Goal: Task Accomplishment & Management: Manage account settings

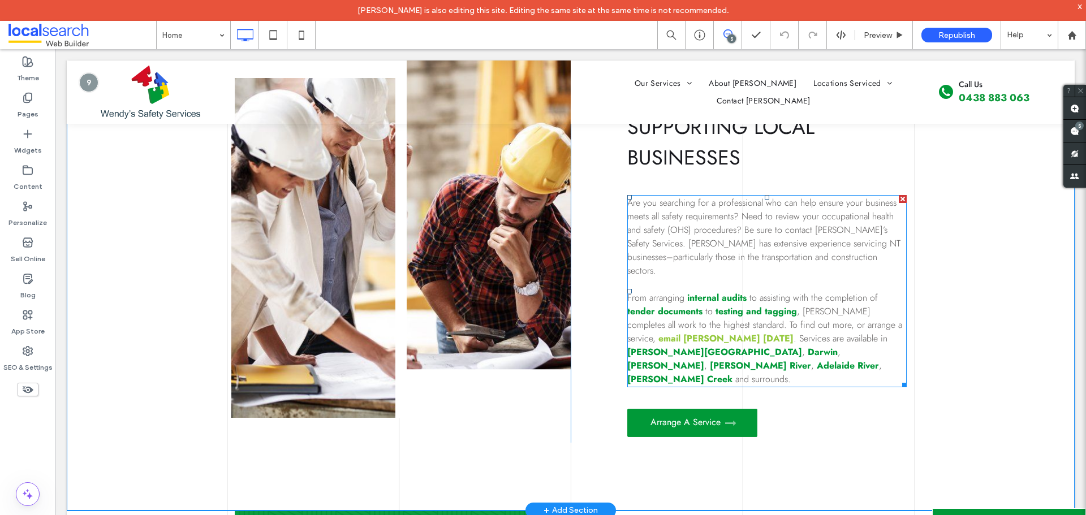
drag, startPoint x: 55, startPoint y: 49, endPoint x: 663, endPoint y: 337, distance: 672.5
click at [663, 337] on strong "email [PERSON_NAME] [DATE]" at bounding box center [725, 338] width 135 height 13
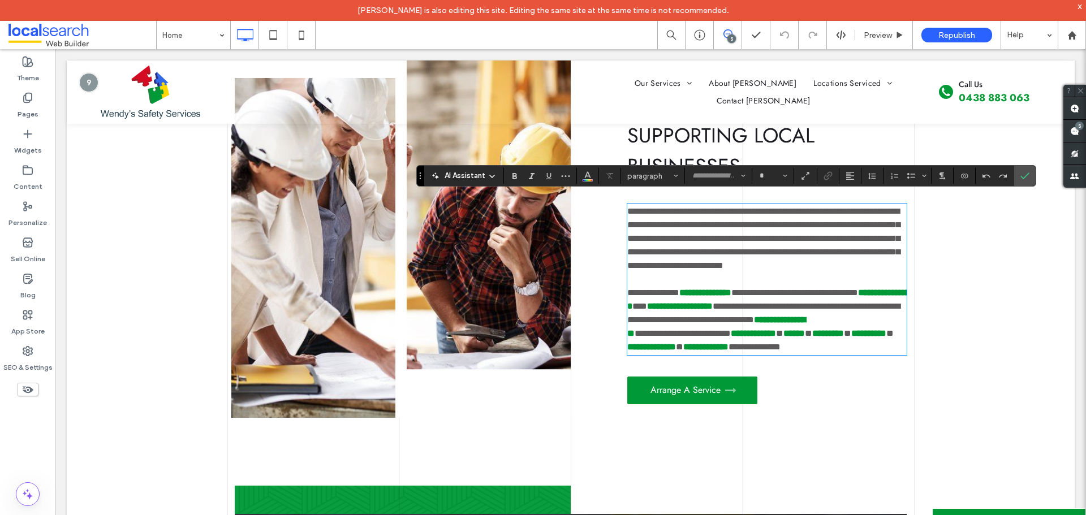
type input "****"
type input "**"
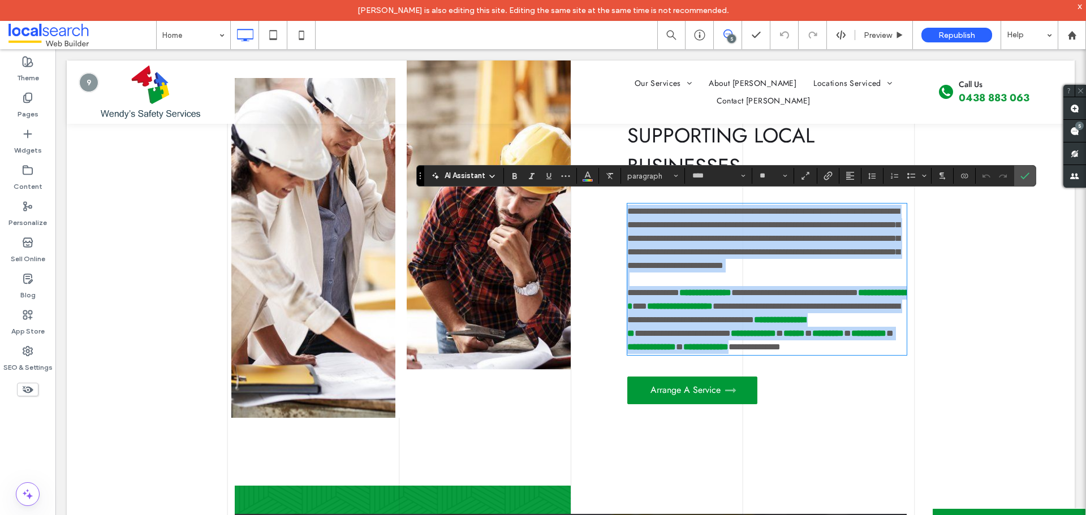
click at [777, 324] on span "**********" at bounding box center [763, 313] width 273 height 22
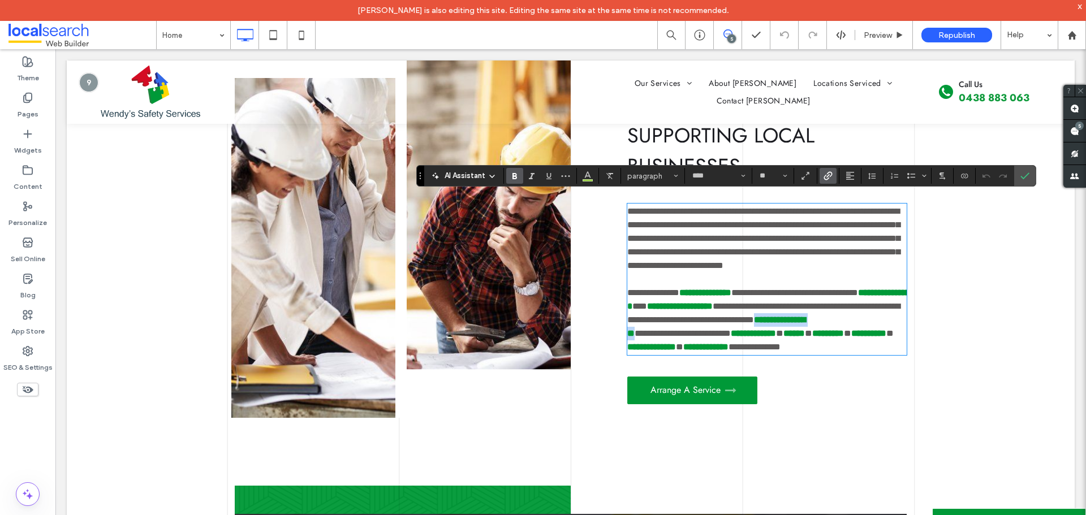
drag, startPoint x: 859, startPoint y: 322, endPoint x: 690, endPoint y: 332, distance: 169.3
click at [679, 338] on p "**********" at bounding box center [766, 320] width 279 height 68
click at [829, 176] on icon "Link" at bounding box center [827, 175] width 9 height 9
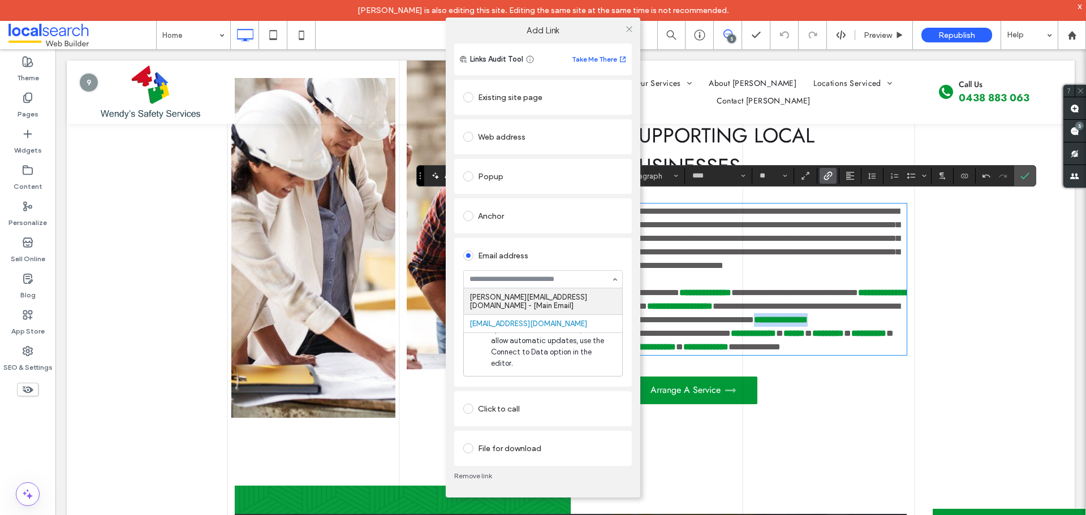
click at [476, 472] on link "Remove link" at bounding box center [543, 476] width 178 height 9
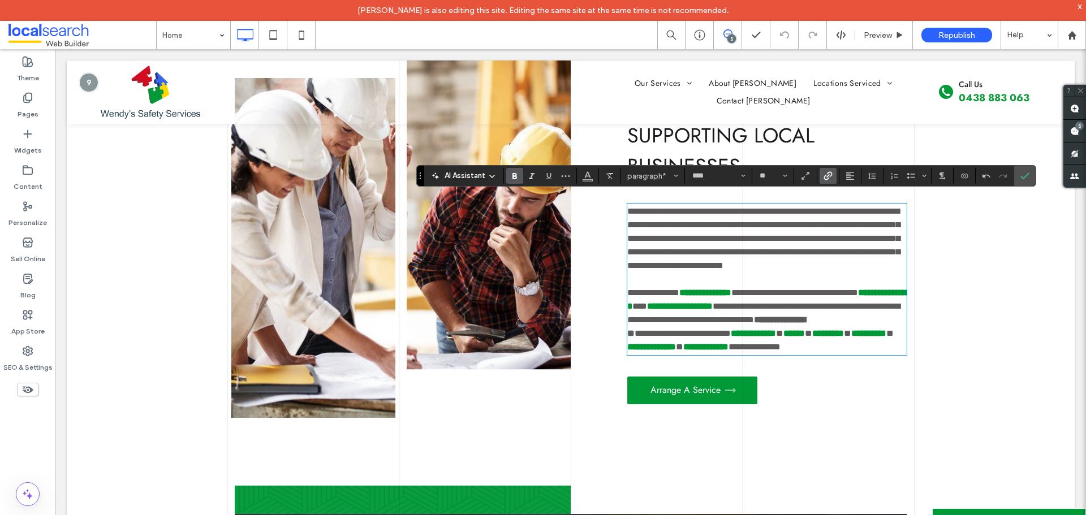
click at [833, 175] on label "Link" at bounding box center [827, 176] width 17 height 16
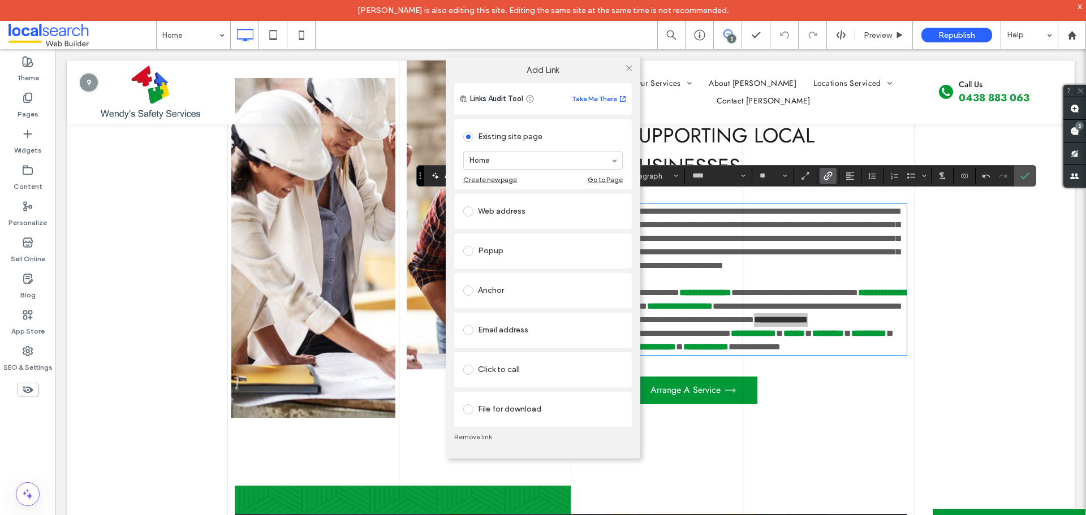
click at [485, 331] on div "Email address" at bounding box center [542, 330] width 159 height 18
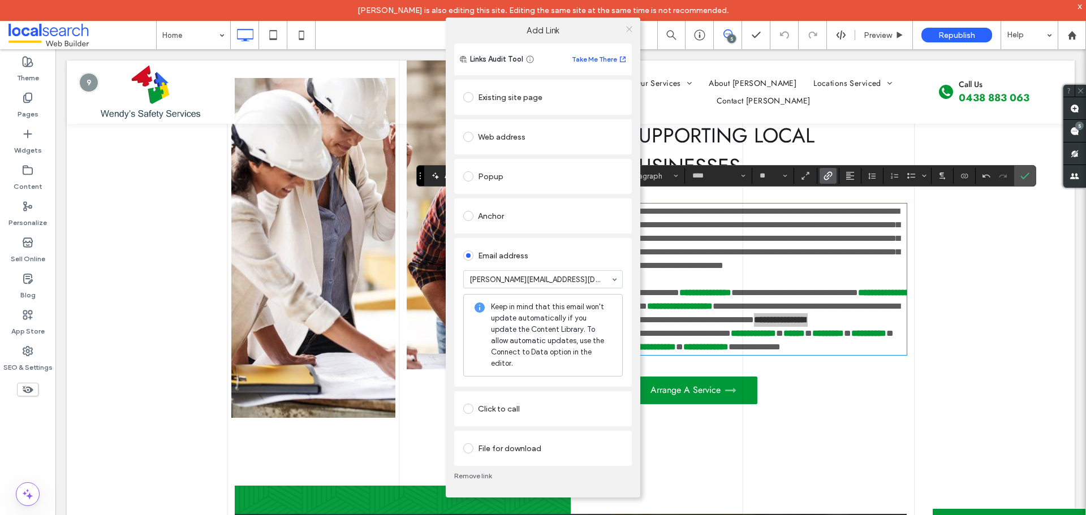
click at [633, 33] on icon at bounding box center [629, 29] width 8 height 8
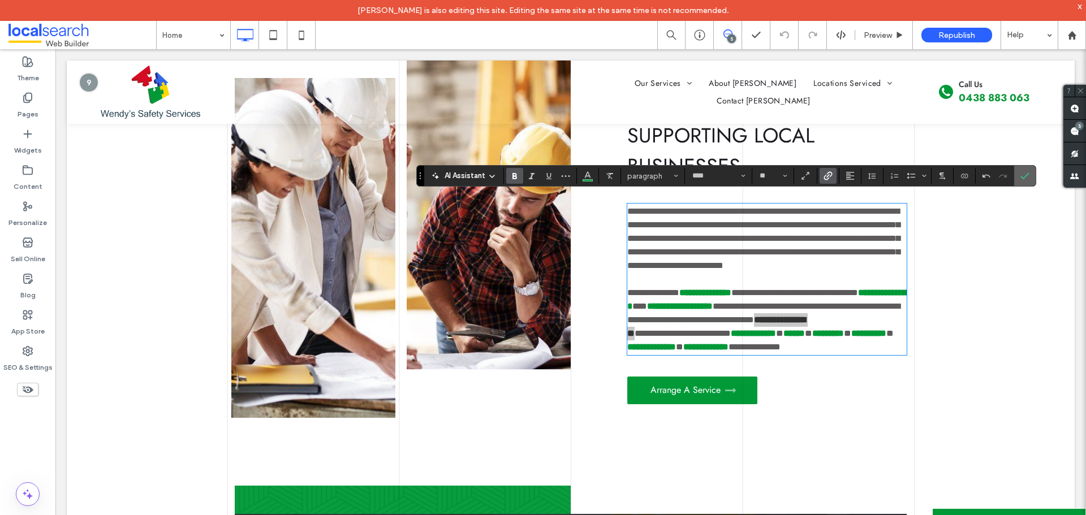
click at [1025, 178] on icon "Confirm" at bounding box center [1024, 175] width 9 height 9
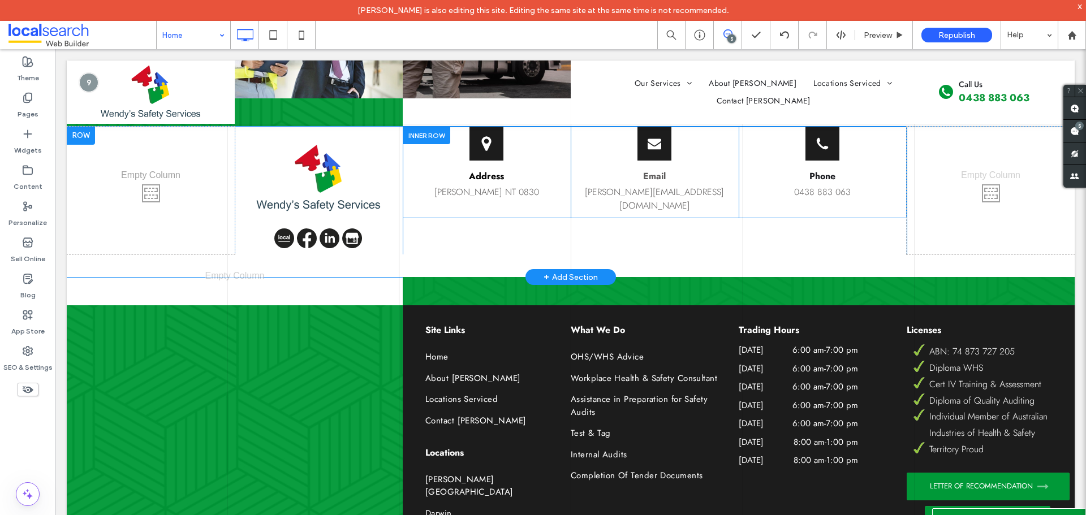
scroll to position [3443, 0]
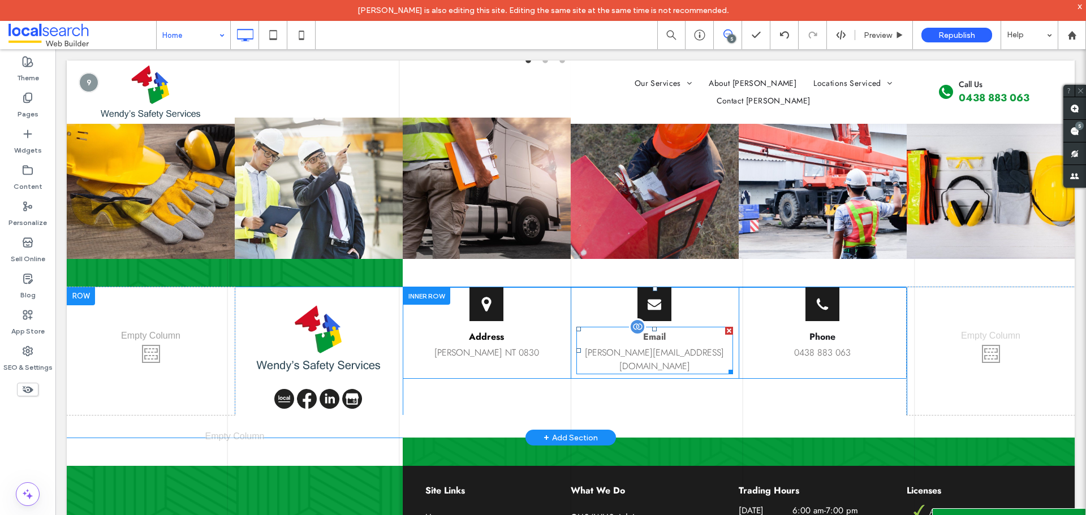
click at [637, 346] on span "[PERSON_NAME][EMAIL_ADDRESS][DOMAIN_NAME]" at bounding box center [654, 359] width 139 height 27
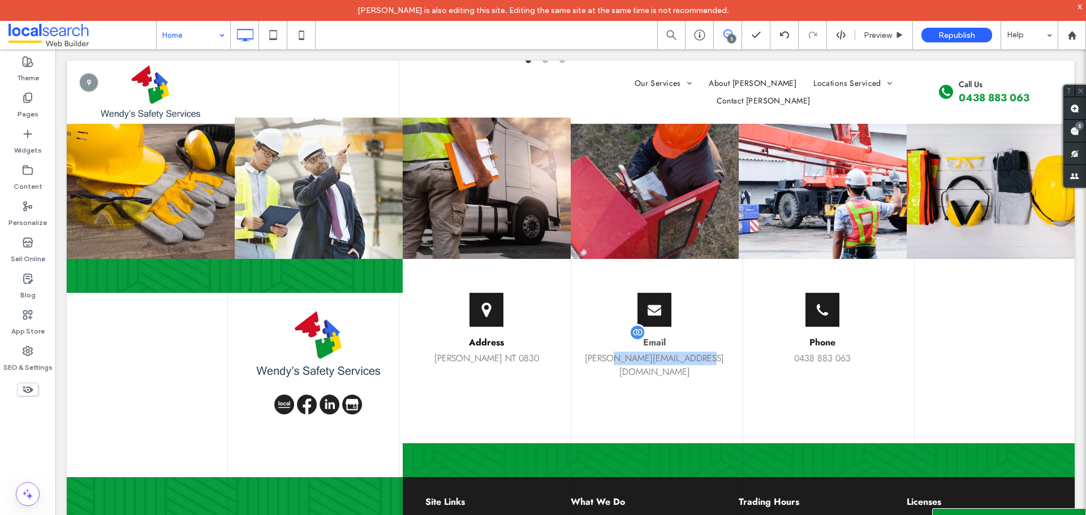
click at [637, 352] on span "[PERSON_NAME][EMAIL_ADDRESS][DOMAIN_NAME]" at bounding box center [654, 365] width 139 height 27
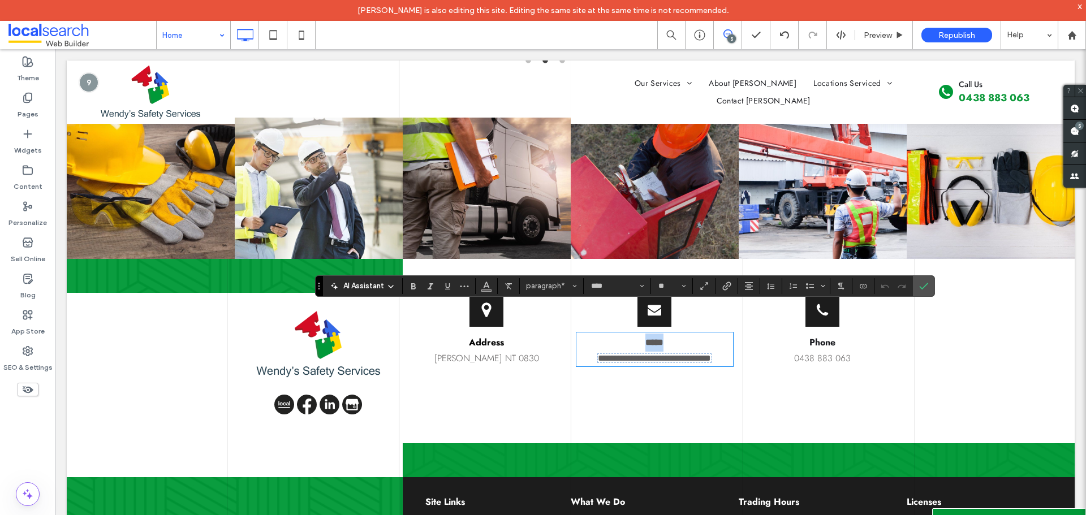
click at [637, 354] on span "**********" at bounding box center [654, 358] width 113 height 8
click at [867, 284] on label "Connect To Data" at bounding box center [862, 286] width 17 height 16
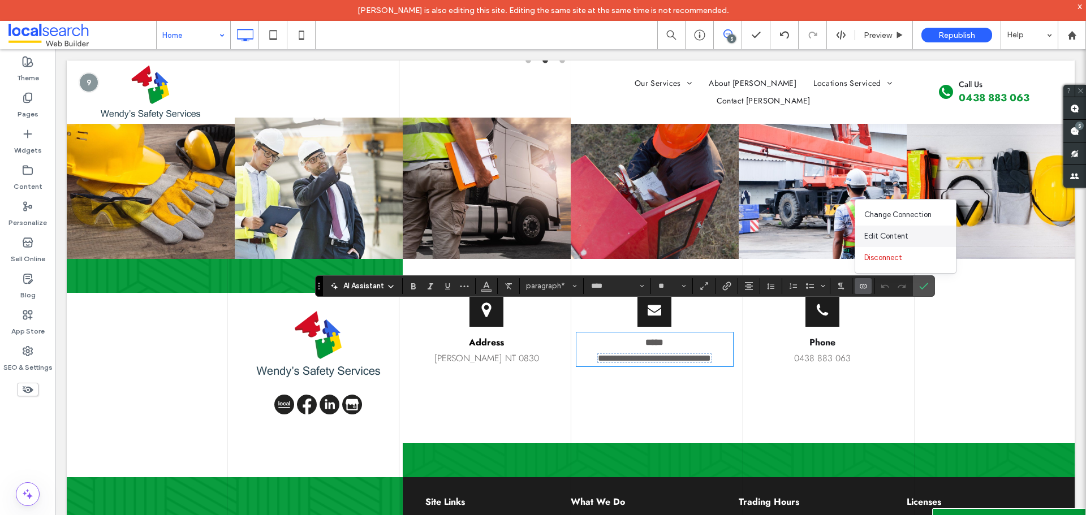
click at [877, 232] on span "Edit Content" at bounding box center [886, 236] width 44 height 11
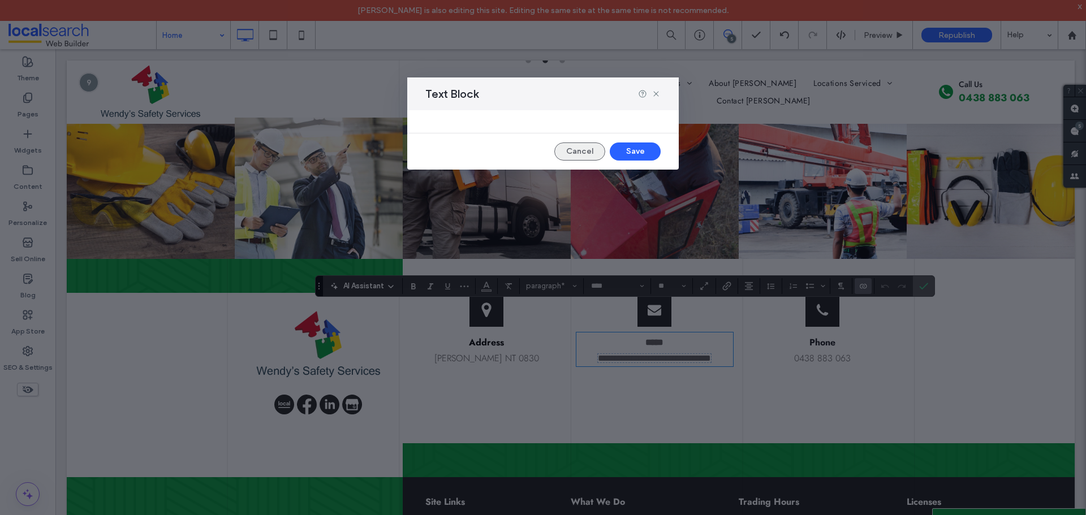
click at [587, 146] on button "Cancel" at bounding box center [579, 151] width 51 height 18
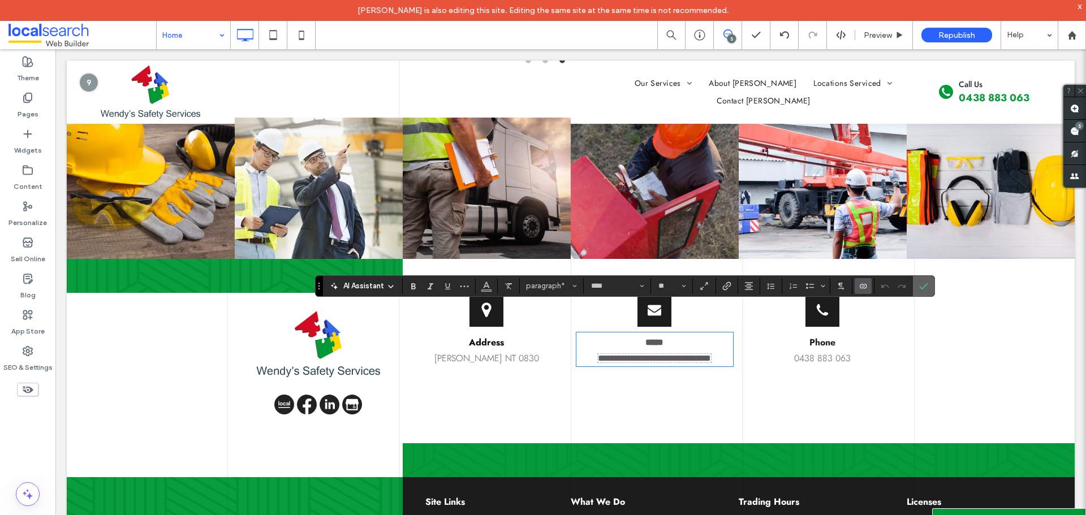
click at [925, 282] on icon "Confirm" at bounding box center [923, 286] width 9 height 9
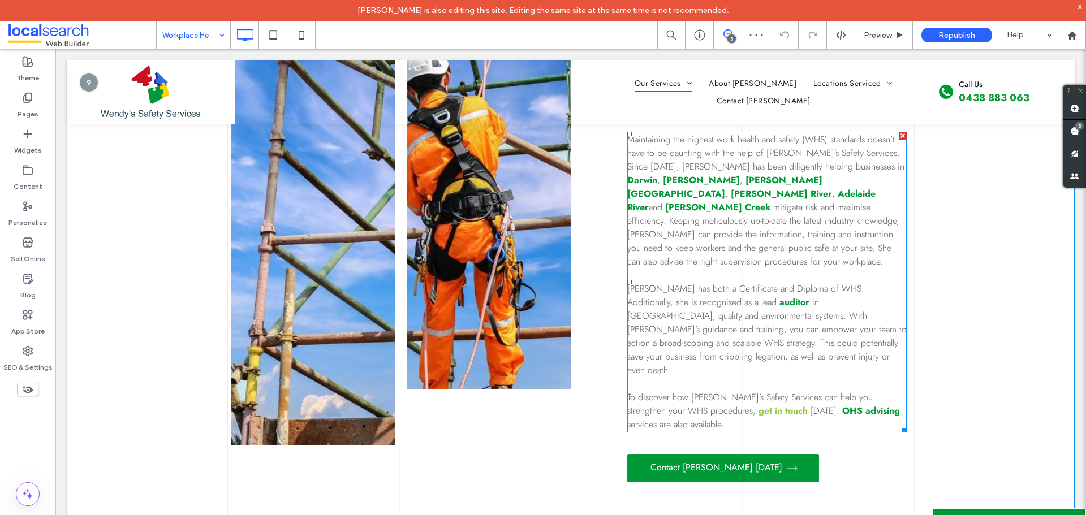
click at [758, 404] on strong "get in touch" at bounding box center [782, 410] width 49 height 13
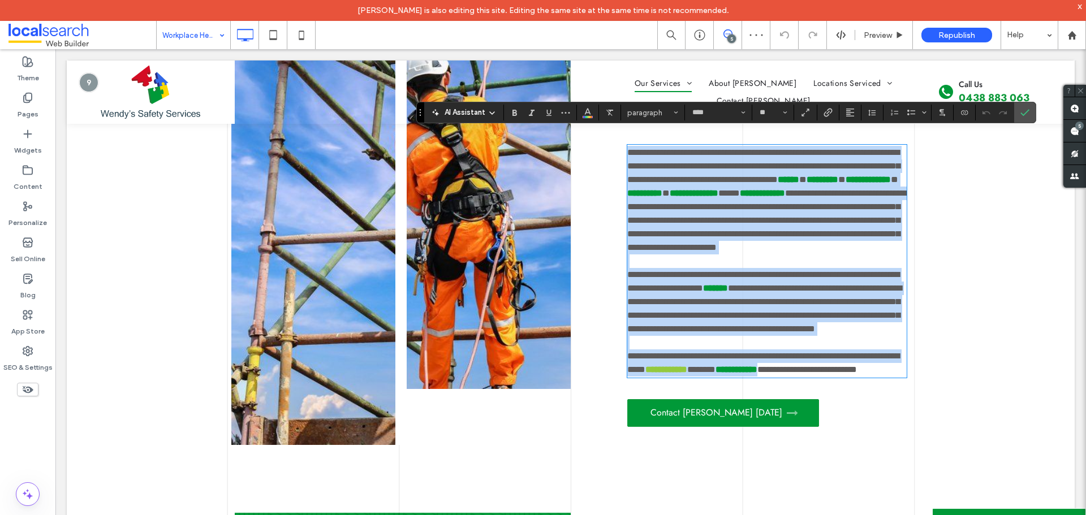
click at [687, 374] on strong "**********" at bounding box center [666, 369] width 42 height 8
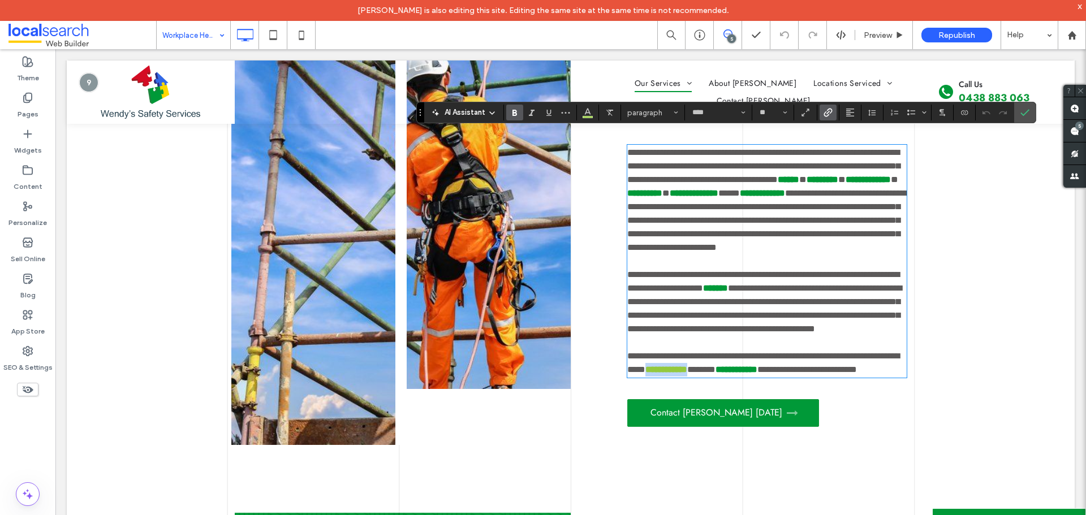
drag, startPoint x: 742, startPoint y: 384, endPoint x: 693, endPoint y: 384, distance: 48.6
click at [687, 374] on strong "**********" at bounding box center [666, 369] width 42 height 8
click at [824, 115] on icon "Link" at bounding box center [827, 112] width 9 height 9
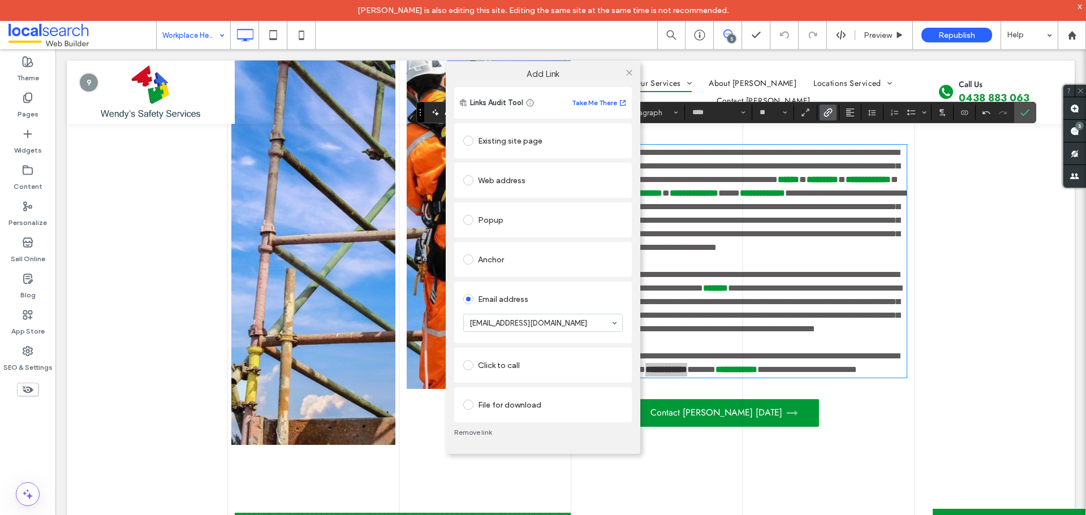
click at [471, 433] on link "Remove link" at bounding box center [543, 432] width 178 height 9
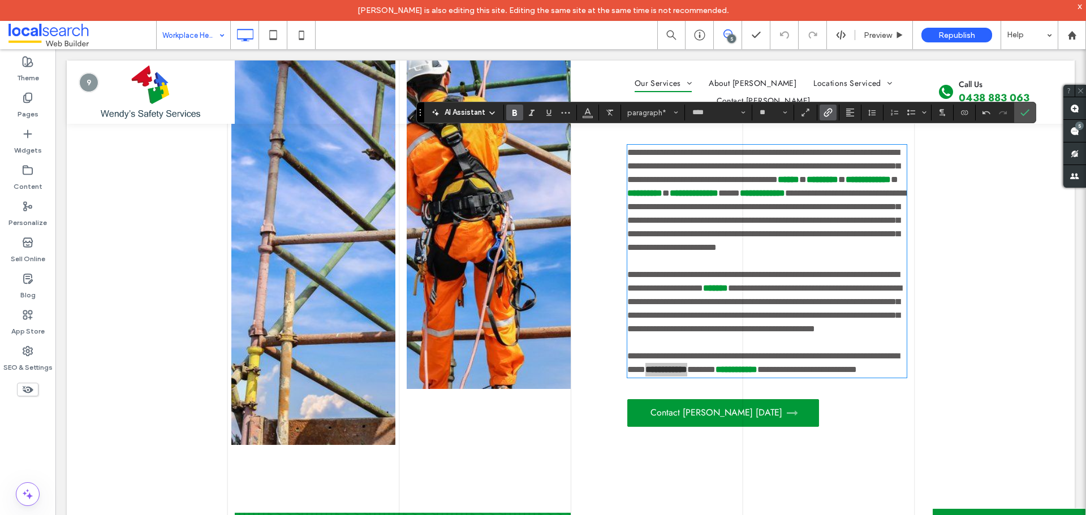
click at [829, 115] on icon "Link" at bounding box center [827, 112] width 9 height 9
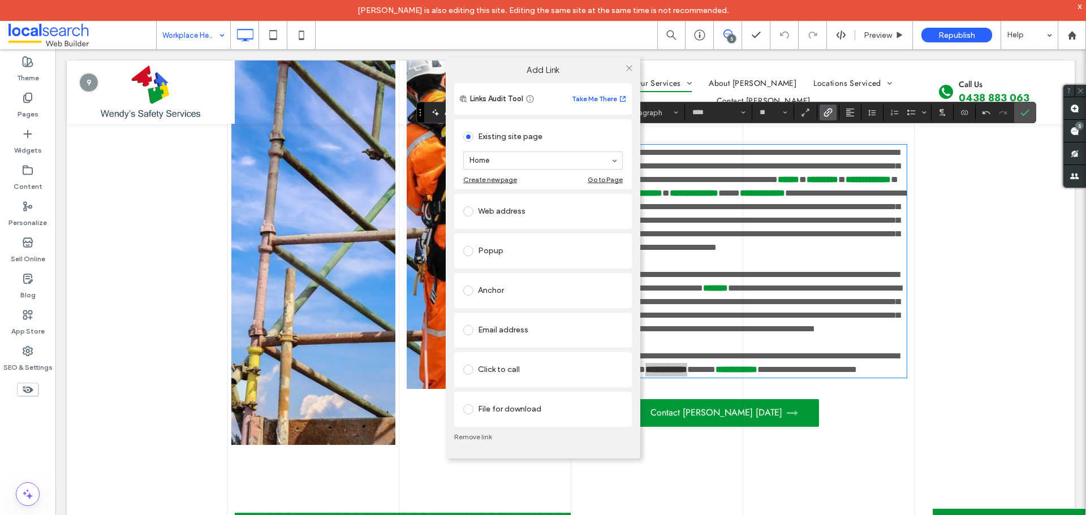
click at [526, 324] on div "Email address" at bounding box center [542, 330] width 159 height 18
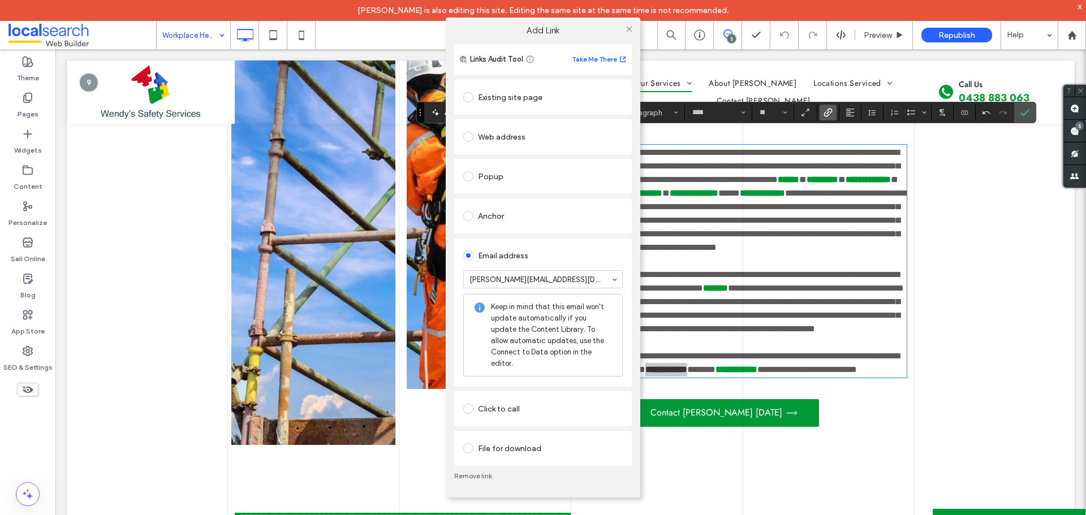
click at [623, 35] on div at bounding box center [628, 28] width 17 height 17
click at [628, 33] on icon at bounding box center [629, 29] width 8 height 8
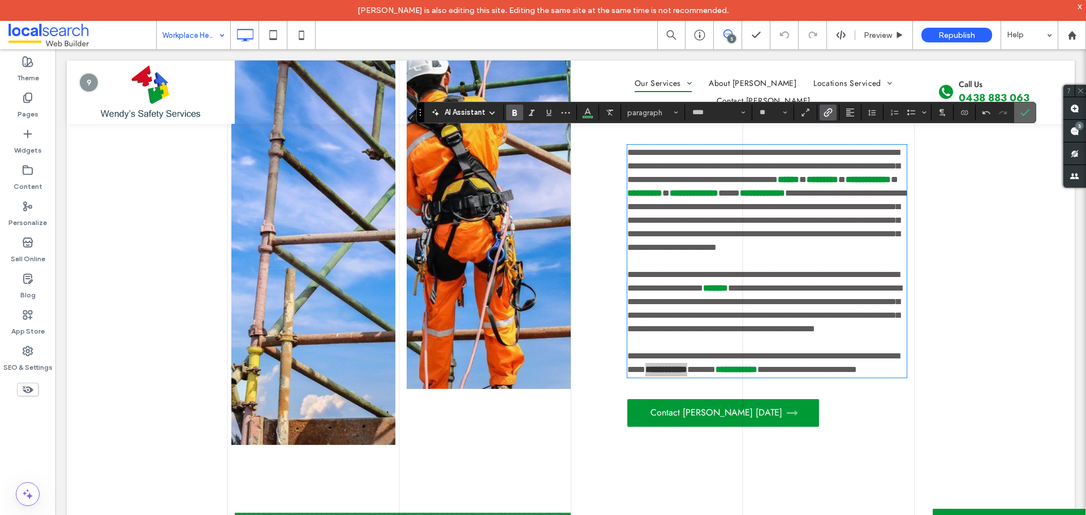
drag, startPoint x: 1020, startPoint y: 112, endPoint x: 848, endPoint y: 128, distance: 172.6
click at [1020, 112] on icon "Confirm" at bounding box center [1024, 112] width 9 height 9
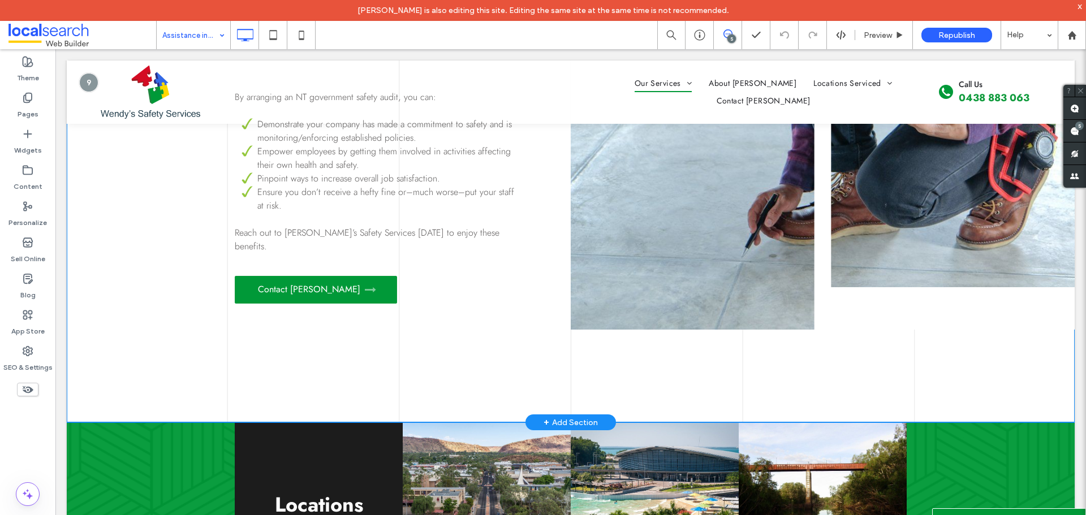
scroll to position [1866, 0]
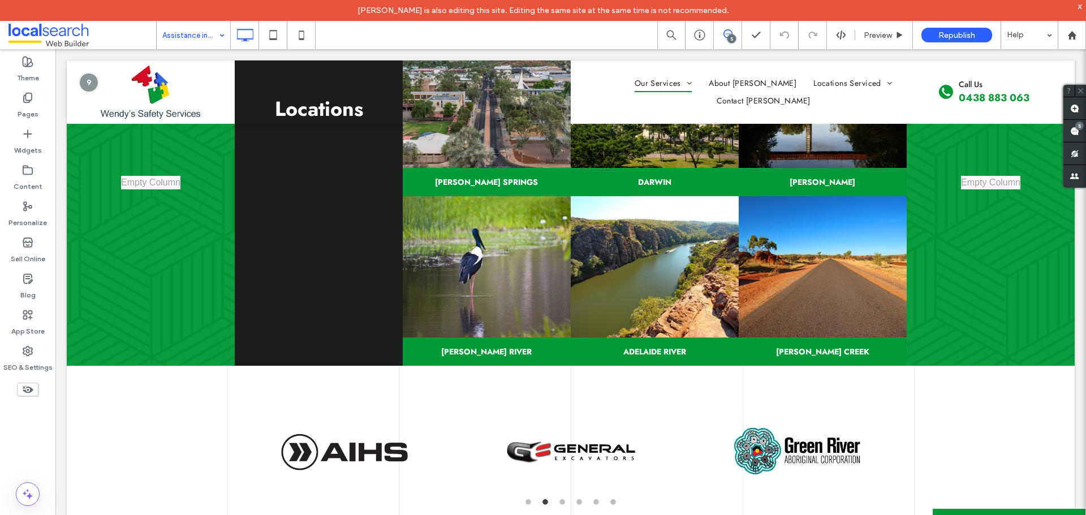
click at [222, 39] on div "Assistance in Preparation for Safety Audits" at bounding box center [194, 35] width 74 height 28
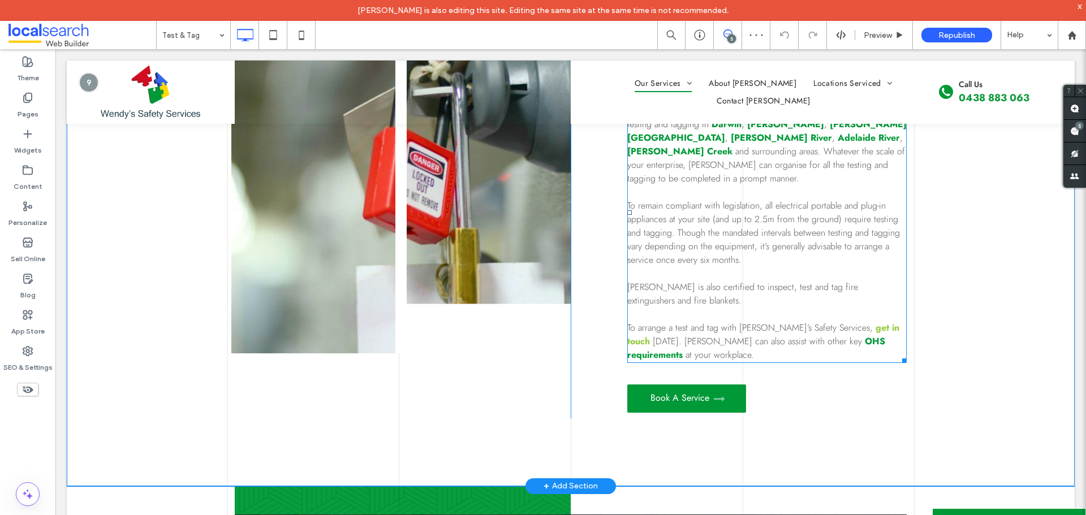
click at [844, 321] on strong "get in touch" at bounding box center [763, 334] width 272 height 27
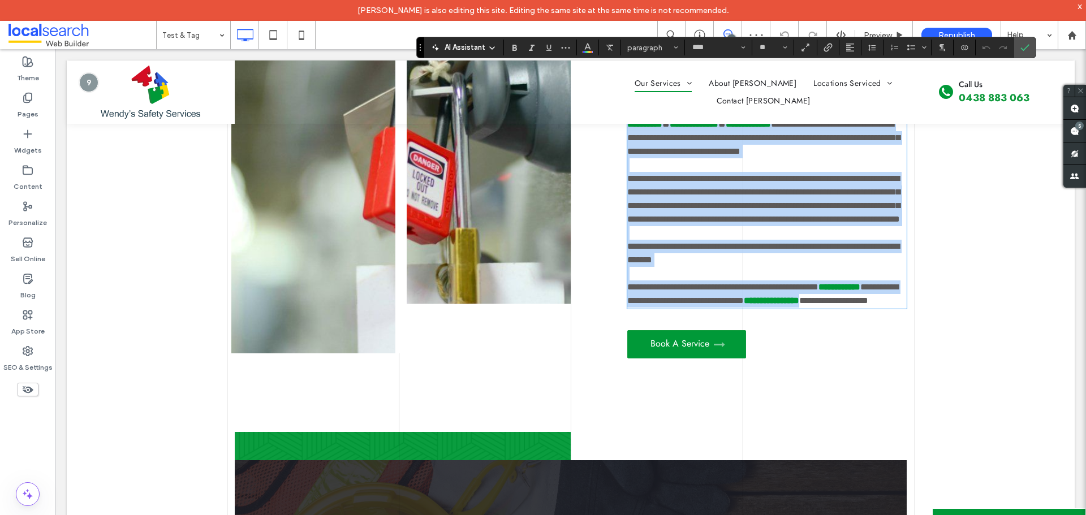
click at [844, 291] on strong "**********" at bounding box center [839, 287] width 42 height 8
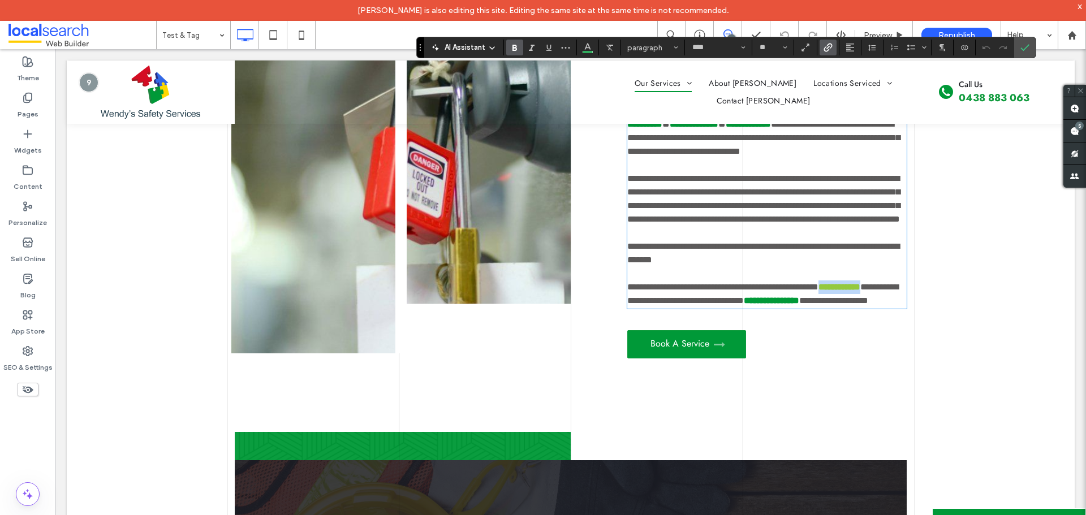
drag, startPoint x: 829, startPoint y: 315, endPoint x: 879, endPoint y: 313, distance: 49.8
click at [879, 308] on p "**********" at bounding box center [766, 293] width 279 height 27
click at [823, 49] on icon "Link" at bounding box center [827, 47] width 9 height 9
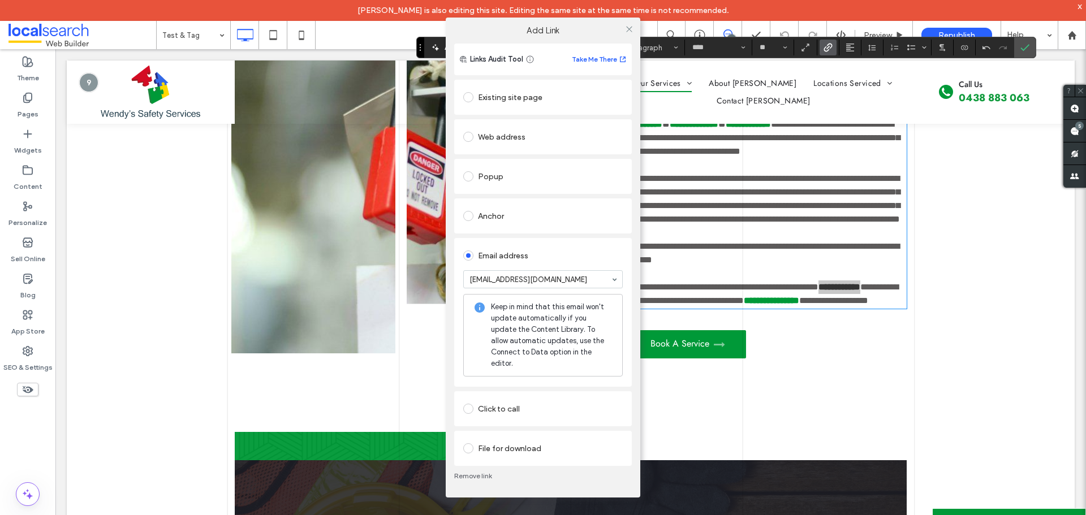
drag, startPoint x: 468, startPoint y: 471, endPoint x: 489, endPoint y: 464, distance: 22.0
click at [469, 472] on link "Remove link" at bounding box center [543, 476] width 178 height 9
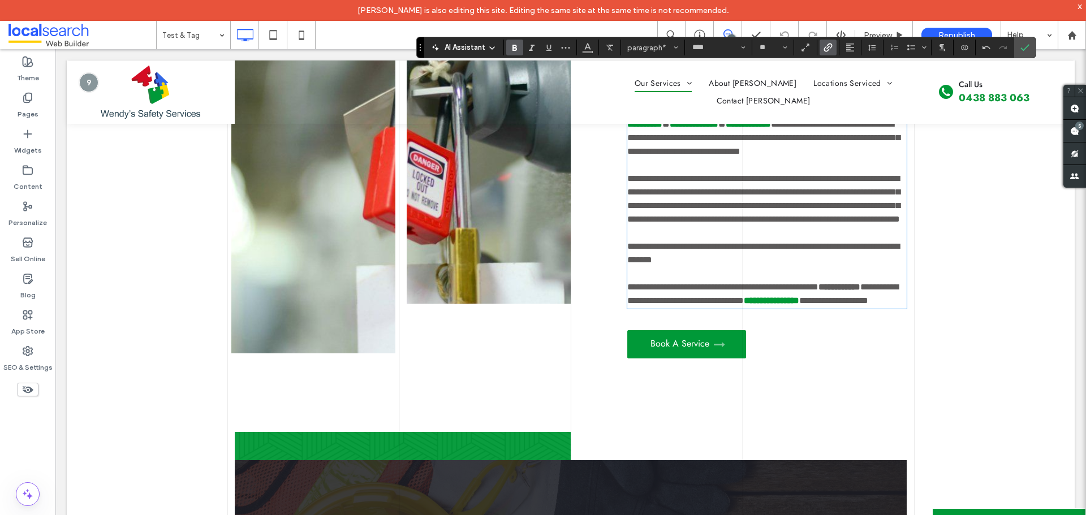
click at [831, 47] on use "Link" at bounding box center [827, 47] width 8 height 8
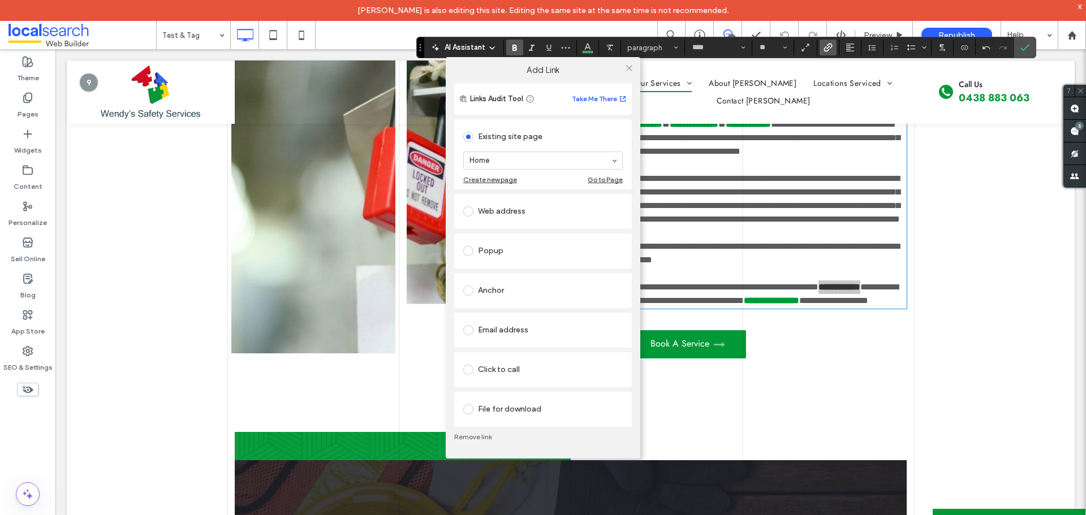
click at [554, 314] on div "Email address" at bounding box center [543, 330] width 178 height 35
click at [554, 329] on div "Email address" at bounding box center [542, 330] width 159 height 18
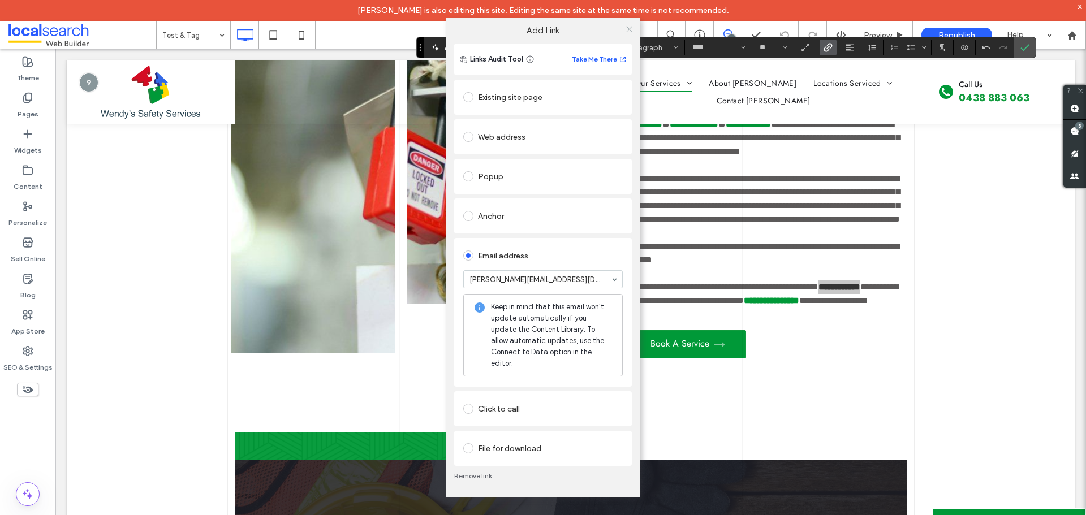
click at [628, 33] on icon at bounding box center [629, 29] width 8 height 8
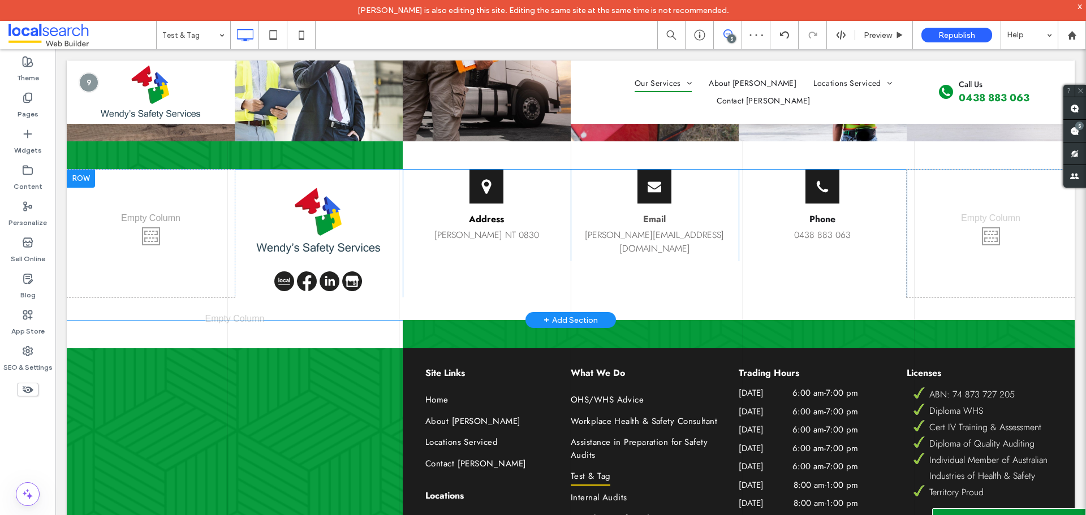
scroll to position [2375, 0]
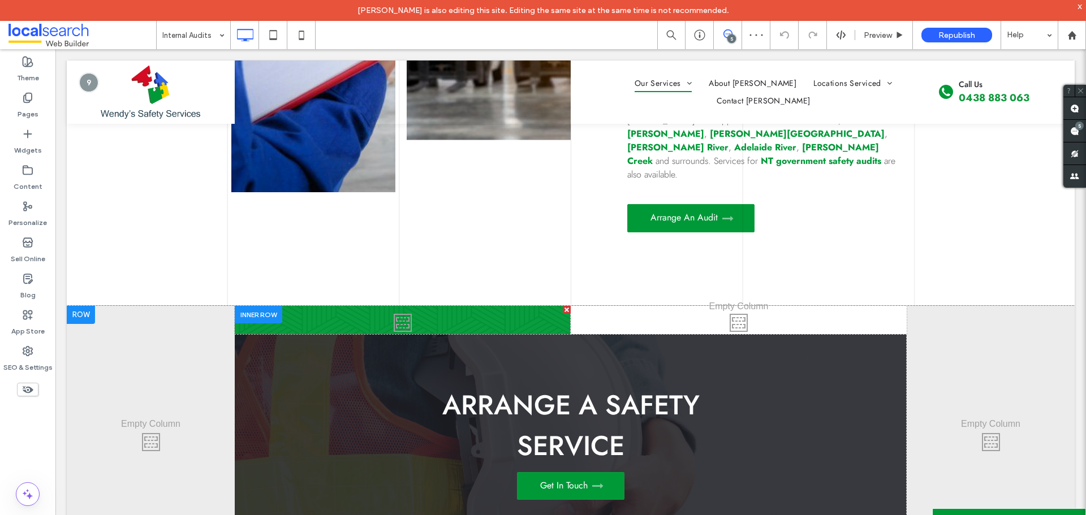
scroll to position [622, 0]
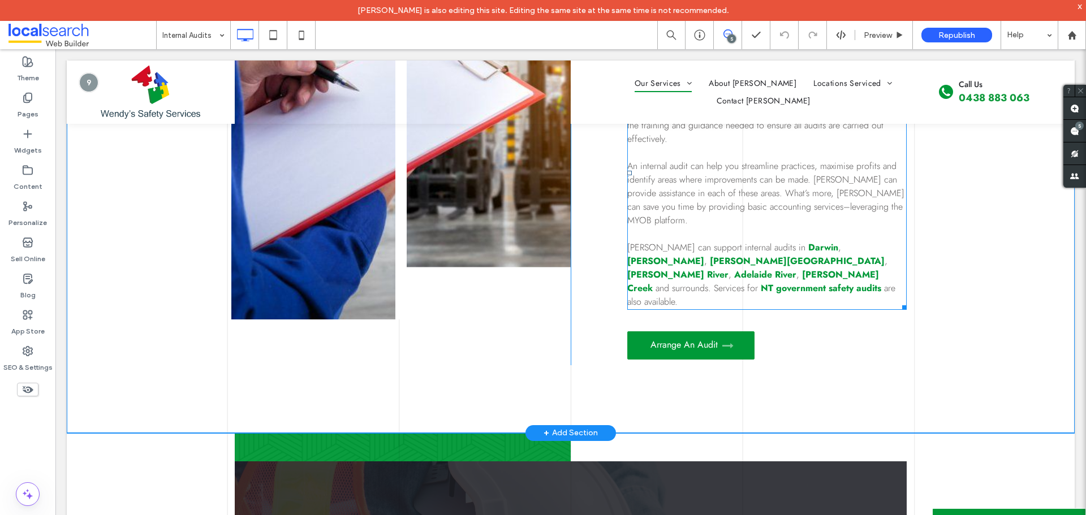
click at [732, 227] on p at bounding box center [766, 234] width 279 height 14
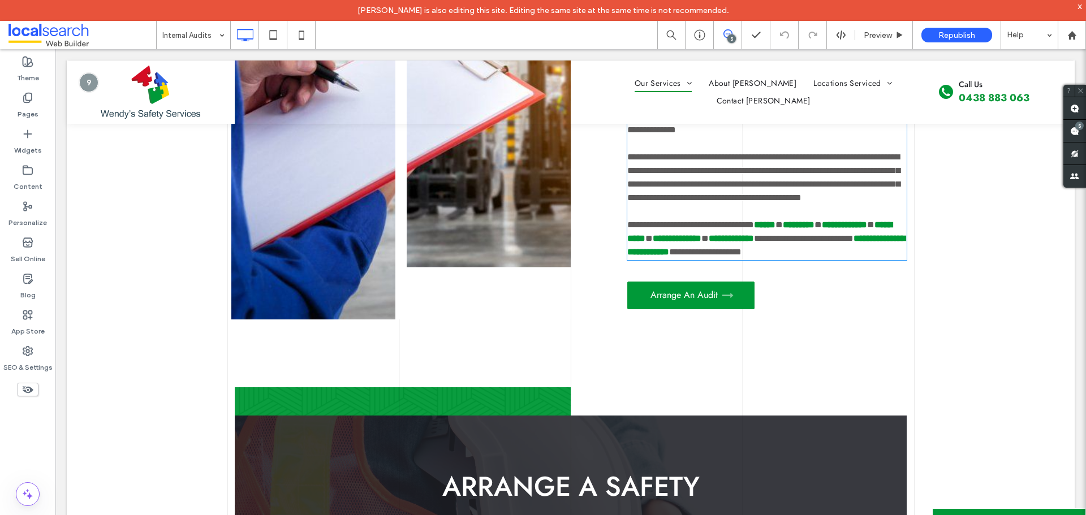
scroll to position [482, 0]
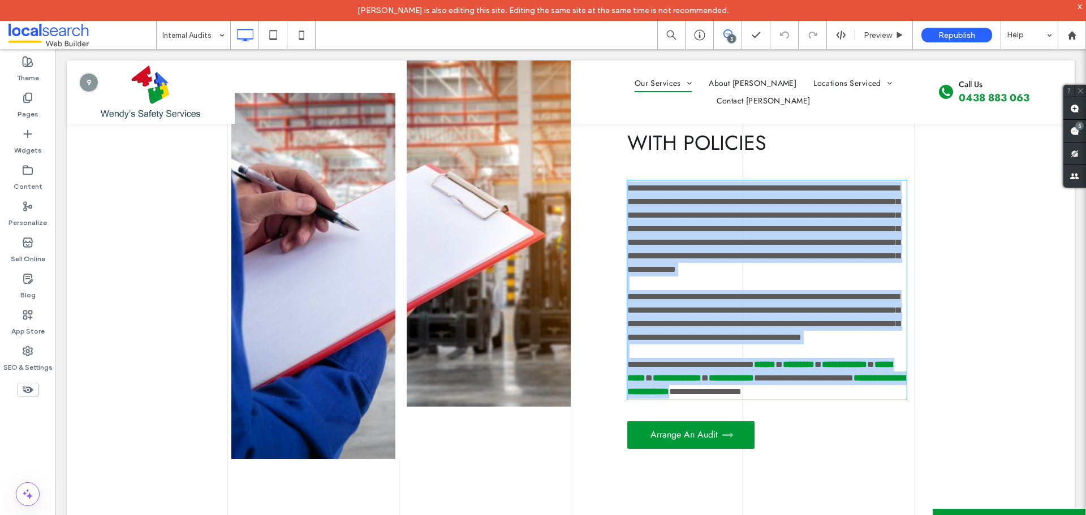
type input "****"
type input "**"
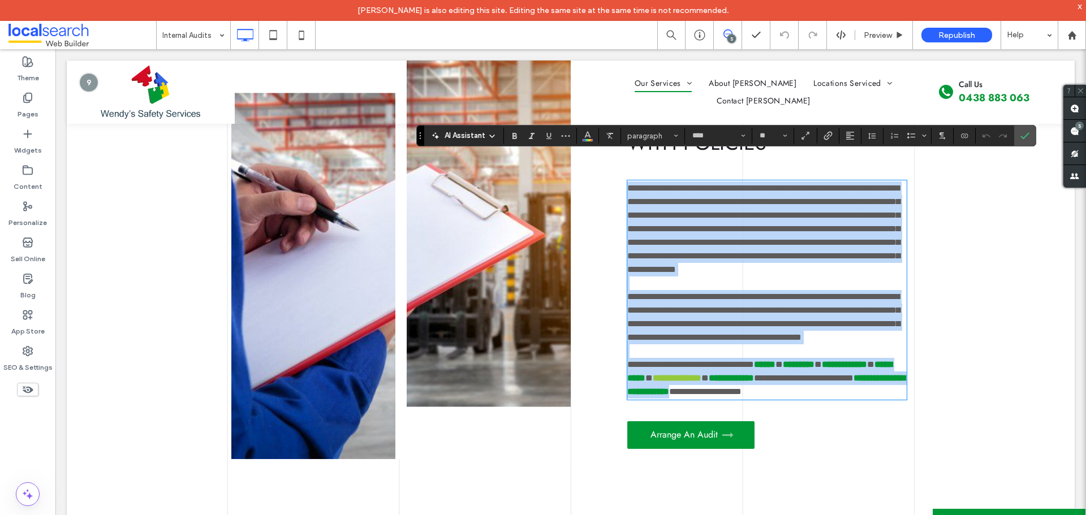
click at [701, 382] on strong "**********" at bounding box center [676, 378] width 49 height 8
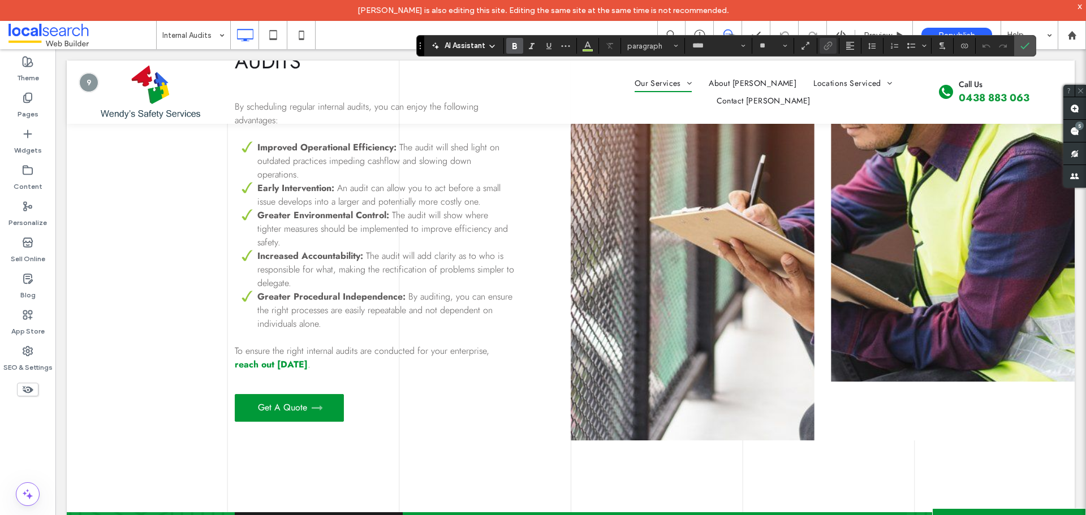
scroll to position [1387, 0]
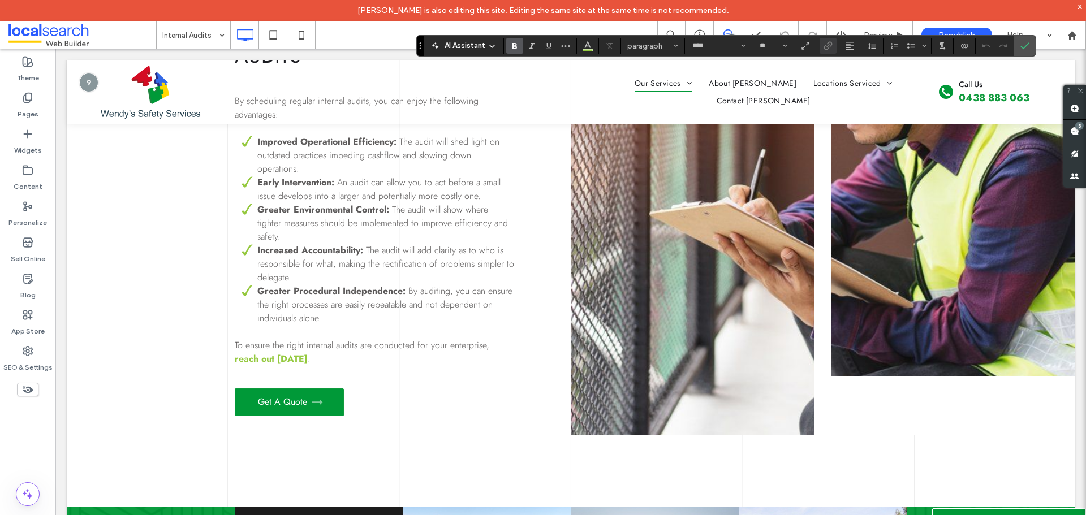
click at [251, 364] on link "reach out [DATE]" at bounding box center [271, 358] width 73 height 13
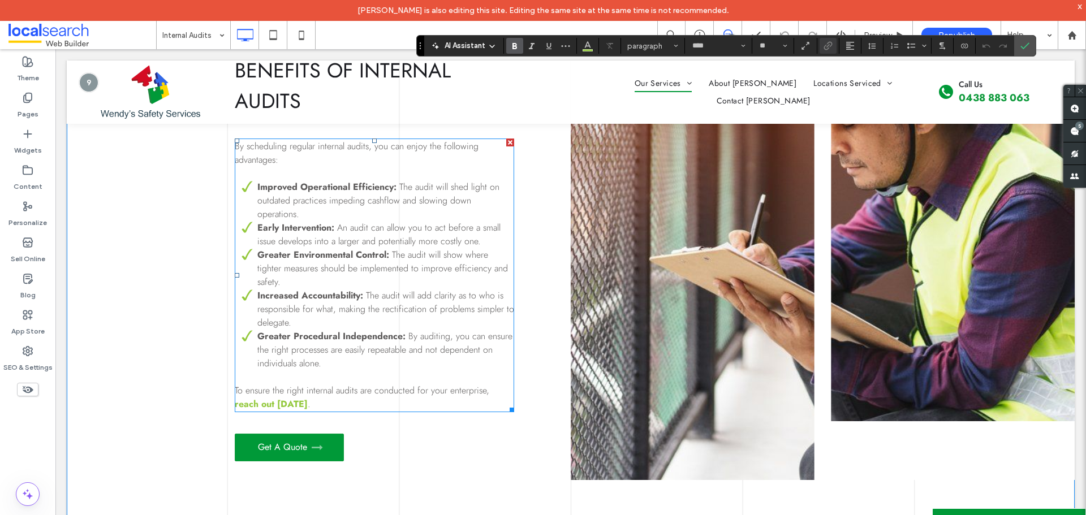
click at [251, 397] on link "reach out [DATE]" at bounding box center [271, 403] width 73 height 13
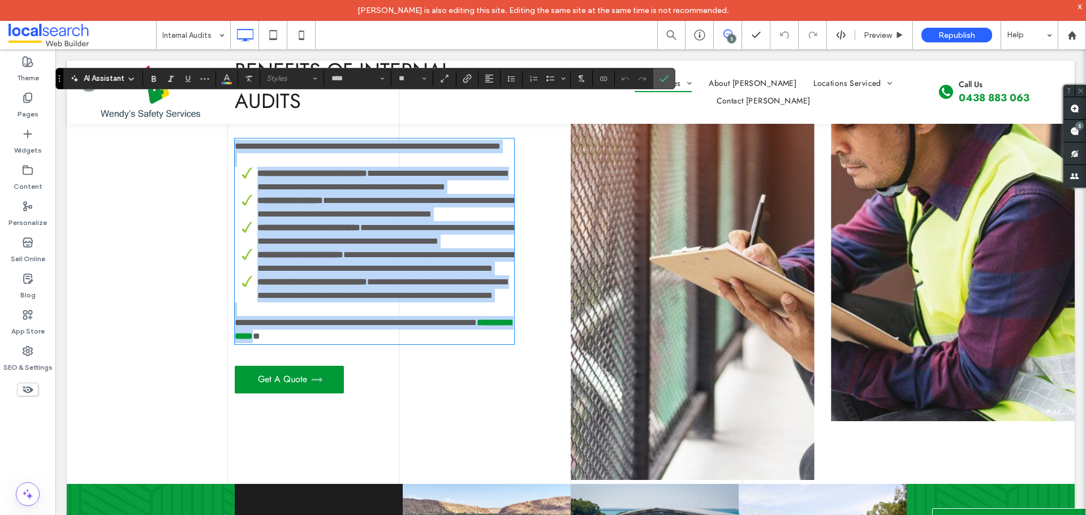
click at [306, 343] on p "**********" at bounding box center [374, 329] width 279 height 27
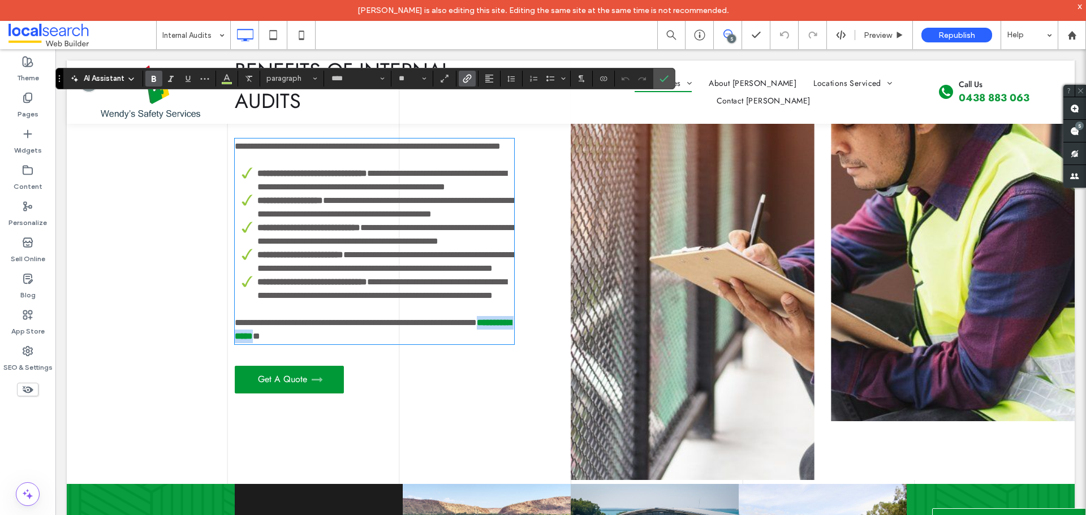
drag, startPoint x: 298, startPoint y: 369, endPoint x: 231, endPoint y: 368, distance: 66.7
click at [231, 368] on div "**********" at bounding box center [571, 201] width 1008 height 396
click at [463, 77] on icon "Link" at bounding box center [467, 78] width 9 height 9
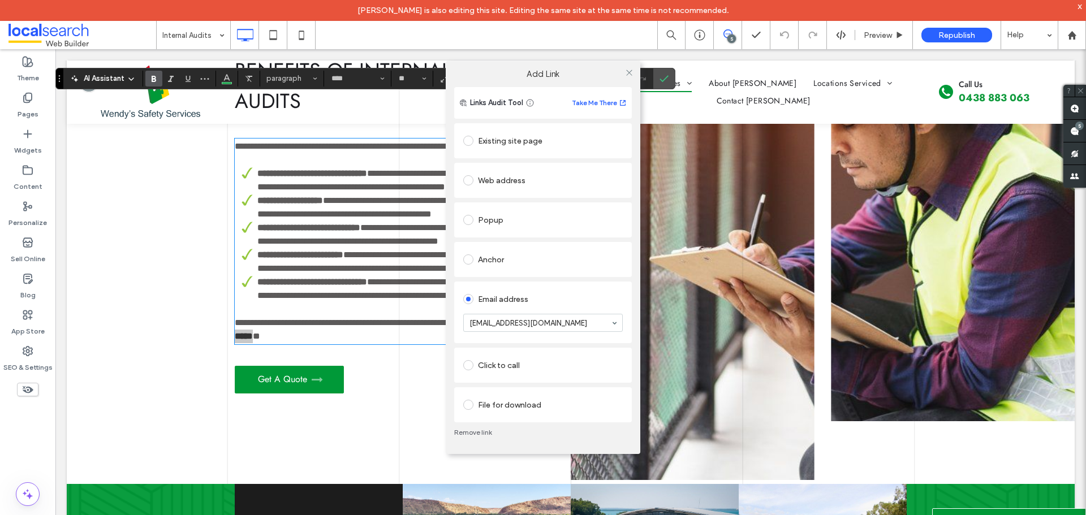
click at [470, 429] on link "Remove link" at bounding box center [543, 432] width 178 height 9
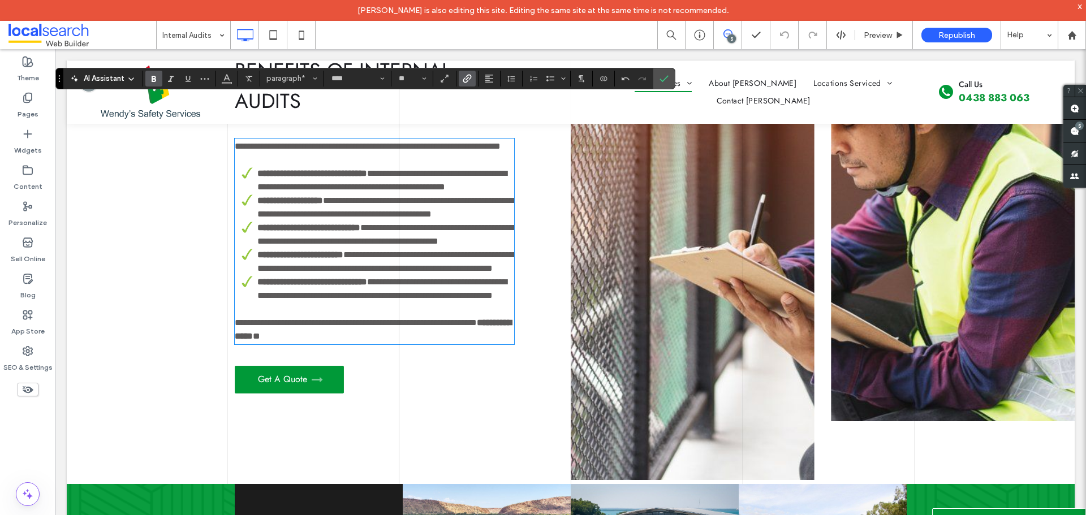
click at [470, 80] on icon "Link" at bounding box center [467, 78] width 9 height 9
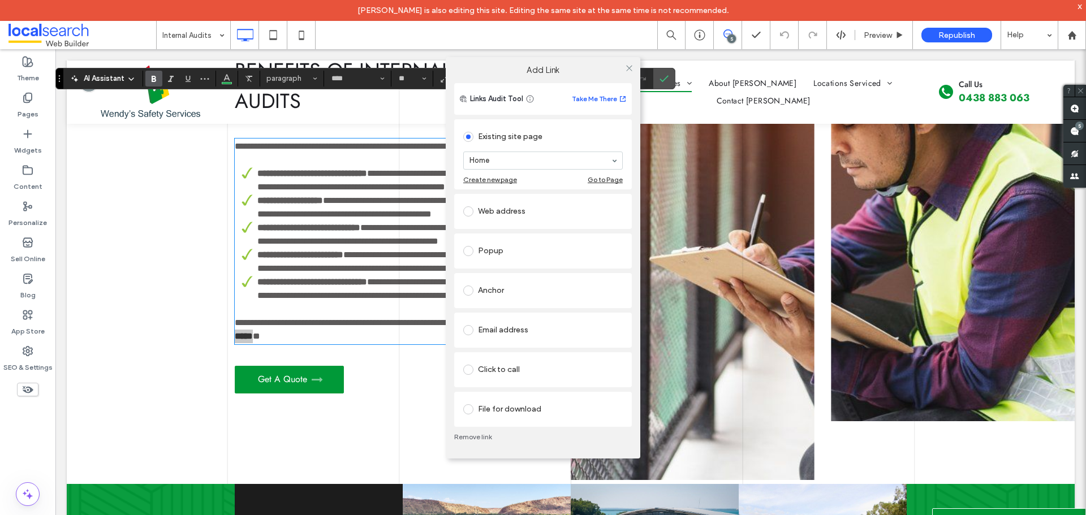
click at [516, 332] on div "Email address" at bounding box center [542, 330] width 159 height 18
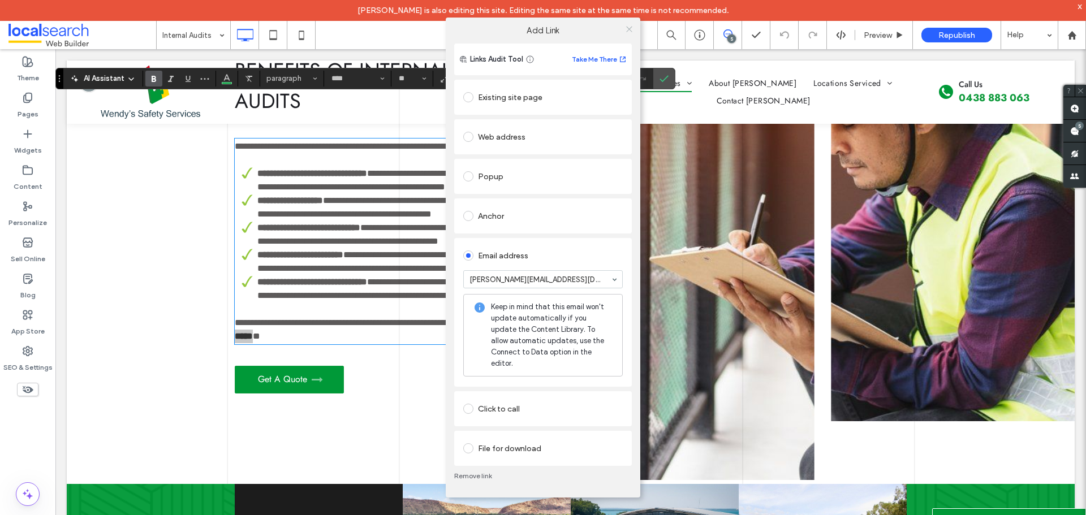
click at [625, 33] on icon at bounding box center [629, 29] width 8 height 8
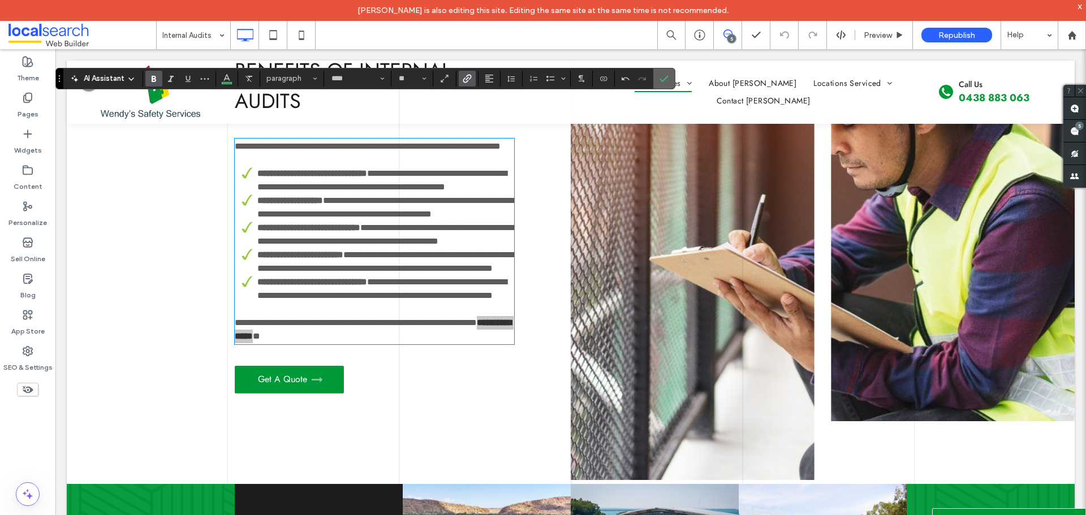
click at [660, 83] on icon "Confirm" at bounding box center [663, 78] width 9 height 9
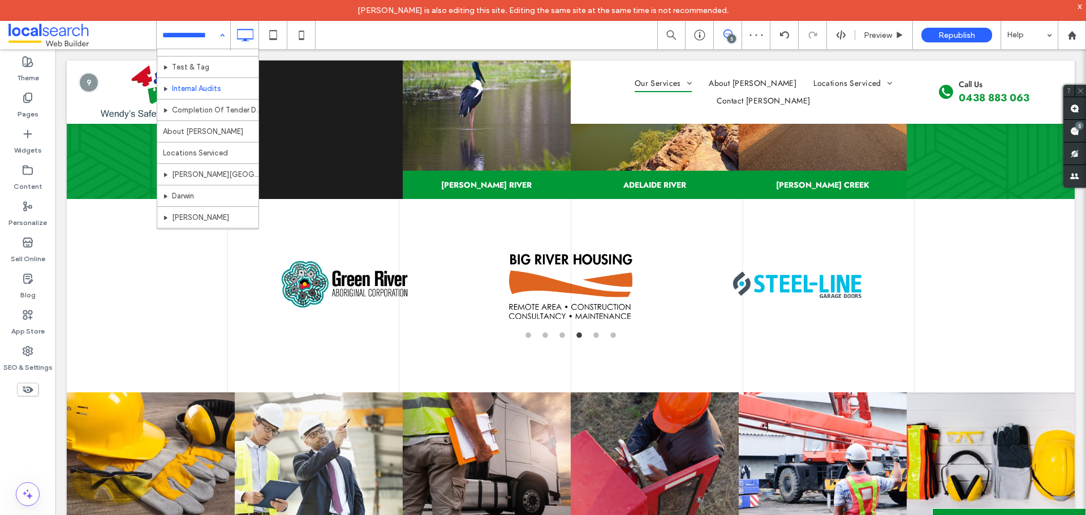
scroll to position [0, 0]
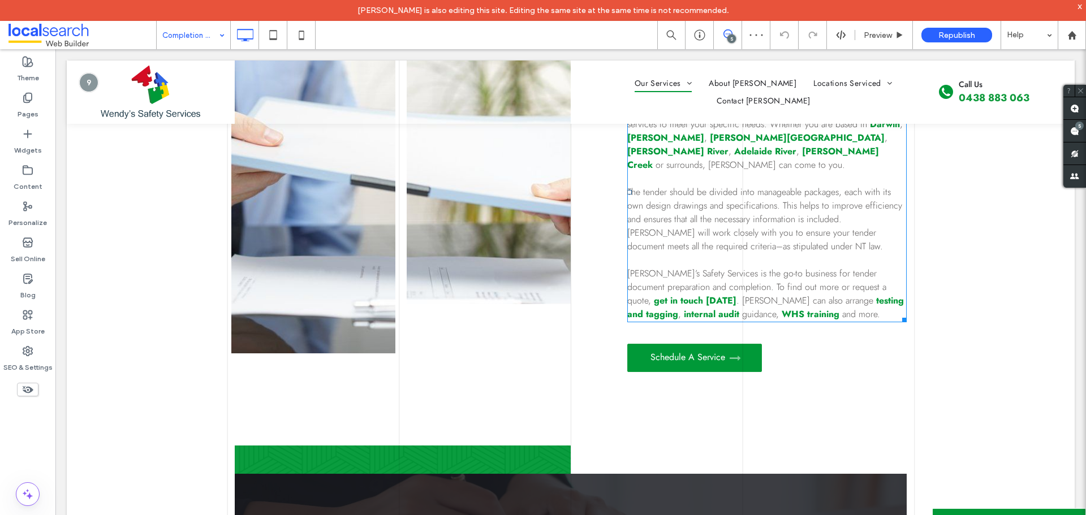
click at [736, 300] on strong "get in touch [DATE]" at bounding box center [695, 300] width 83 height 13
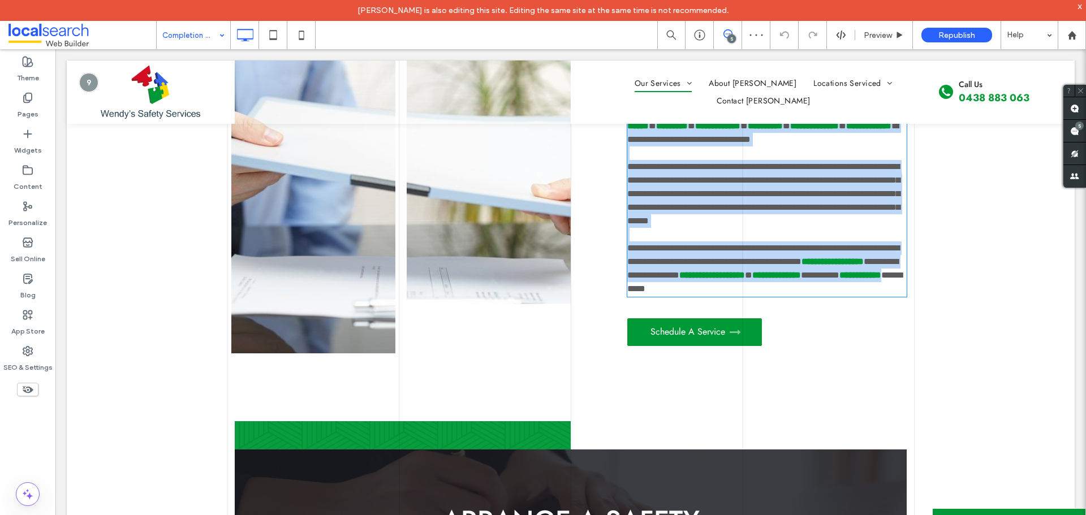
type input "****"
type input "**"
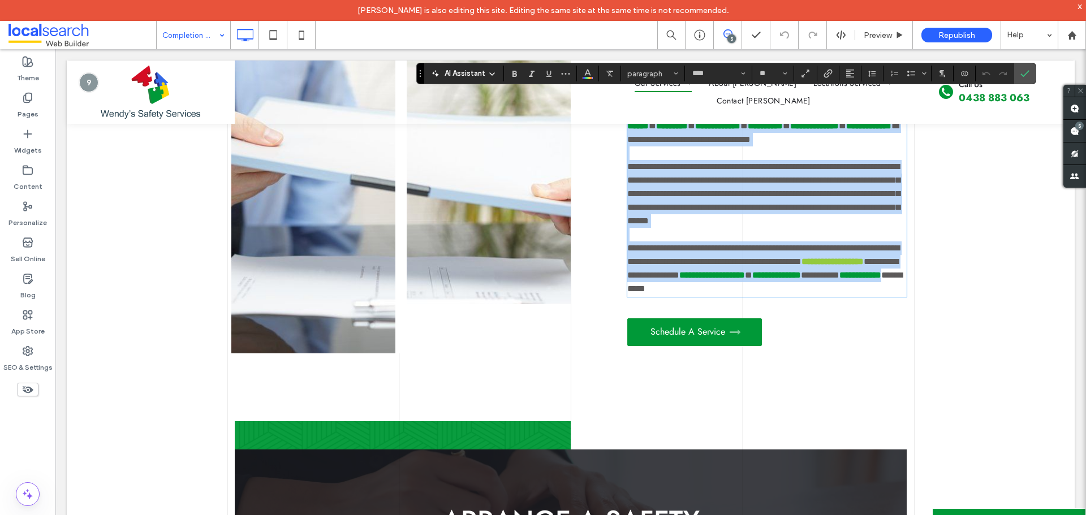
click at [863, 266] on strong "**********" at bounding box center [832, 261] width 62 height 8
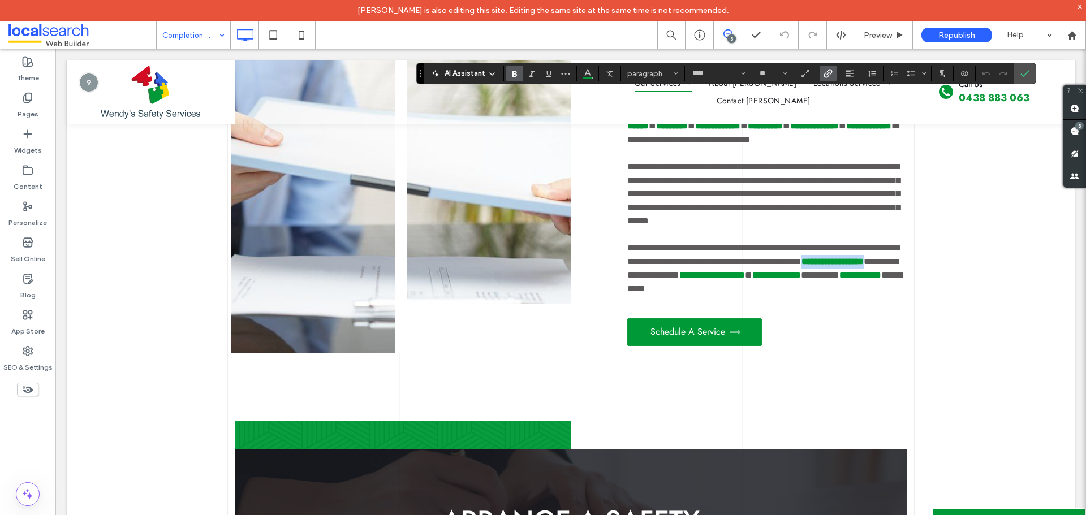
drag, startPoint x: 868, startPoint y: 305, endPoint x: 672, endPoint y: 313, distance: 196.9
click at [672, 296] on p "**********" at bounding box center [766, 268] width 279 height 54
click at [822, 75] on label "Link" at bounding box center [827, 74] width 17 height 16
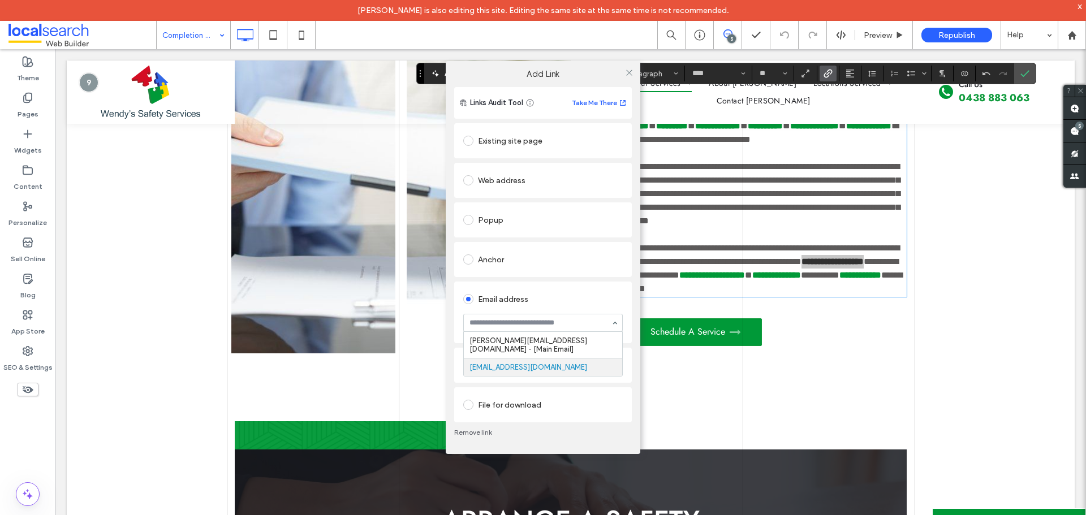
click at [476, 432] on link "Remove link" at bounding box center [543, 432] width 178 height 9
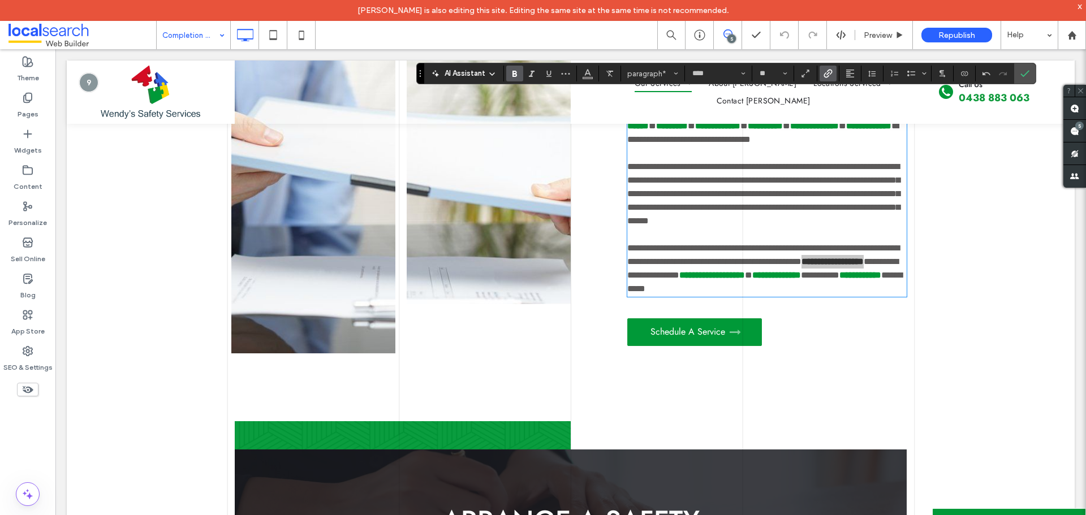
click at [831, 76] on icon "Link" at bounding box center [827, 73] width 9 height 9
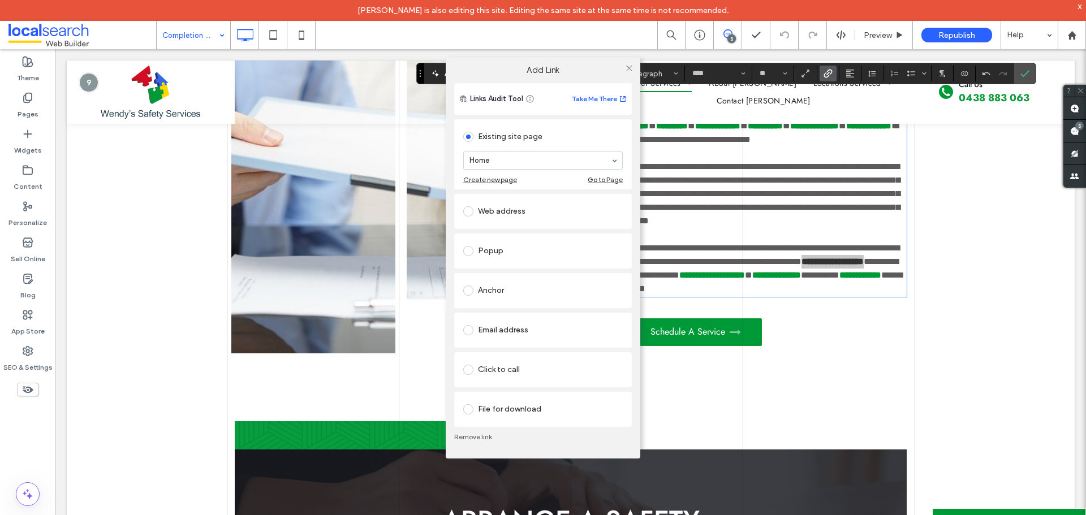
click at [538, 331] on div "Email address" at bounding box center [542, 330] width 159 height 18
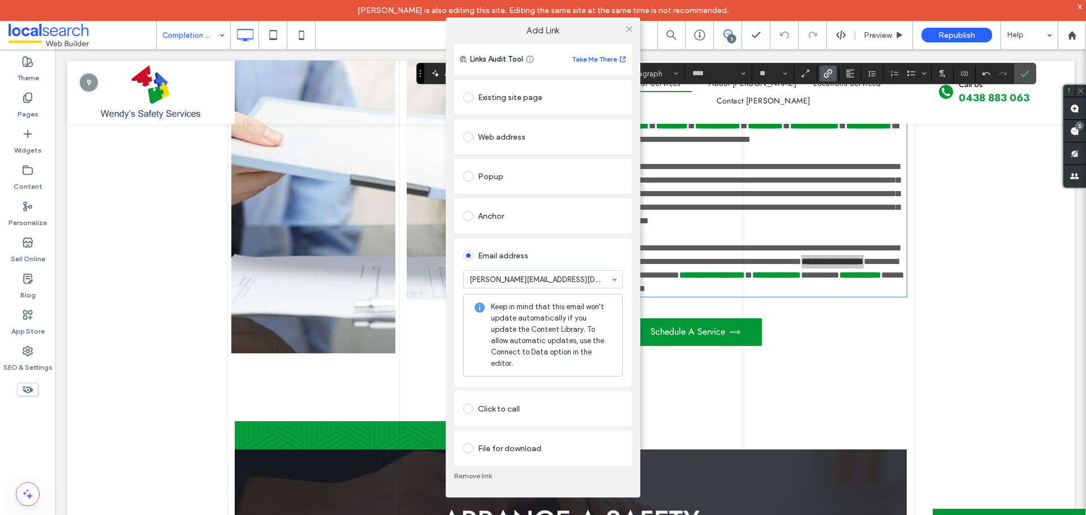
click at [632, 33] on icon at bounding box center [629, 29] width 8 height 8
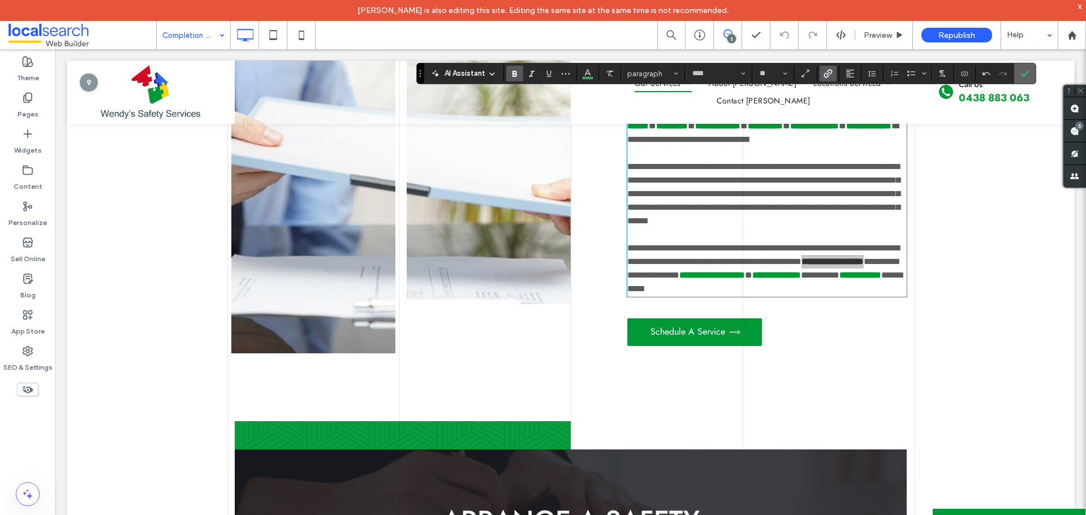
click at [1033, 77] on section at bounding box center [1024, 73] width 21 height 20
click at [1022, 73] on icon "Confirm" at bounding box center [1024, 73] width 9 height 9
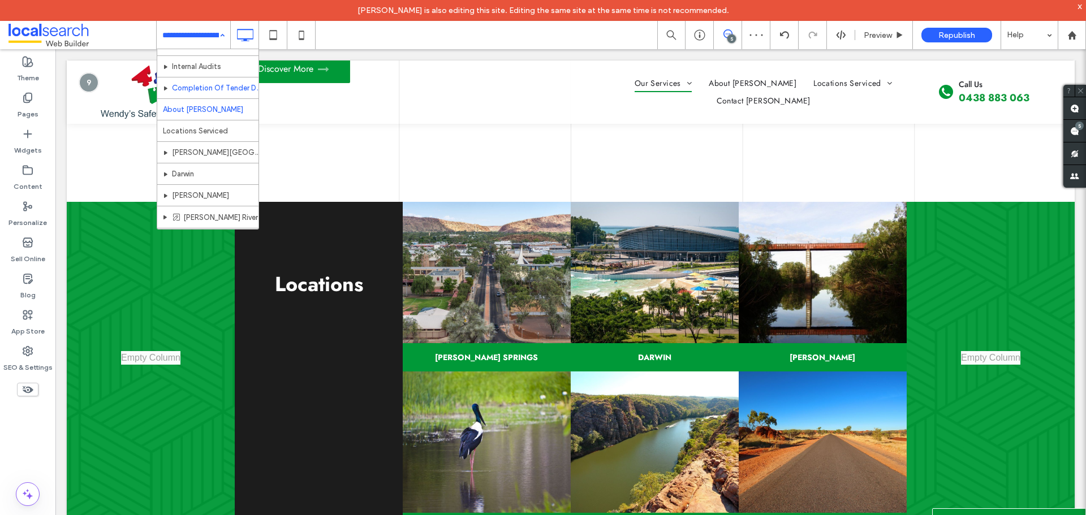
scroll to position [51, 0]
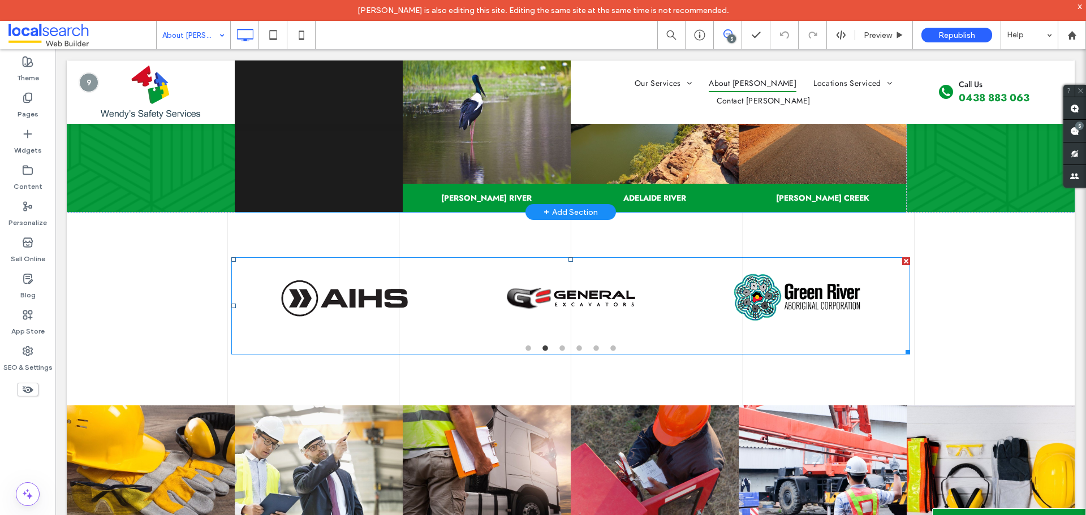
scroll to position [1696, 0]
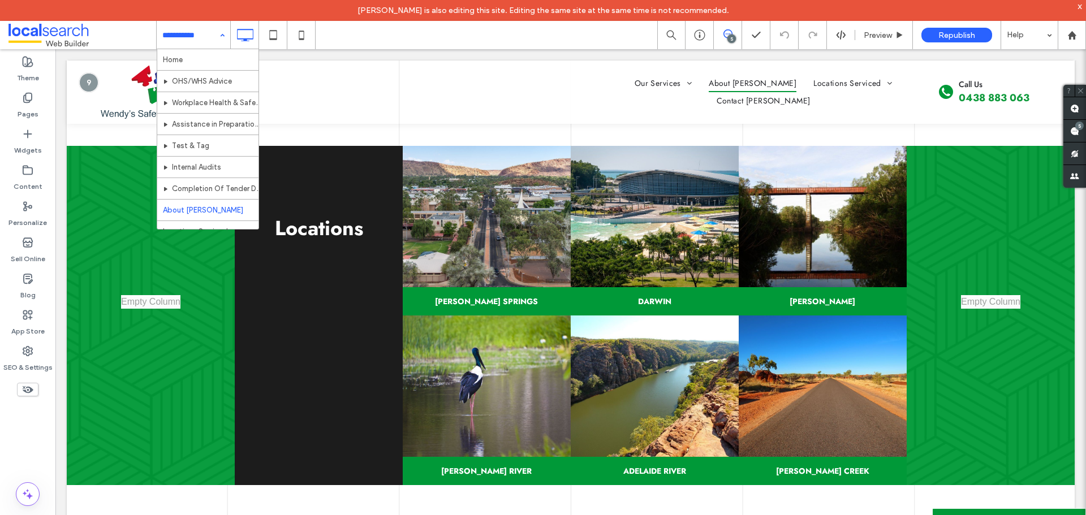
click at [211, 41] on input at bounding box center [190, 35] width 57 height 28
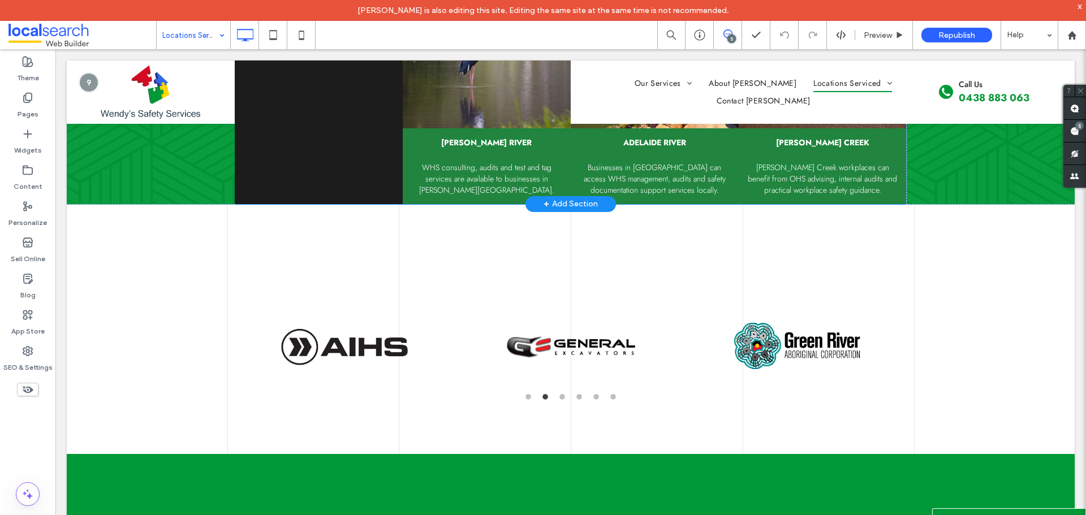
scroll to position [1979, 0]
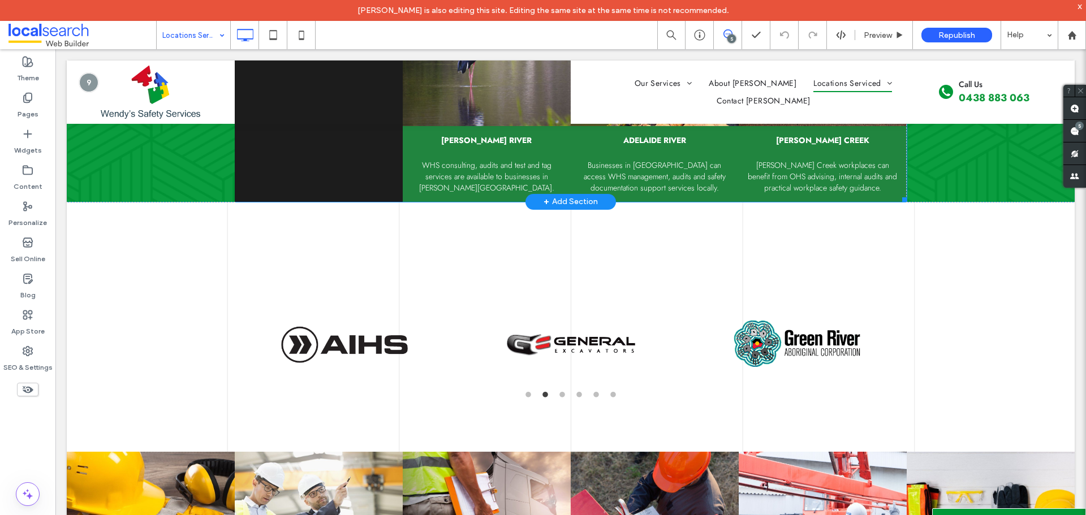
click at [517, 154] on div "WHS consulting, audits and test and tag services are available to businesses in…" at bounding box center [486, 169] width 151 height 47
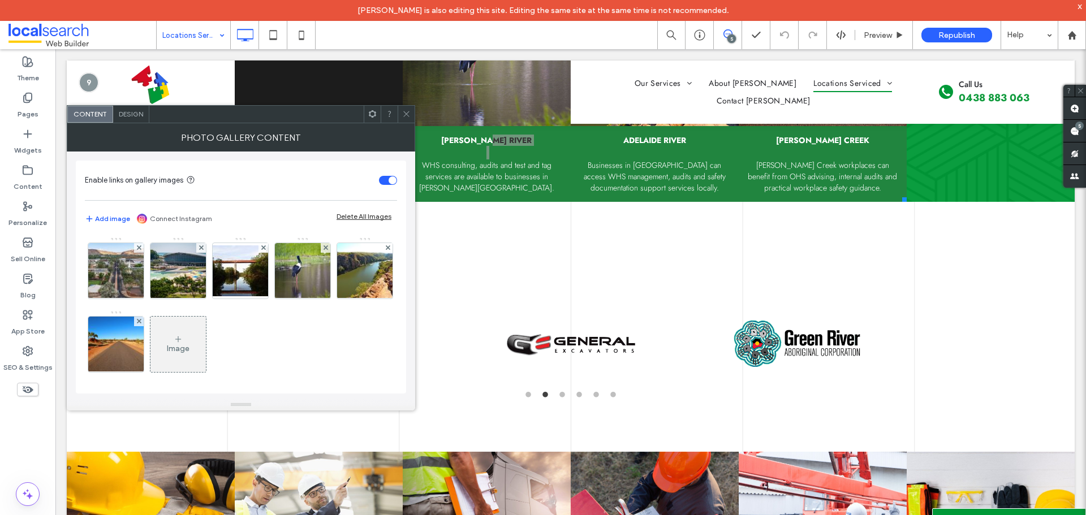
click at [413, 115] on div at bounding box center [405, 114] width 17 height 17
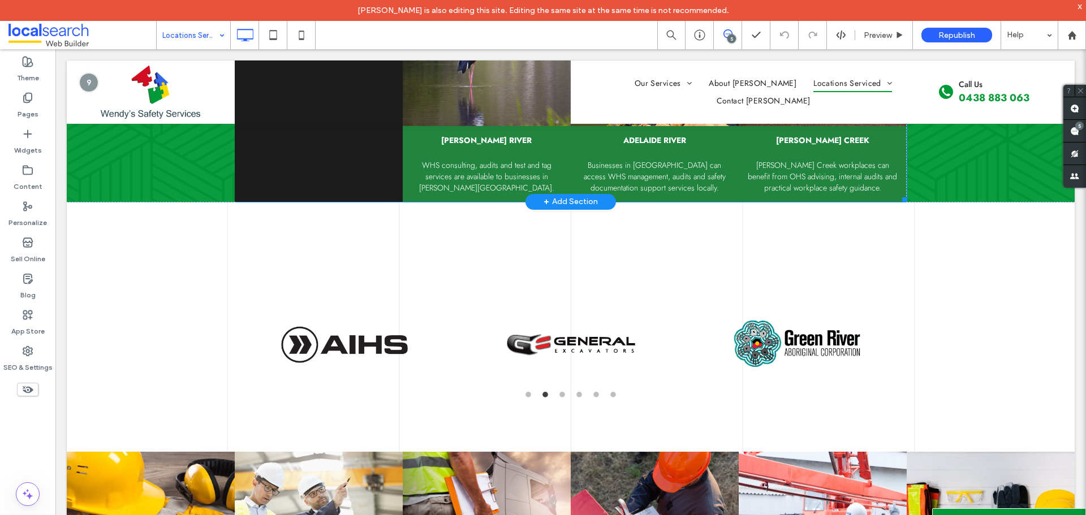
click at [479, 157] on div "WHS consulting, audits and test and tag services are available to businesses in…" at bounding box center [486, 169] width 151 height 47
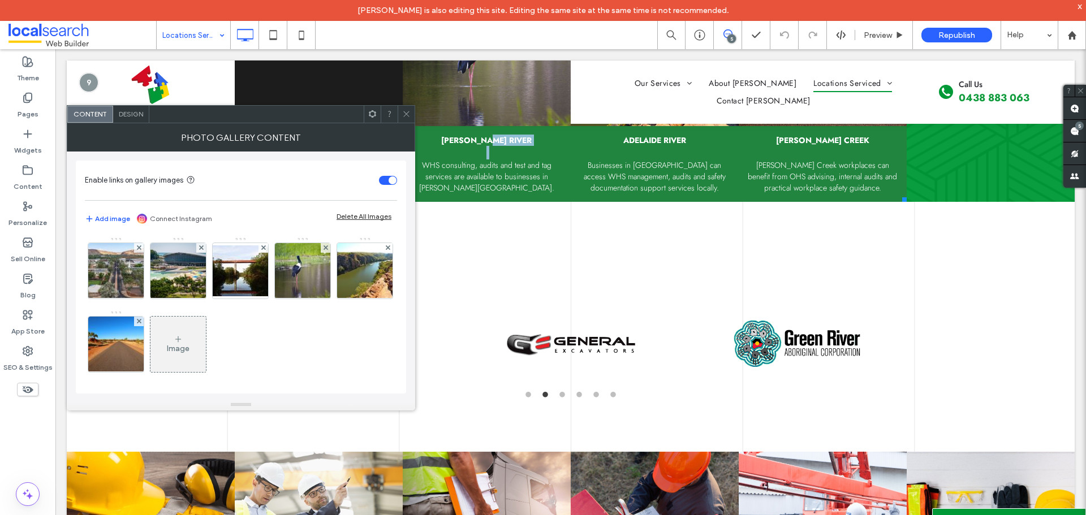
click at [479, 157] on div "WHS consulting, audits and test and tag services are available to businesses in…" at bounding box center [486, 169] width 151 height 47
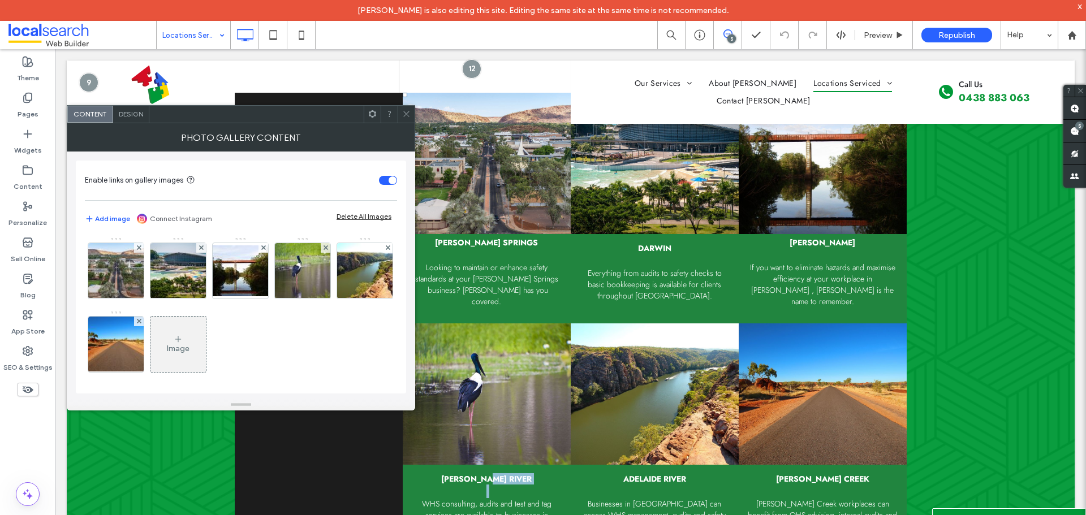
scroll to position [1640, 0]
drag, startPoint x: 401, startPoint y: 111, endPoint x: 658, endPoint y: 14, distance: 274.5
click at [401, 111] on div at bounding box center [405, 114] width 17 height 17
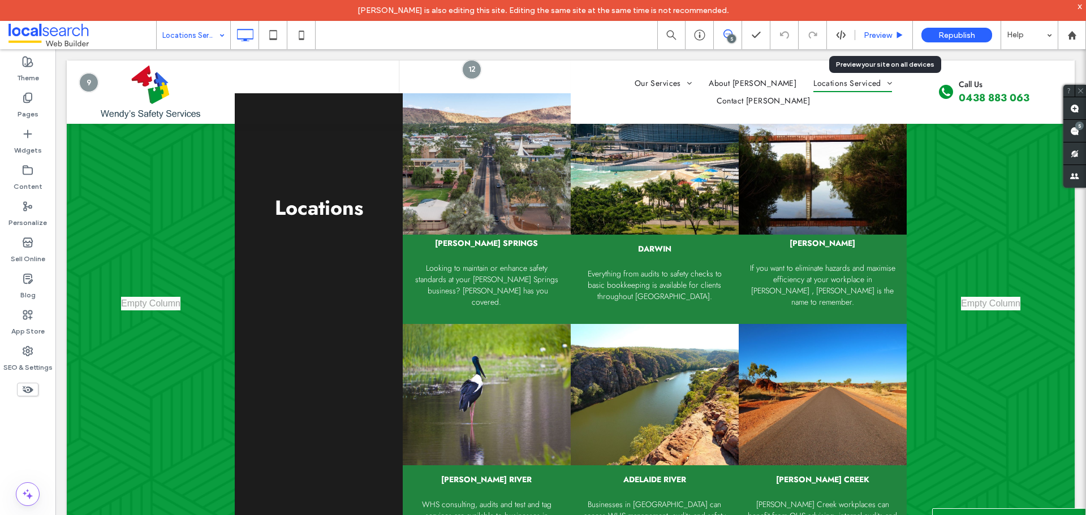
drag, startPoint x: 885, startPoint y: 33, endPoint x: 739, endPoint y: 32, distance: 146.5
click at [885, 33] on span "Preview" at bounding box center [877, 36] width 28 height 10
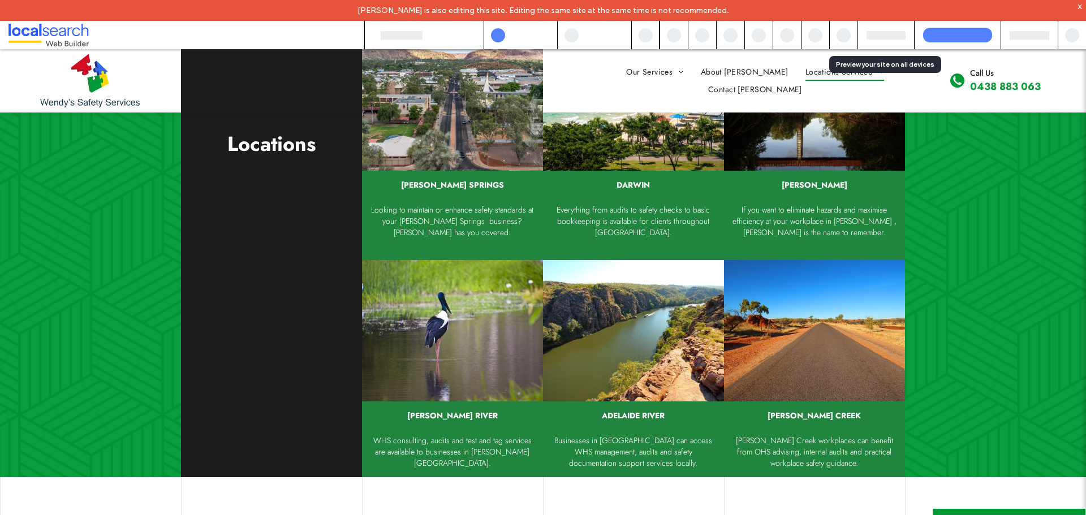
scroll to position [1601, 0]
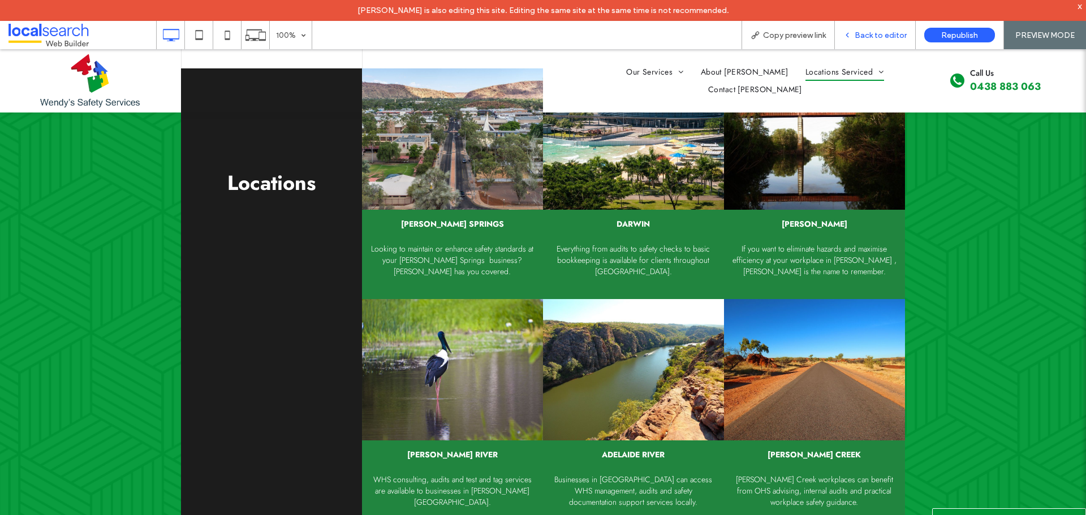
click at [868, 45] on div "Back to editor" at bounding box center [875, 35] width 81 height 28
click at [863, 32] on span "Back to editor" at bounding box center [880, 36] width 52 height 10
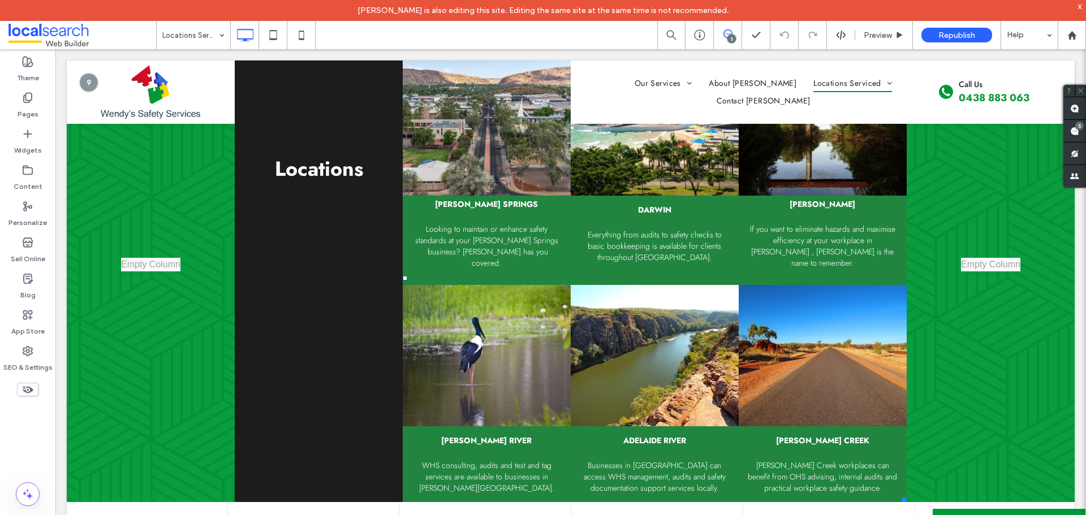
scroll to position [1809, 0]
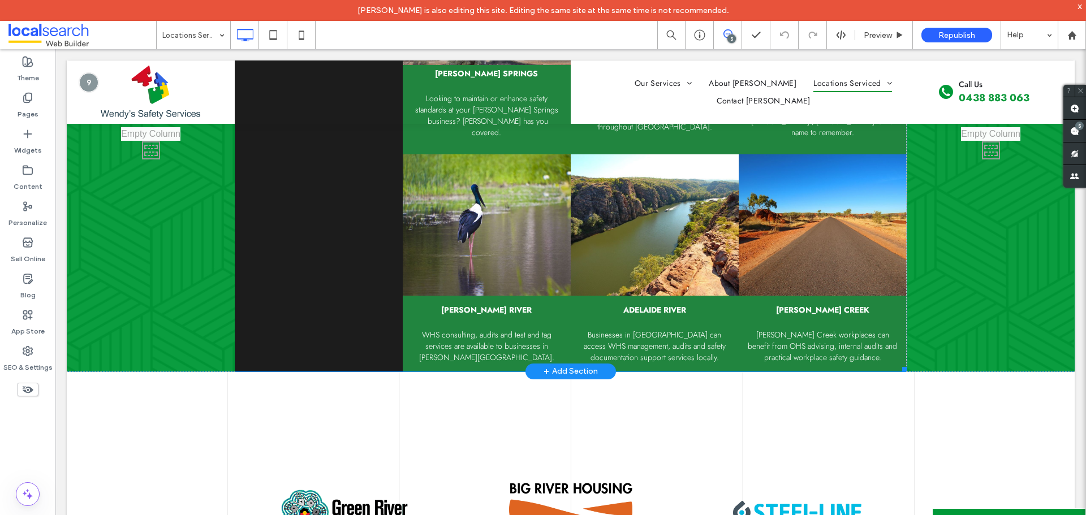
click at [491, 316] on div "WHS consulting, audits and test and tag services are available to businesses in…" at bounding box center [486, 339] width 151 height 47
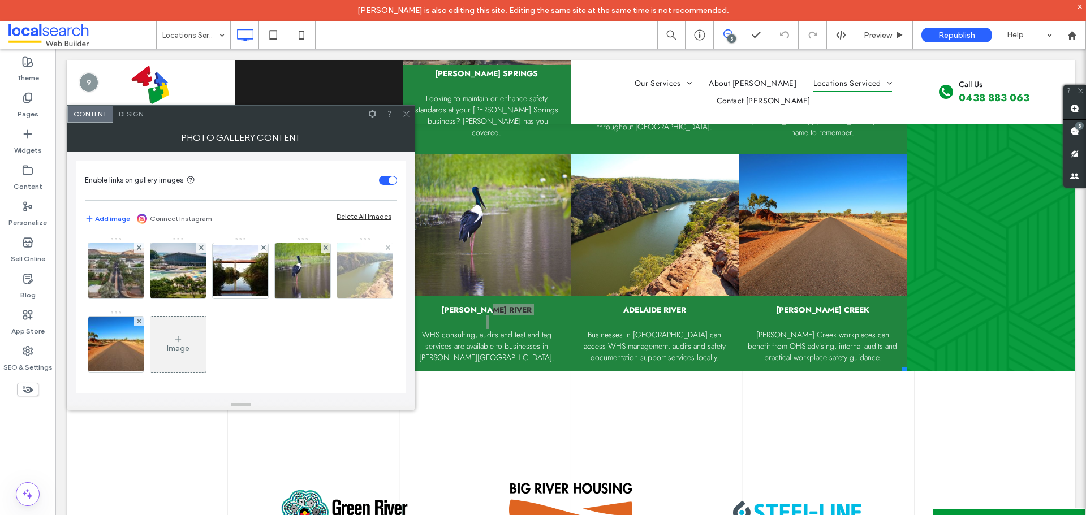
click at [323, 299] on img at bounding box center [365, 270] width 84 height 55
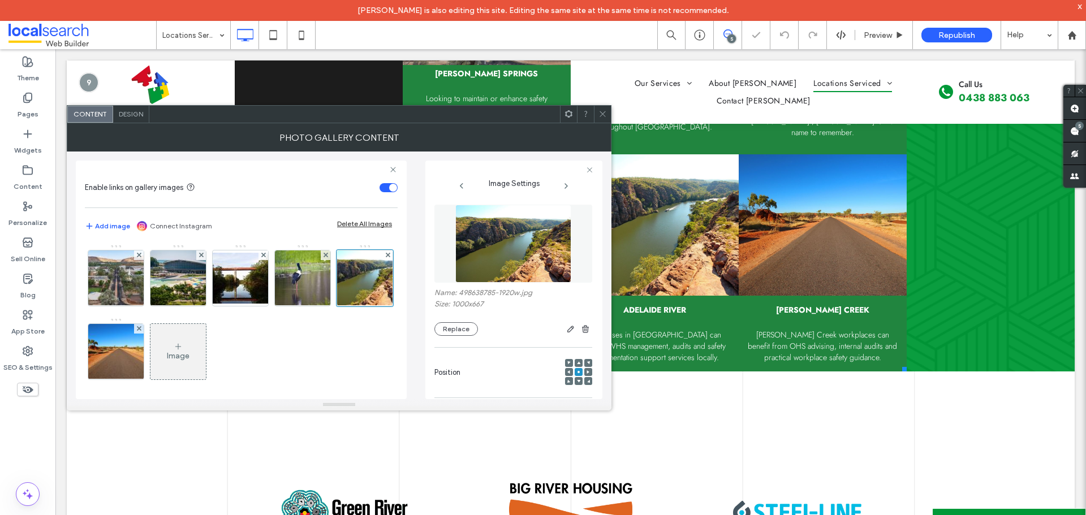
scroll to position [0, 0]
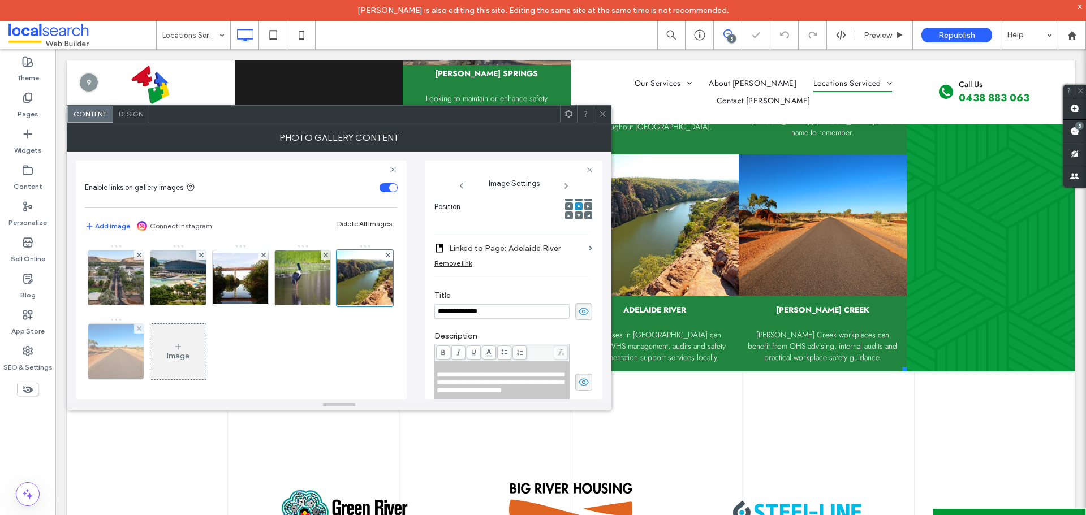
click at [158, 358] on img at bounding box center [116, 351] width 84 height 55
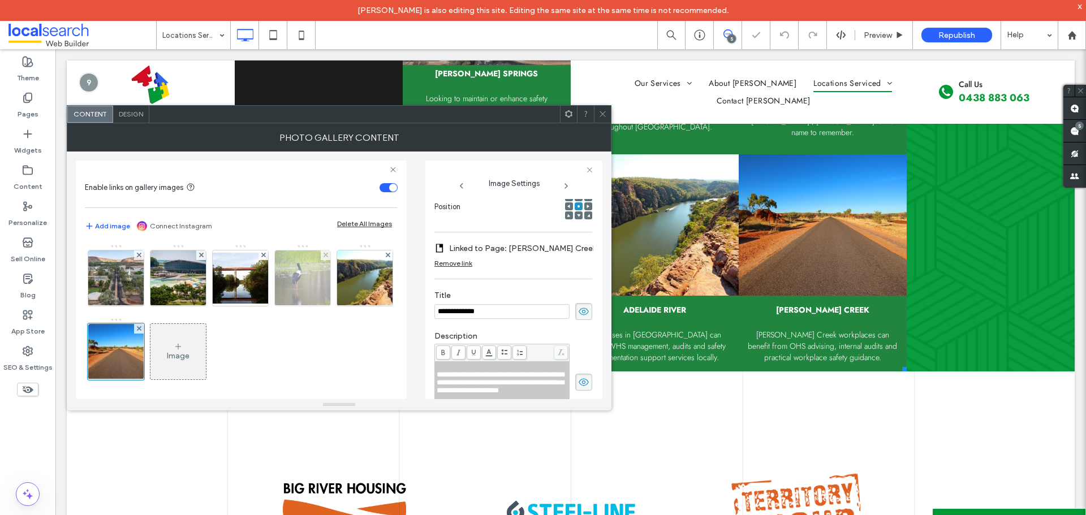
click at [298, 264] on img at bounding box center [303, 277] width 84 height 55
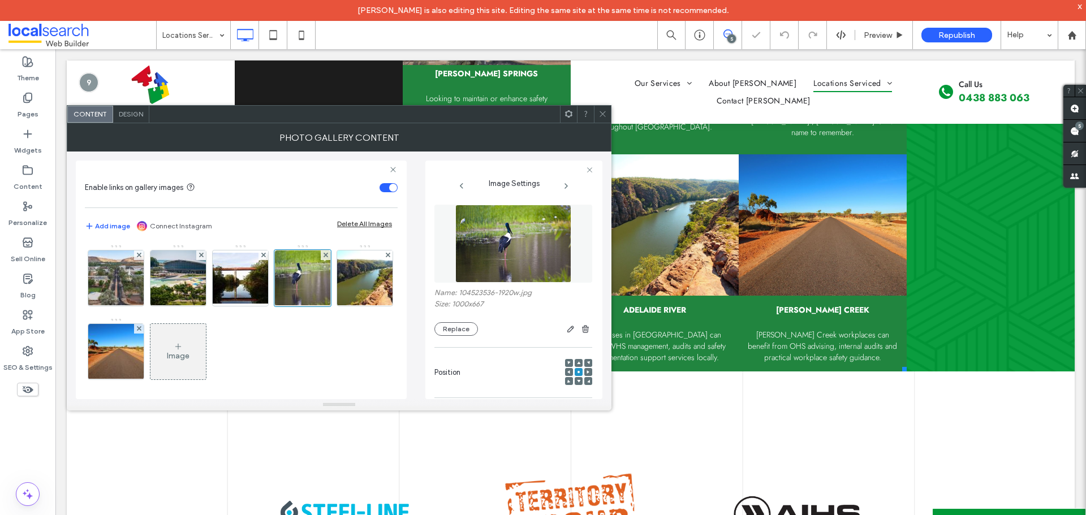
click at [604, 111] on icon at bounding box center [602, 114] width 8 height 8
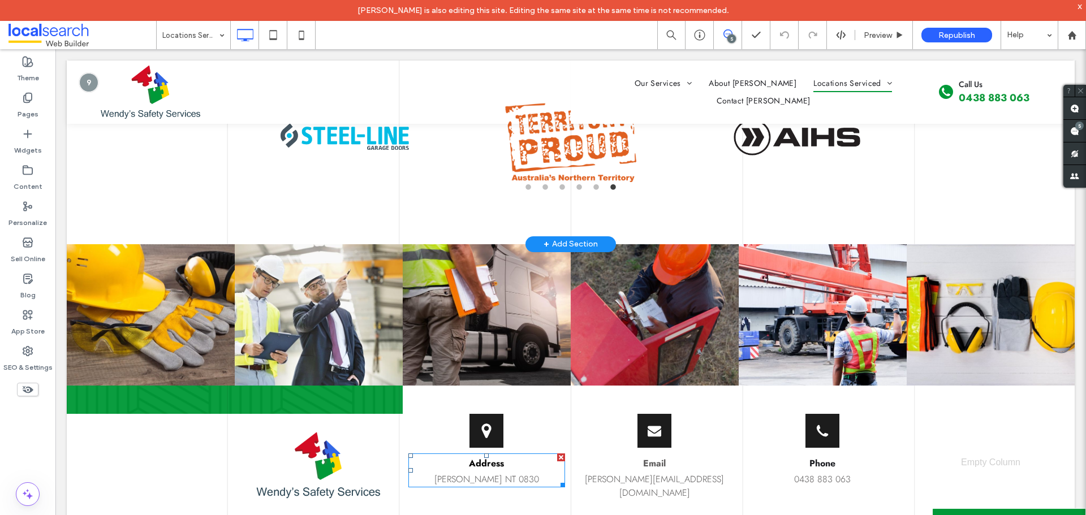
scroll to position [1944, 0]
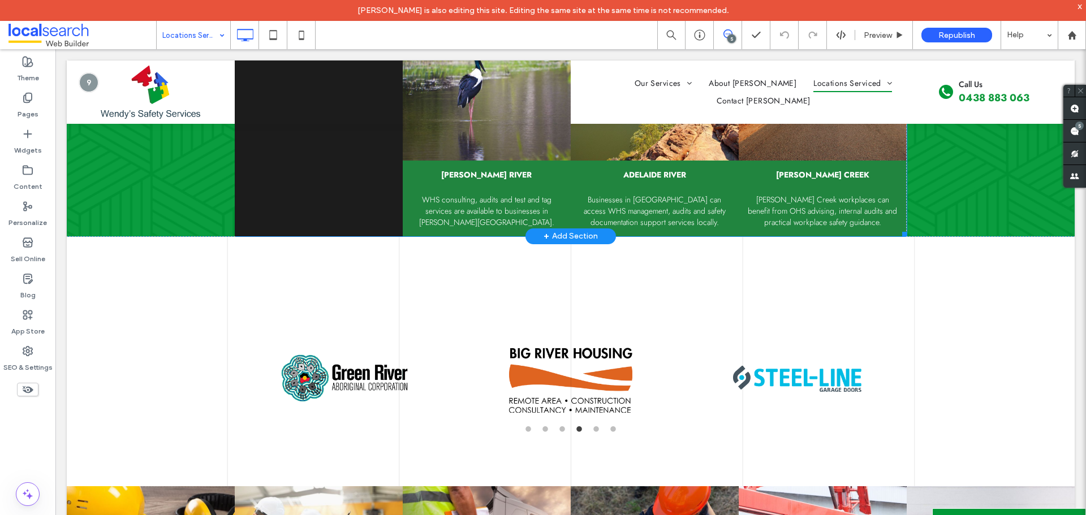
click at [516, 188] on div "WHS consulting, audits and test and tag services are available to businesses in…" at bounding box center [486, 203] width 151 height 47
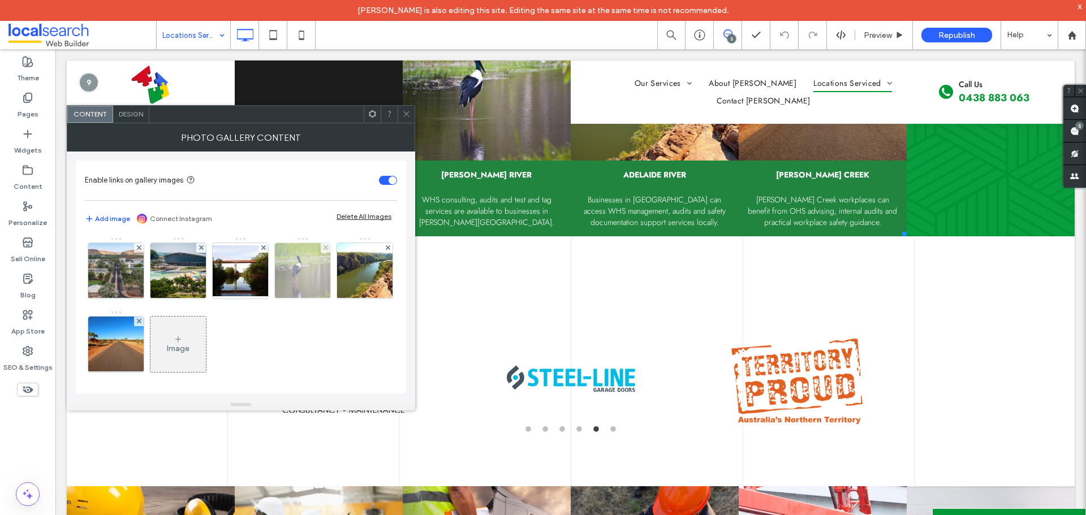
click at [299, 276] on img at bounding box center [303, 270] width 84 height 55
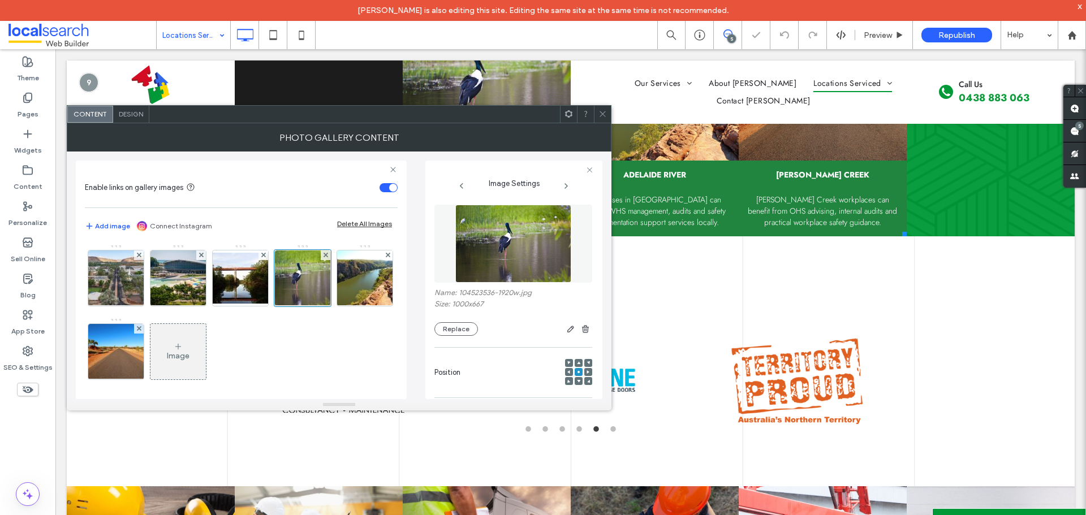
scroll to position [0, 0]
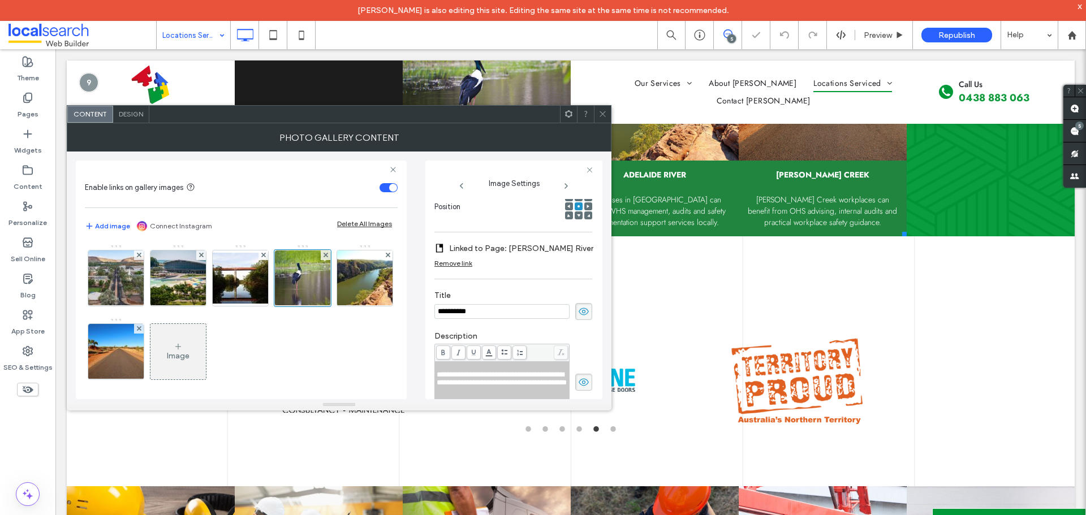
click at [473, 379] on span "**********" at bounding box center [502, 378] width 130 height 15
click at [472, 377] on span "**********" at bounding box center [502, 378] width 130 height 15
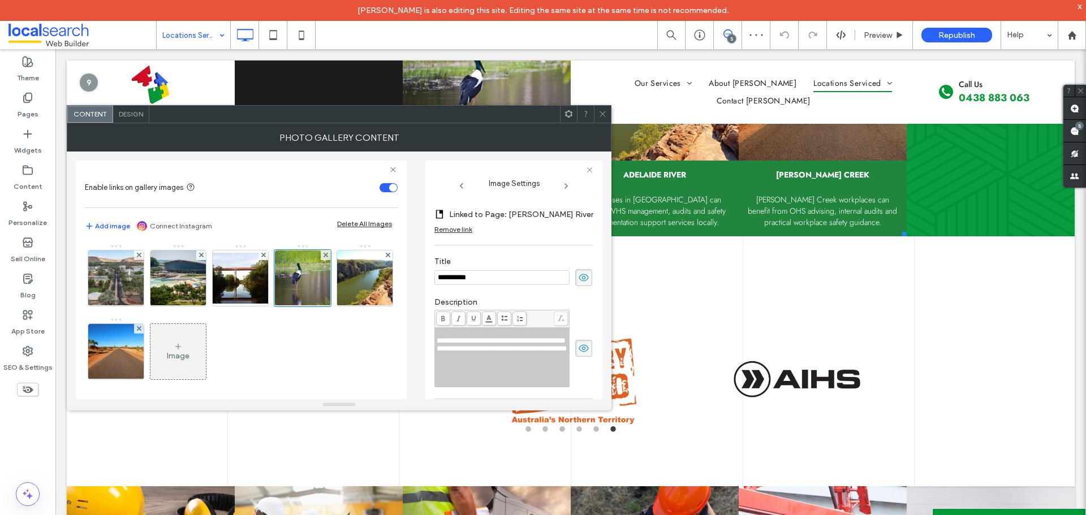
scroll to position [226, 0]
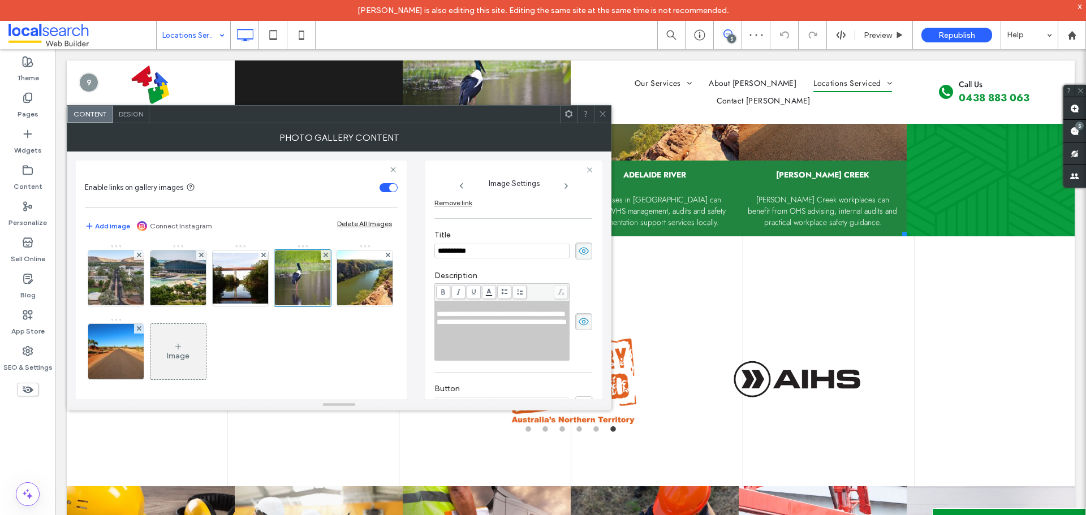
click at [455, 309] on div "Rich Text Editor" at bounding box center [502, 307] width 131 height 8
click at [438, 320] on span "**********" at bounding box center [502, 317] width 130 height 15
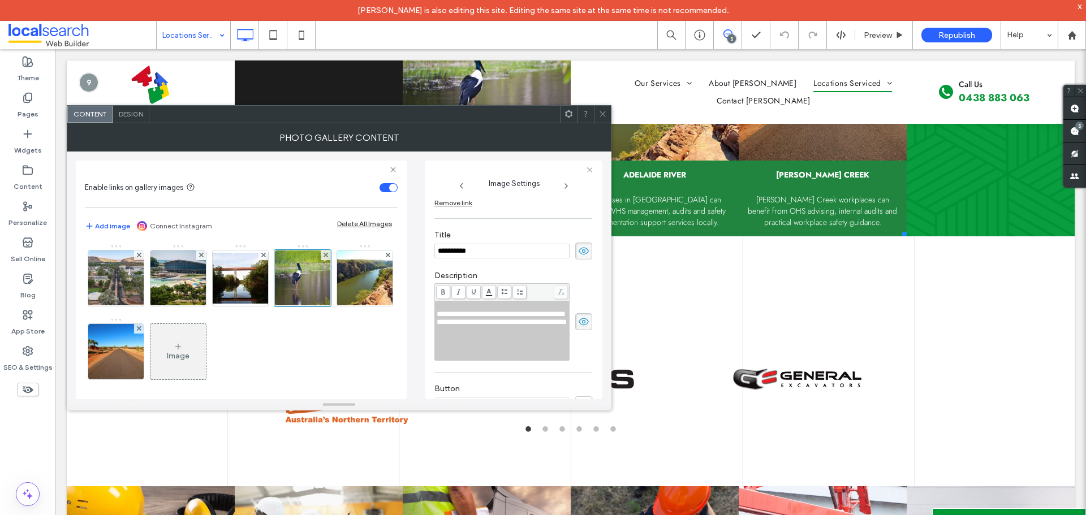
drag, startPoint x: 600, startPoint y: 119, endPoint x: 600, endPoint y: 130, distance: 11.3
click at [600, 119] on span at bounding box center [602, 114] width 8 height 17
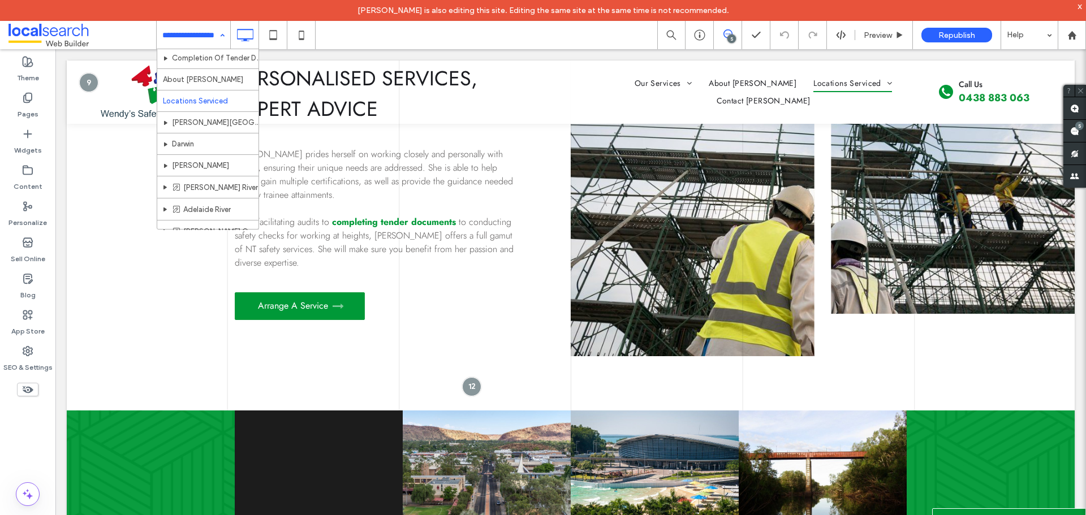
scroll to position [164, 0]
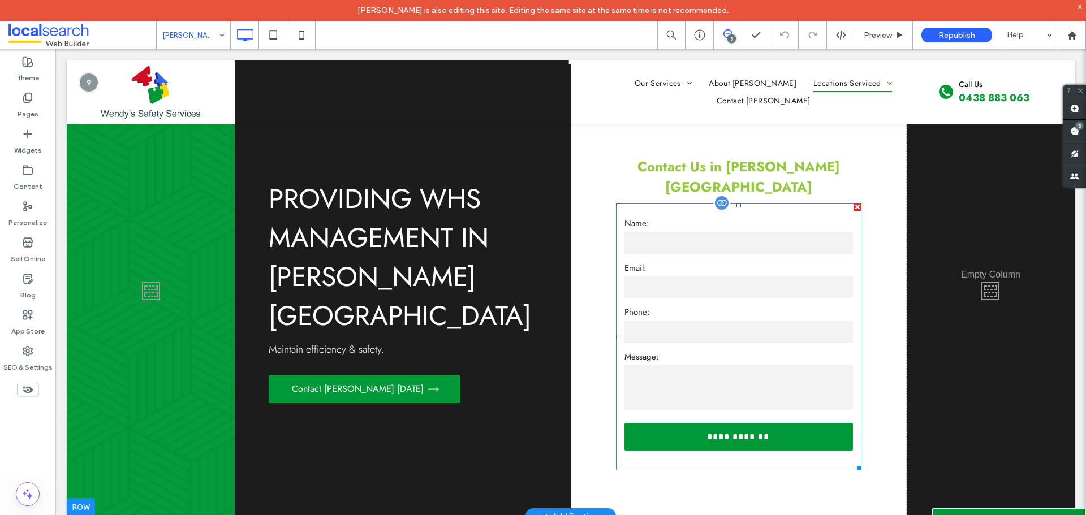
click at [761, 276] on input "email" at bounding box center [738, 287] width 228 height 23
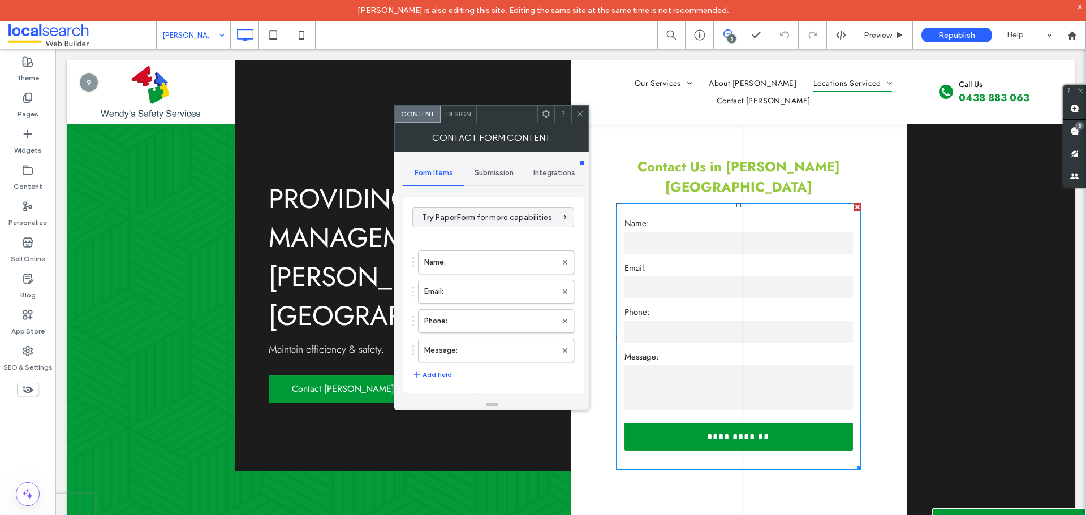
click at [479, 174] on span "Submission" at bounding box center [493, 172] width 39 height 9
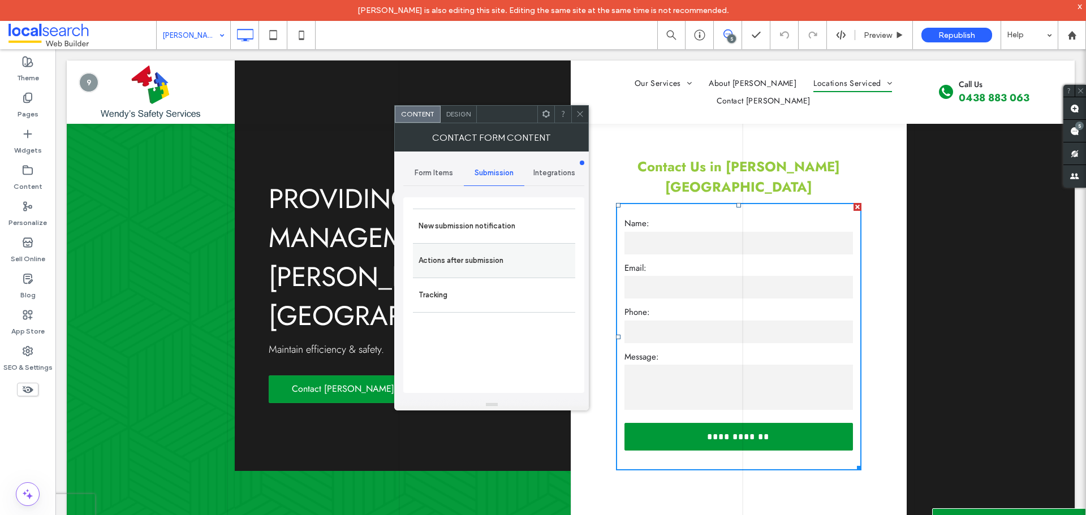
click at [494, 259] on label "Actions after submission" at bounding box center [493, 260] width 151 height 23
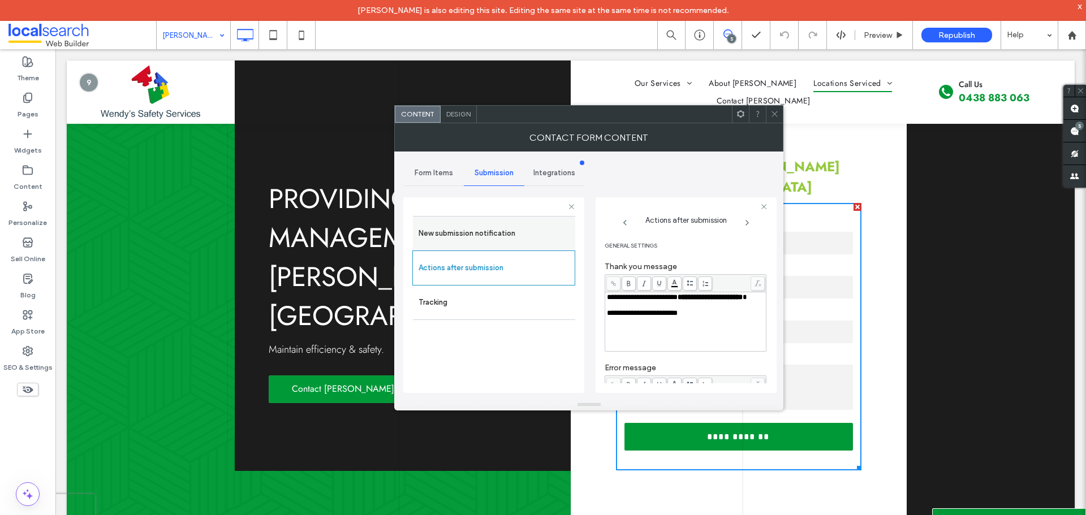
click at [499, 220] on div "New submission notification" at bounding box center [494, 233] width 162 height 34
click at [500, 232] on label "New submission notification" at bounding box center [493, 233] width 151 height 23
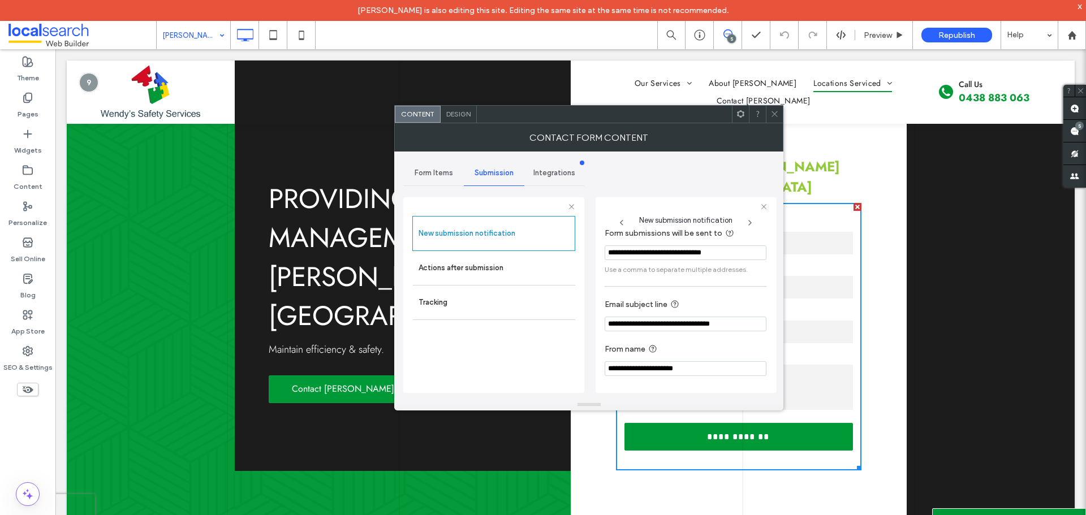
scroll to position [59, 0]
click at [775, 115] on icon at bounding box center [774, 114] width 8 height 8
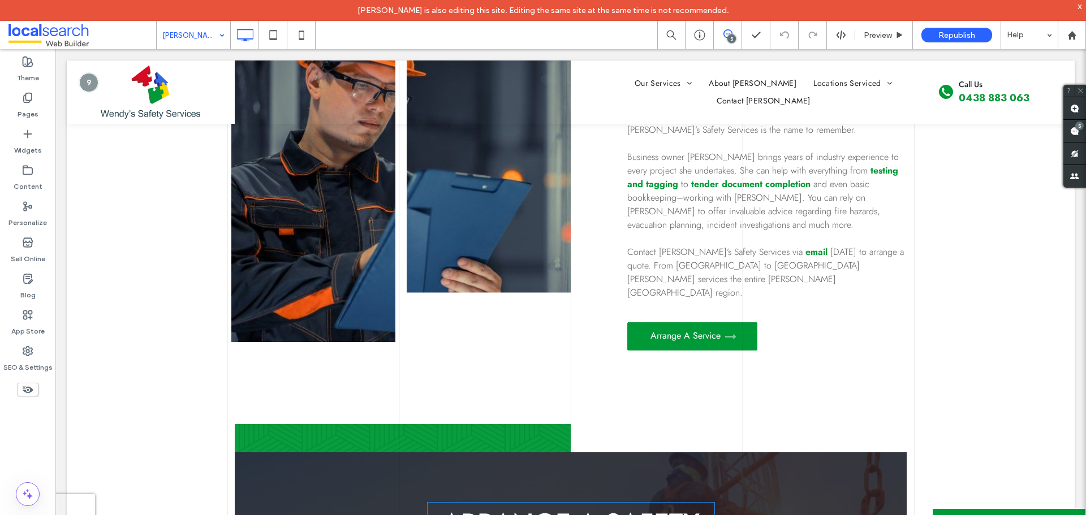
scroll to position [848, 0]
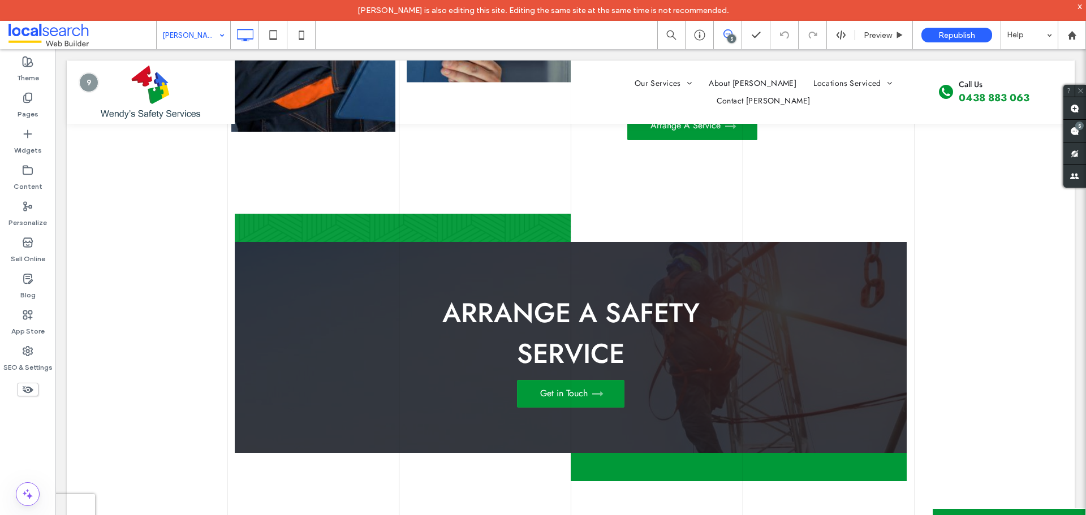
drag, startPoint x: 182, startPoint y: 33, endPoint x: 182, endPoint y: 41, distance: 7.9
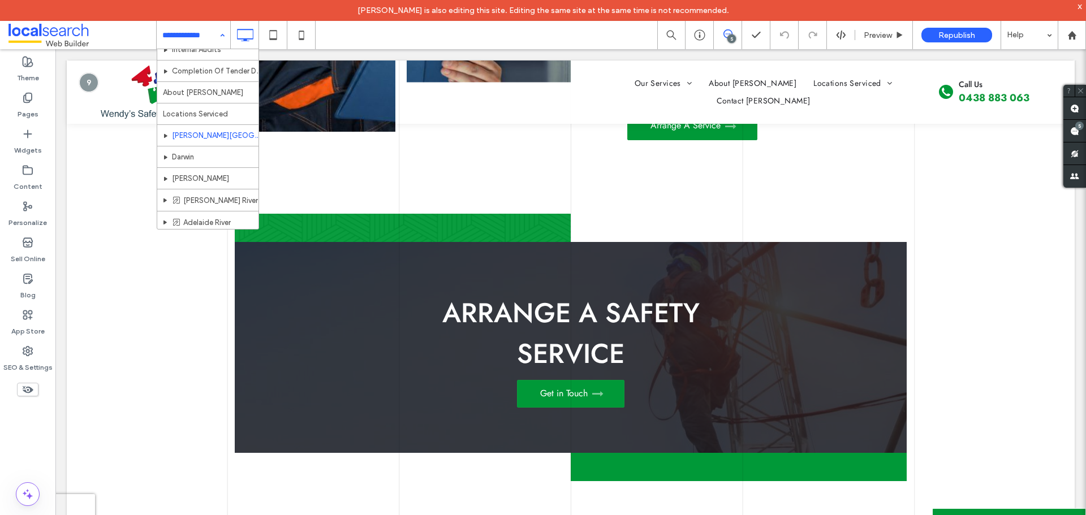
scroll to position [164, 0]
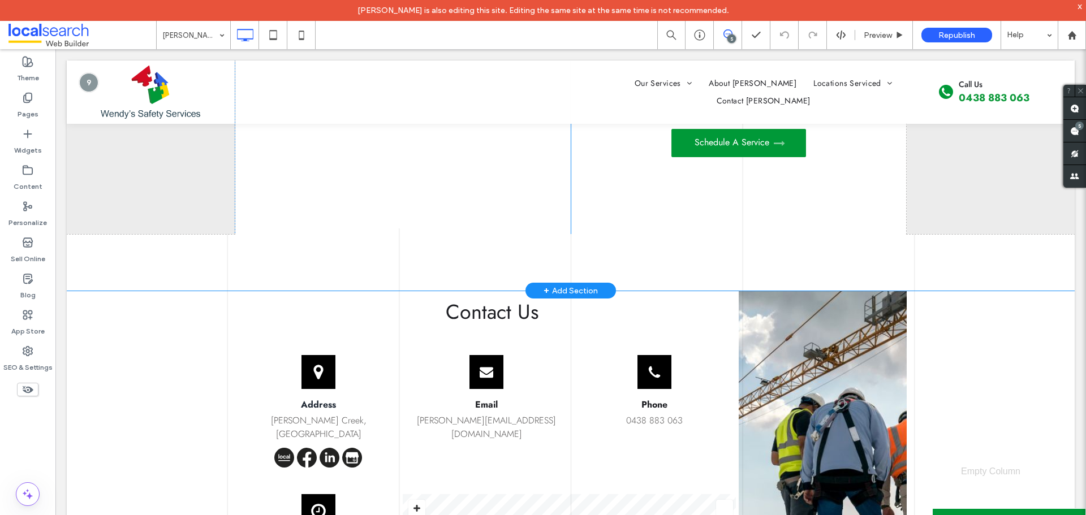
scroll to position [2997, 0]
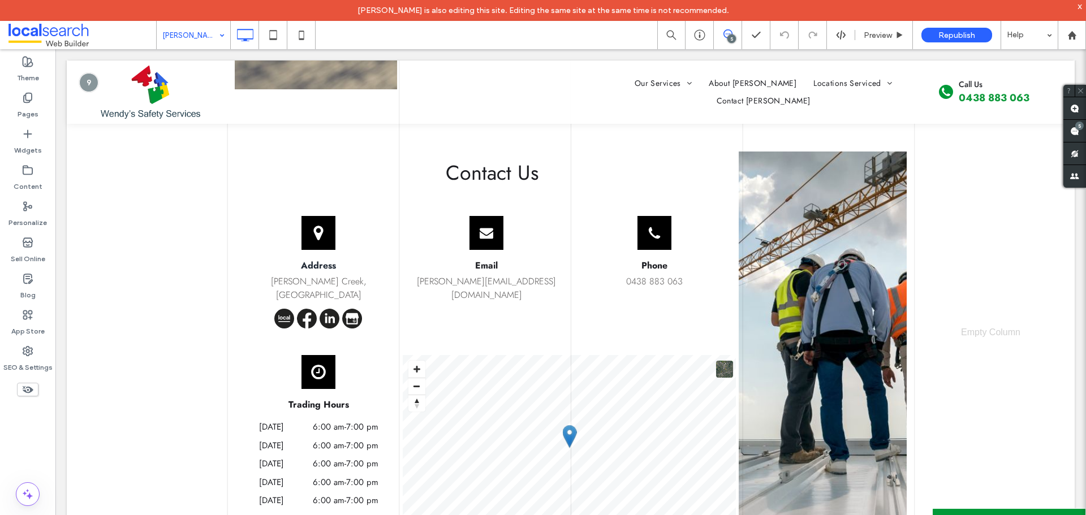
click at [185, 41] on input at bounding box center [190, 35] width 57 height 28
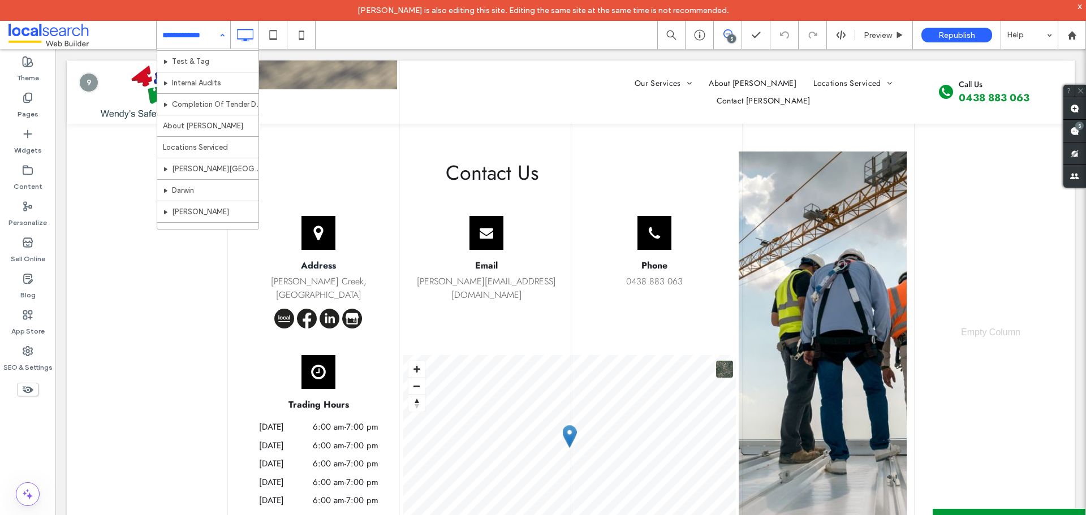
scroll to position [164, 0]
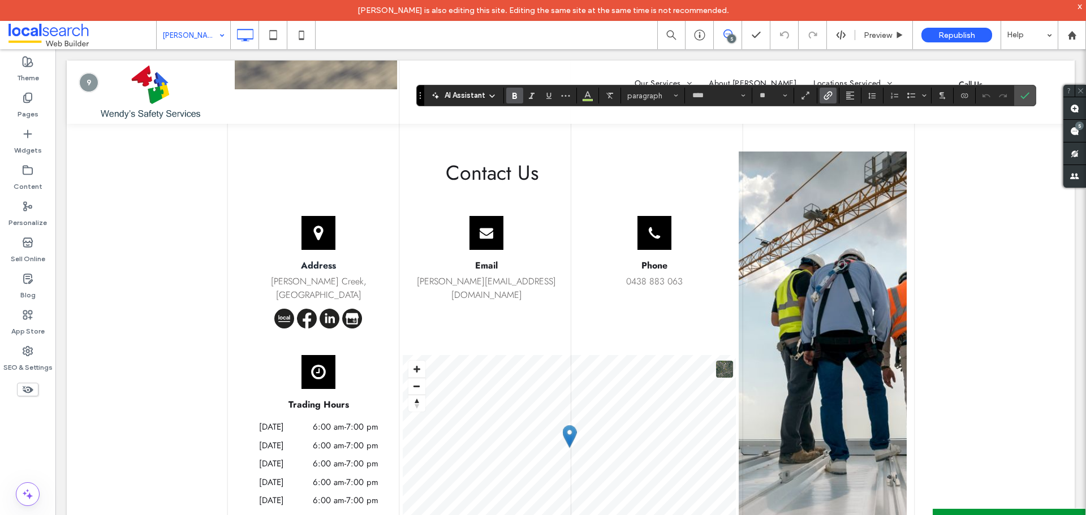
click at [828, 90] on span "Link" at bounding box center [827, 95] width 9 height 15
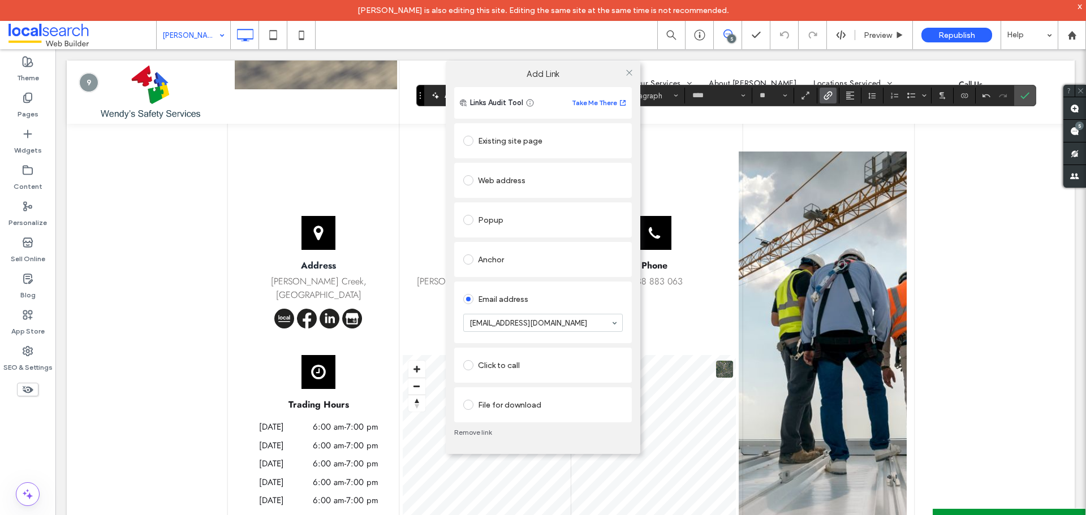
click at [487, 436] on link "Remove link" at bounding box center [543, 432] width 178 height 9
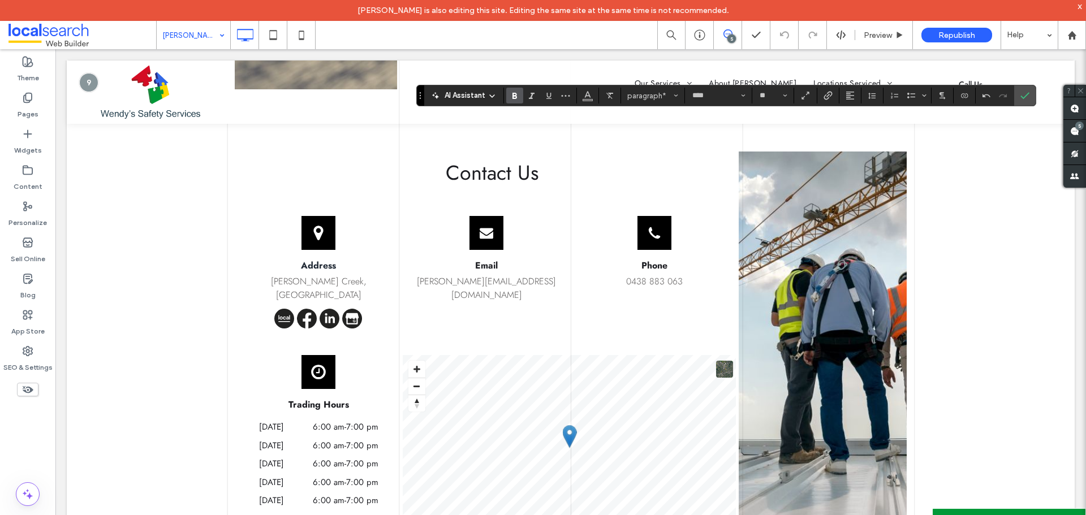
click at [826, 87] on div "AI Assistant paragraph* **** **" at bounding box center [726, 95] width 620 height 21
click at [828, 94] on use "Link" at bounding box center [827, 96] width 8 height 8
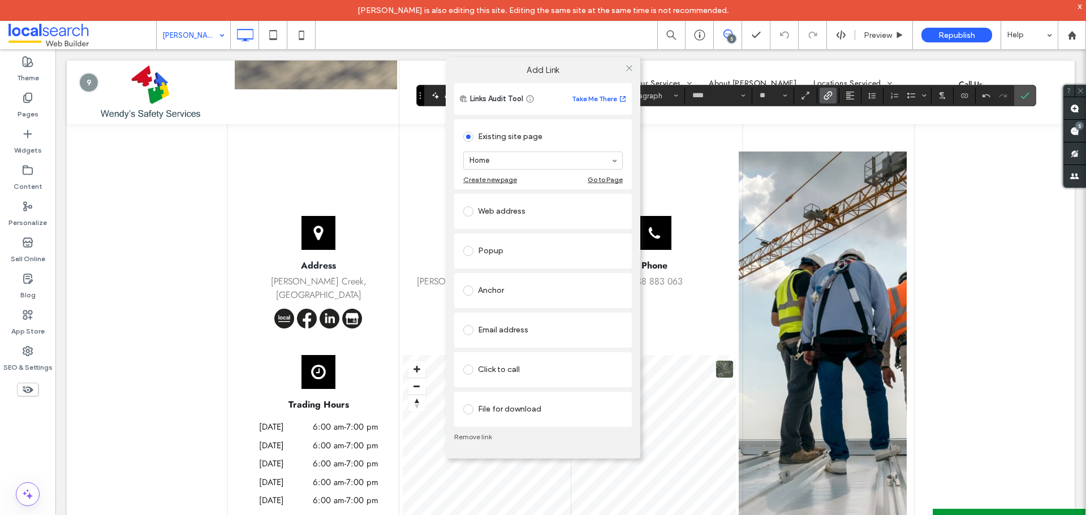
click at [528, 338] on div "Email address" at bounding box center [542, 330] width 159 height 18
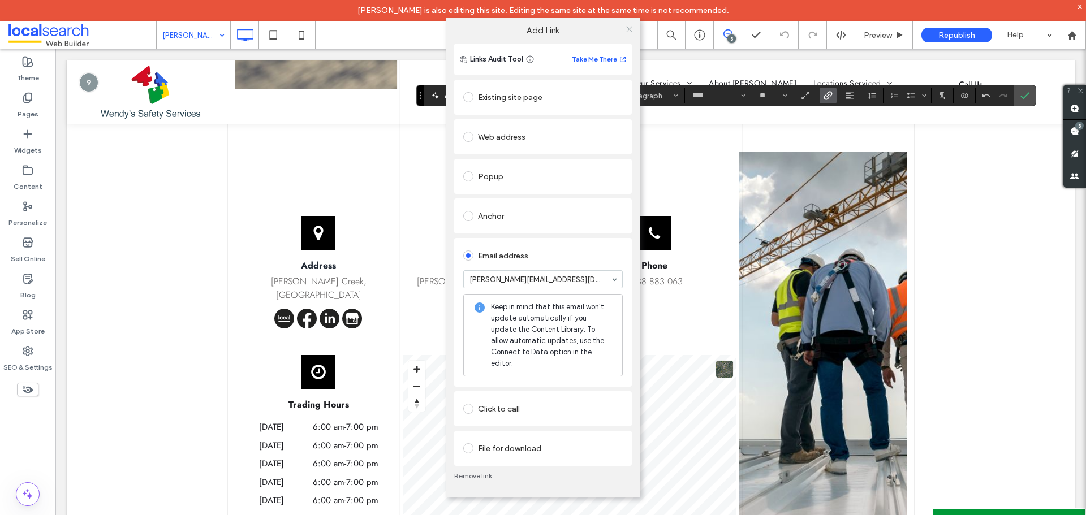
drag, startPoint x: 629, startPoint y: 37, endPoint x: 658, endPoint y: 105, distance: 73.9
click at [629, 33] on icon at bounding box center [629, 29] width 8 height 8
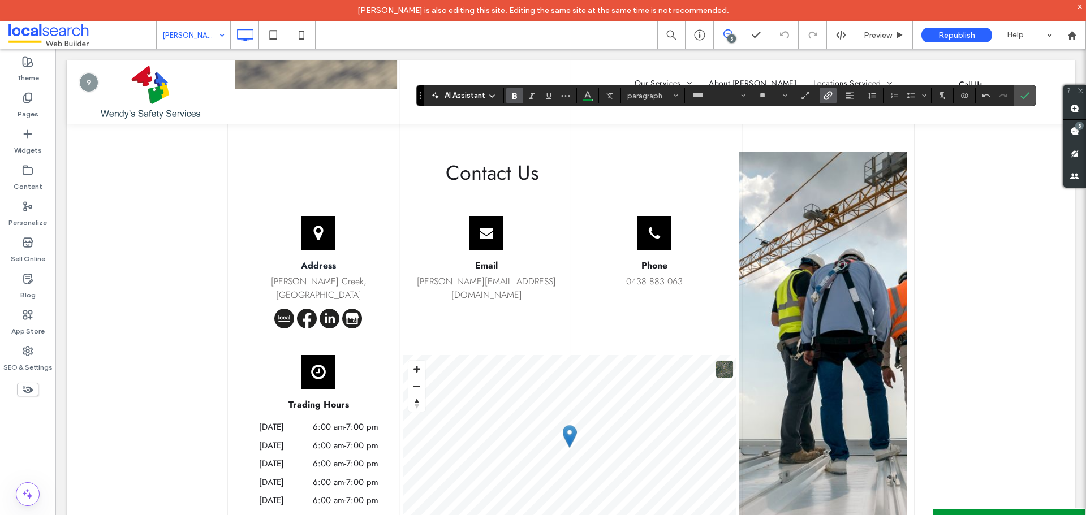
click at [1010, 92] on div at bounding box center [1003, 96] width 17 height 16
click at [1017, 95] on label "Confirm" at bounding box center [1024, 95] width 17 height 20
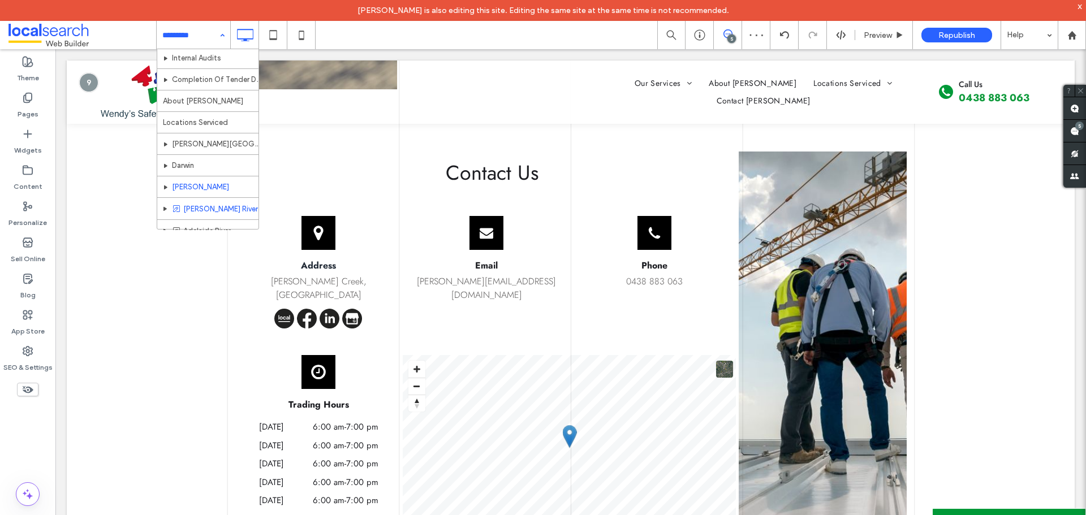
scroll to position [164, 0]
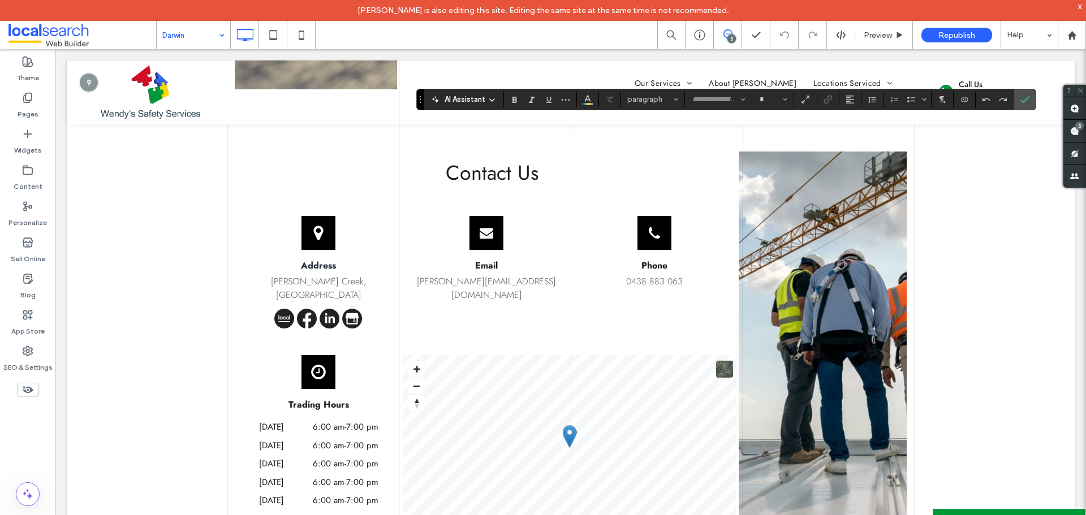
type input "****"
type input "**"
click at [827, 96] on icon "Link" at bounding box center [827, 99] width 9 height 9
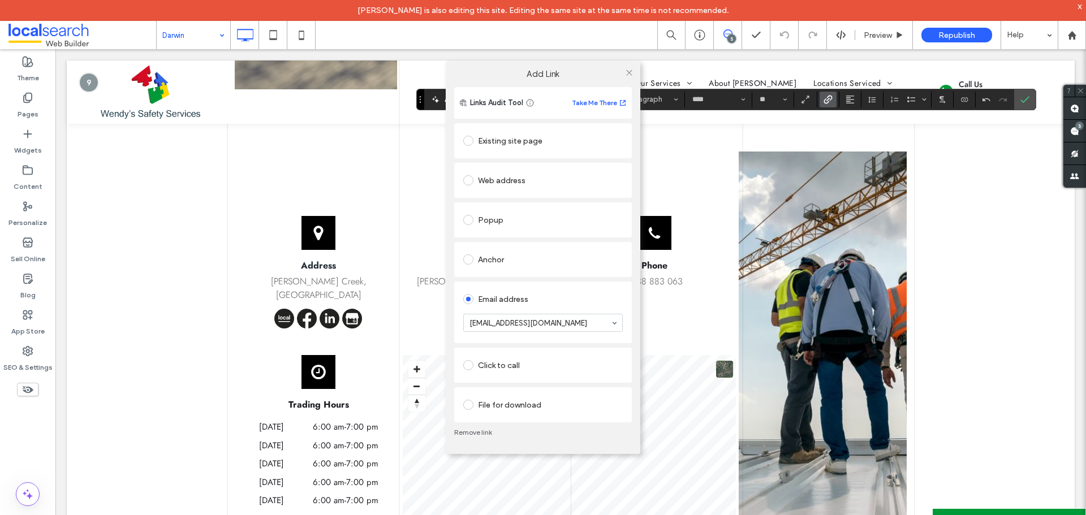
click at [482, 431] on link "Remove link" at bounding box center [543, 432] width 178 height 9
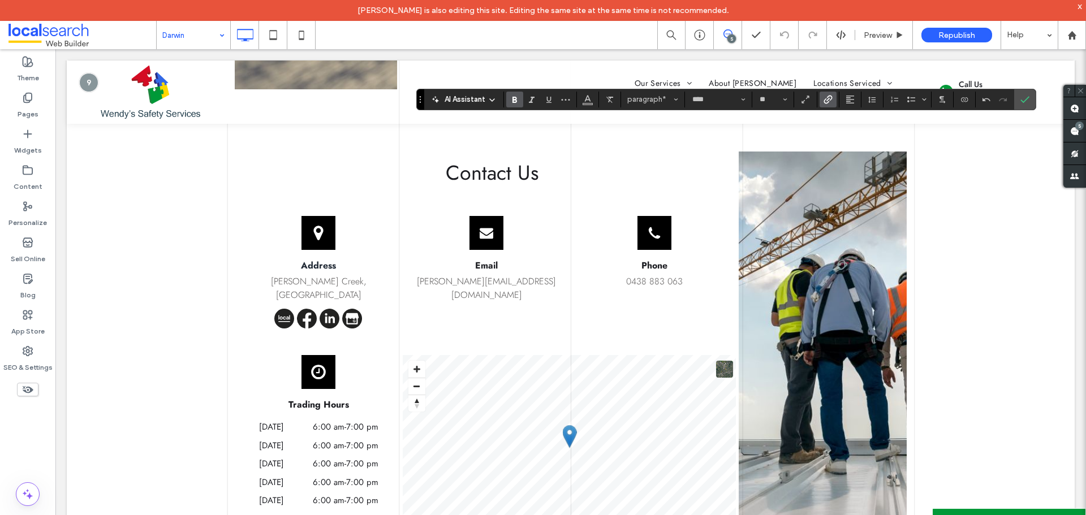
click at [826, 102] on icon "Link" at bounding box center [827, 99] width 9 height 9
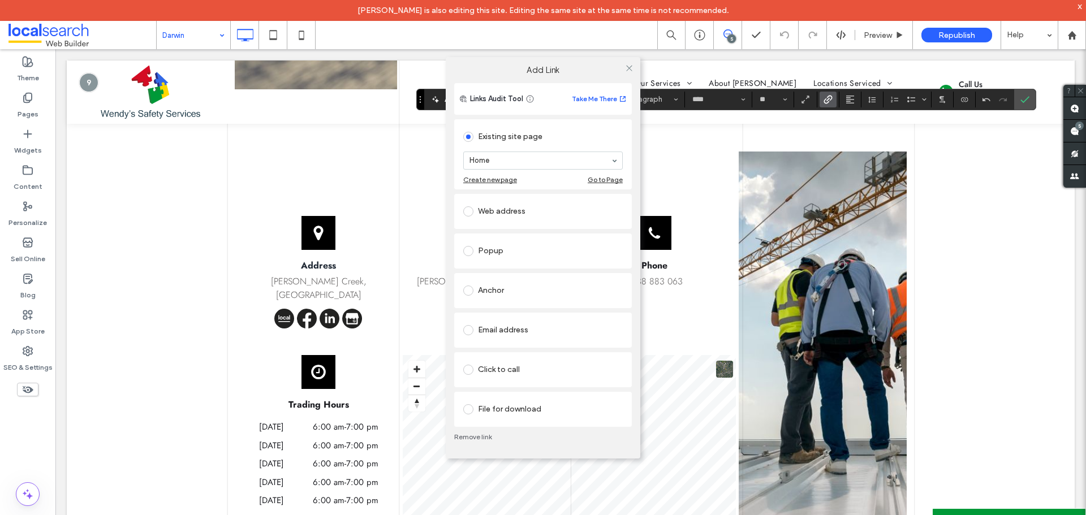
click at [518, 335] on div "Email address" at bounding box center [542, 330] width 159 height 18
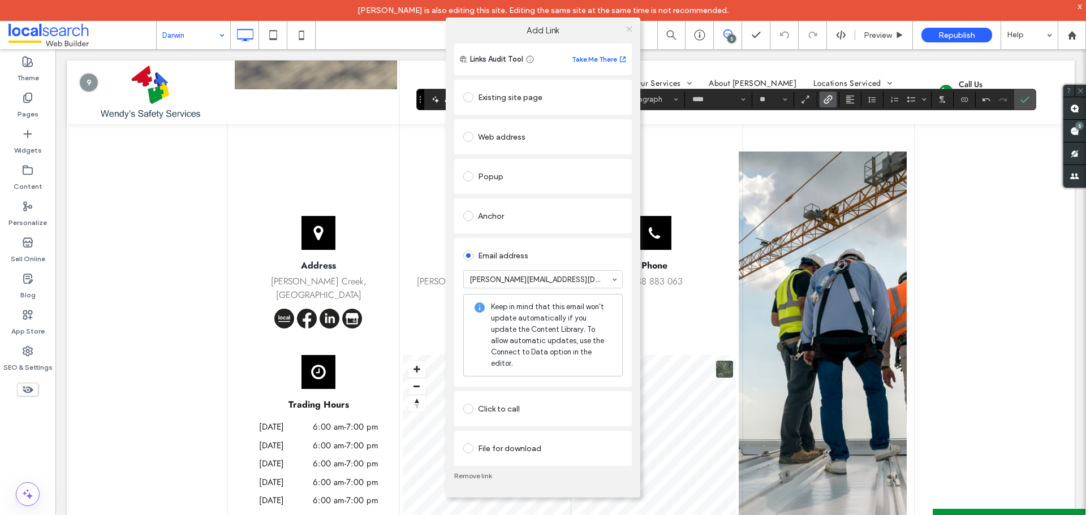
click at [628, 33] on icon at bounding box center [629, 29] width 8 height 8
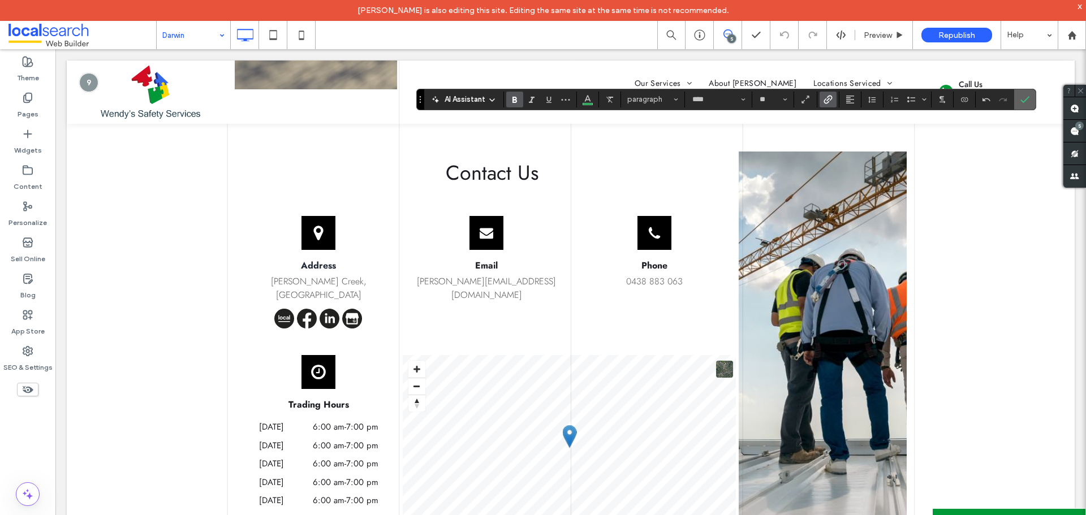
click at [1020, 100] on icon "Confirm" at bounding box center [1024, 99] width 9 height 9
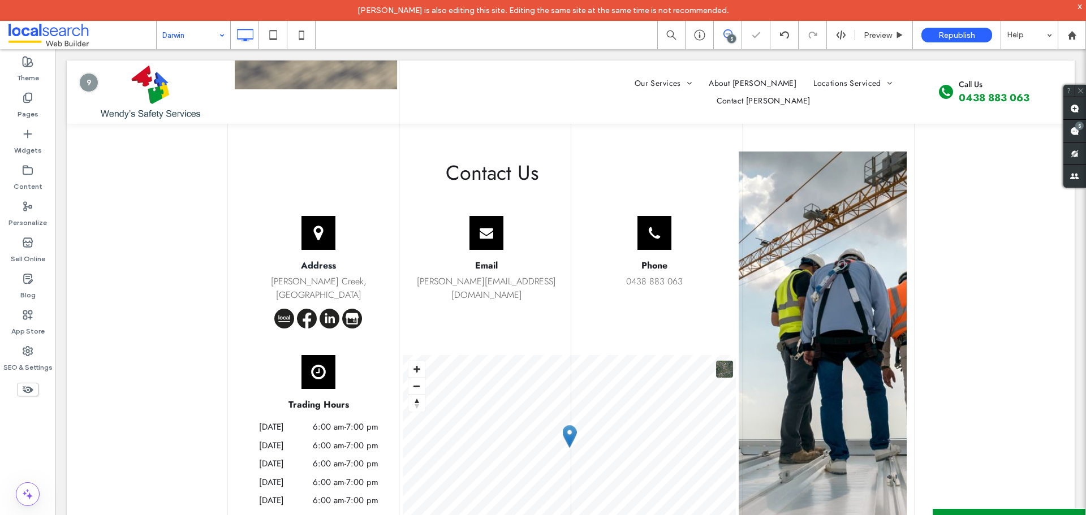
click at [210, 17] on div "Keano Pentinio is also editing this site. Editing the same site at the same tim…" at bounding box center [543, 10] width 1086 height 21
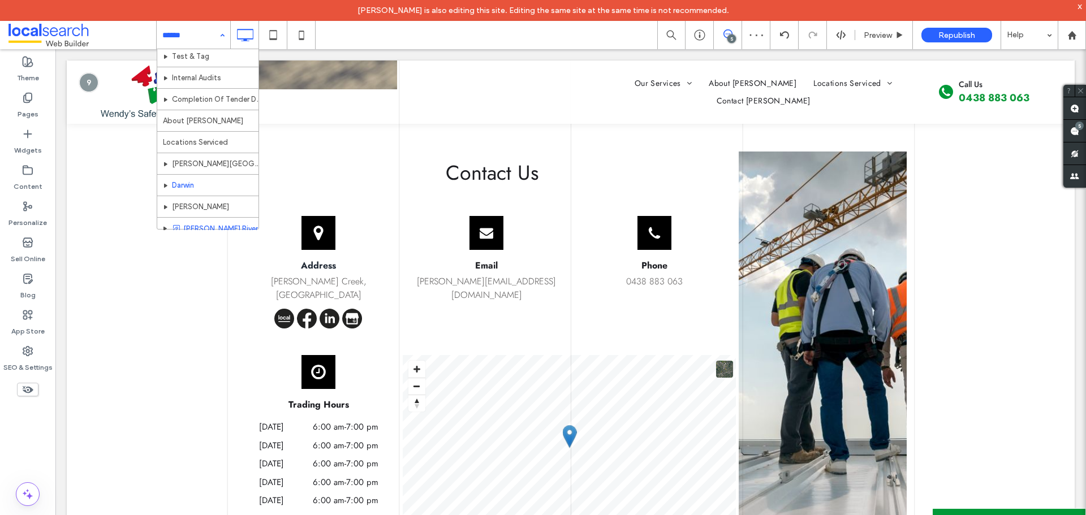
scroll to position [164, 0]
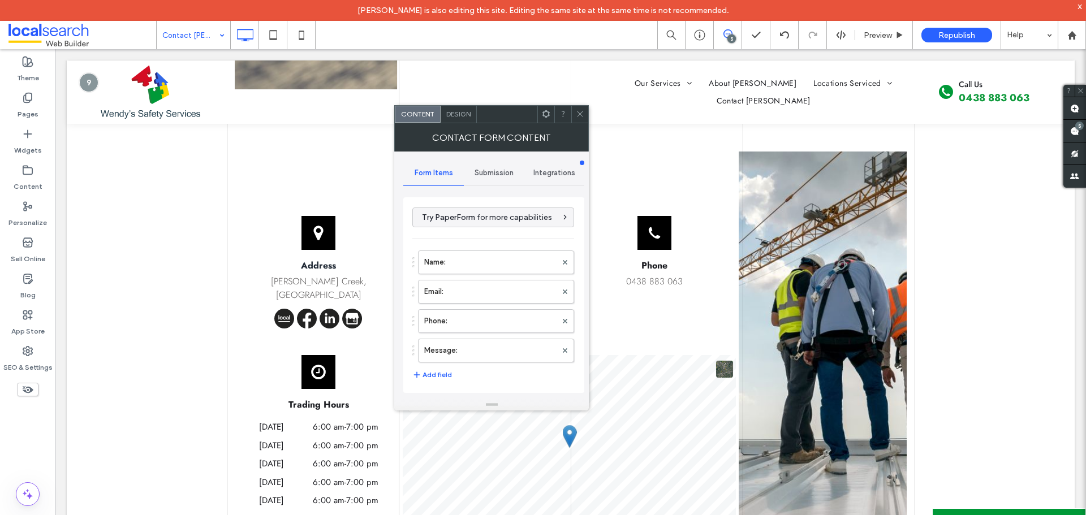
type input "**********"
click at [459, 114] on span "Design" at bounding box center [458, 114] width 24 height 8
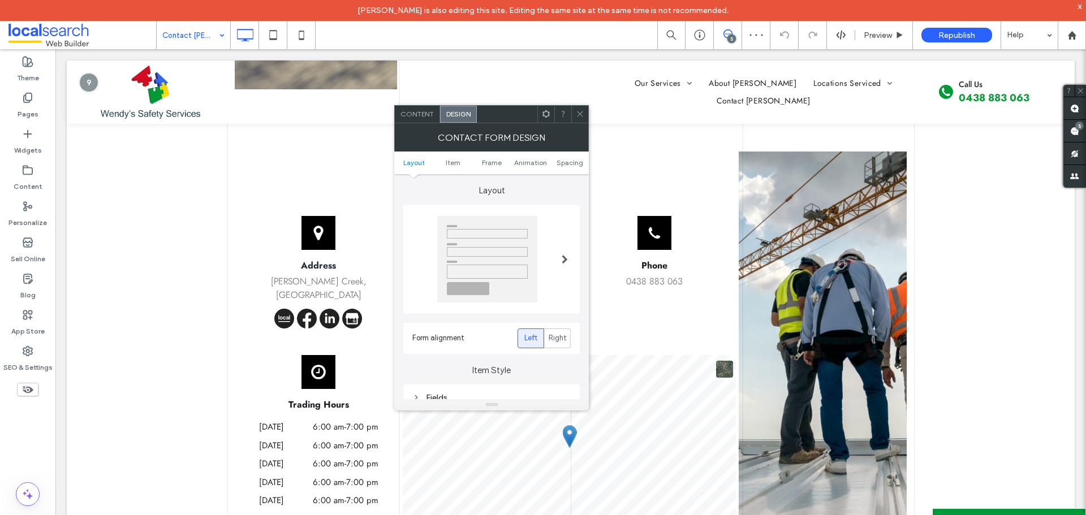
click at [417, 111] on span "Content" at bounding box center [416, 114] width 33 height 8
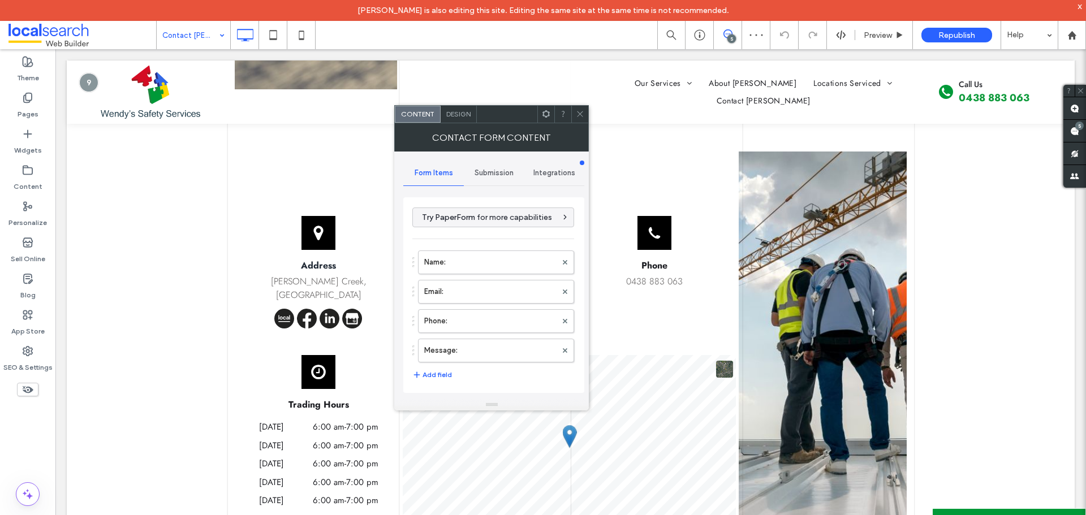
click at [490, 162] on div "Submission" at bounding box center [494, 173] width 61 height 25
click at [472, 233] on label "New submission notification" at bounding box center [493, 226] width 151 height 23
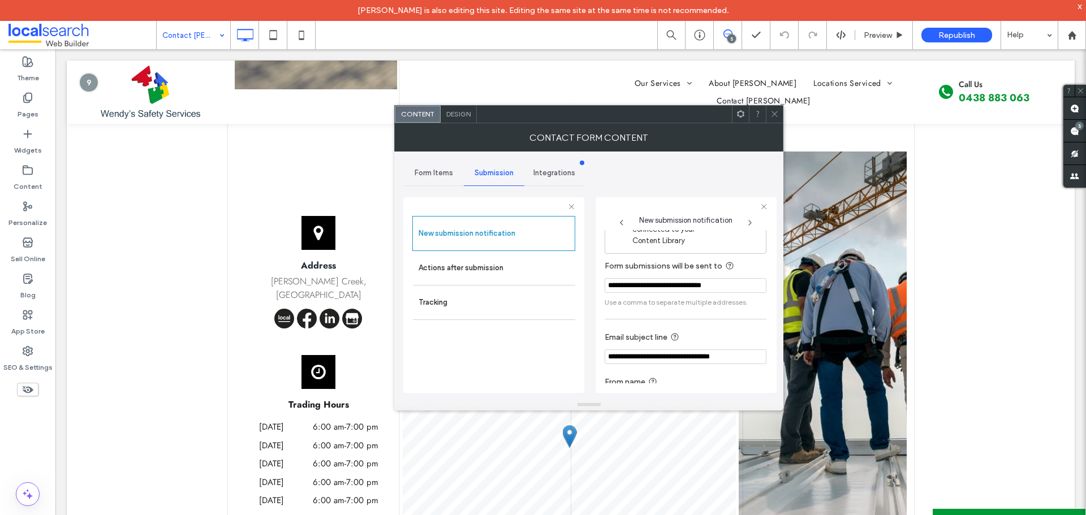
scroll to position [59, 0]
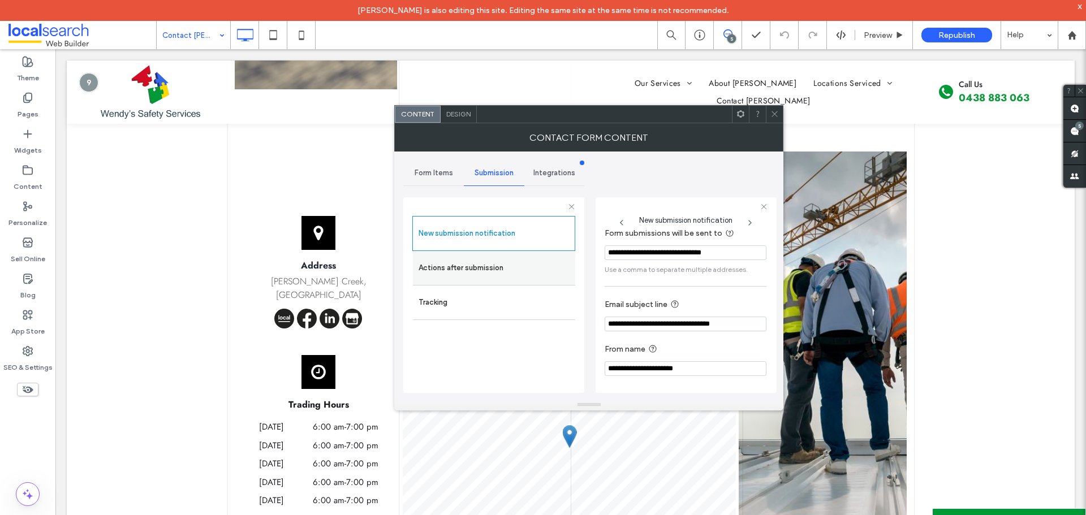
click at [516, 274] on label "Actions after submission" at bounding box center [493, 268] width 151 height 23
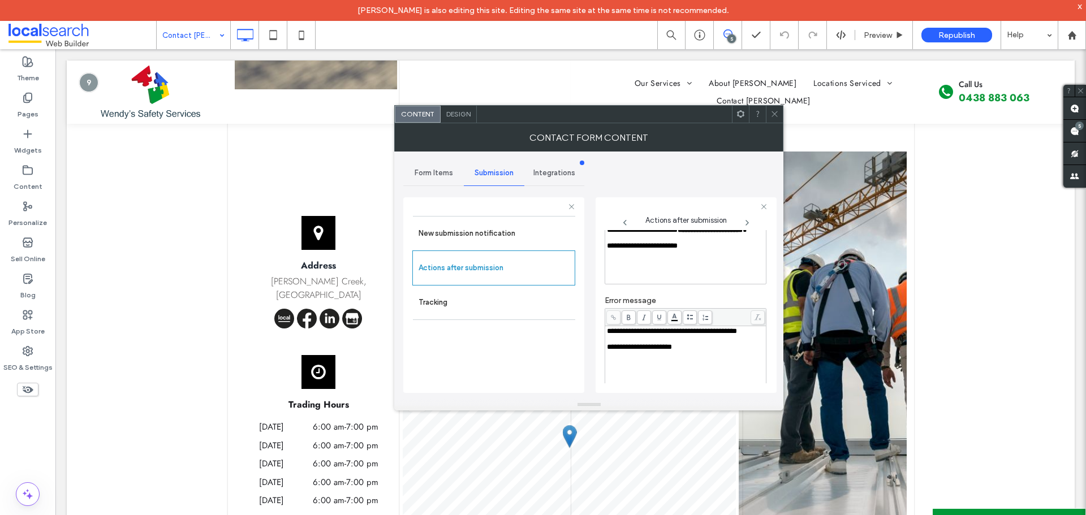
scroll to position [0, 0]
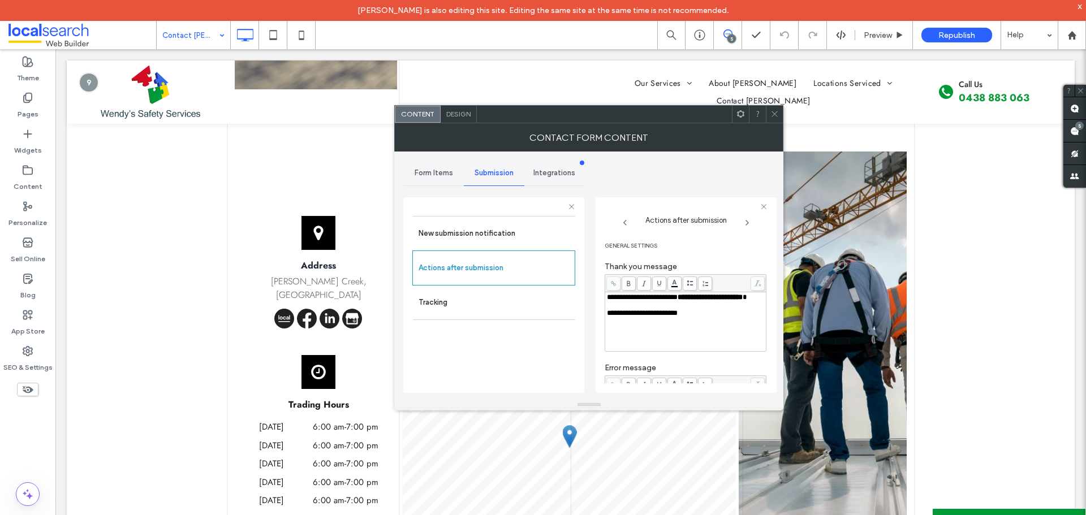
click at [770, 119] on span at bounding box center [774, 114] width 8 height 17
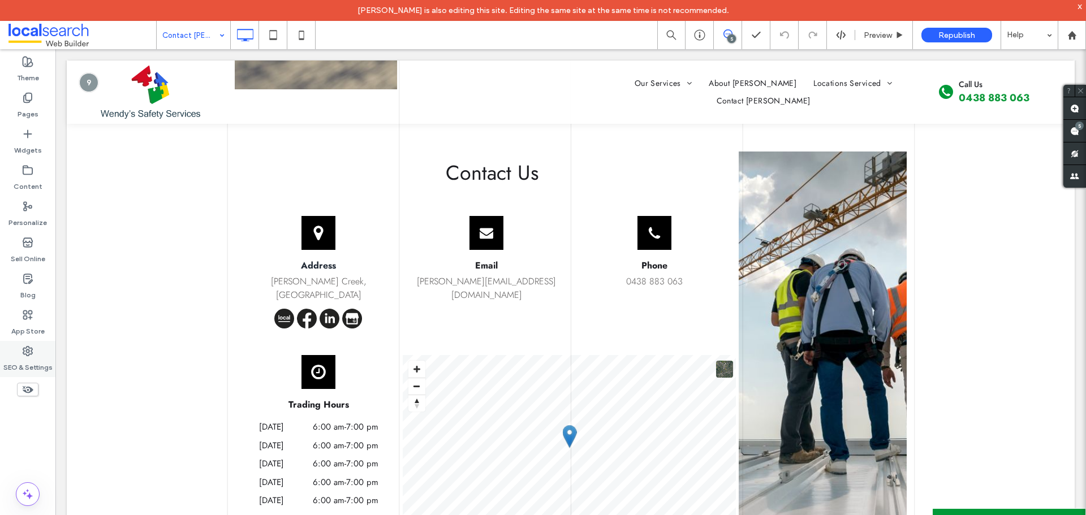
click at [34, 355] on div "SEO & Settings" at bounding box center [27, 359] width 55 height 36
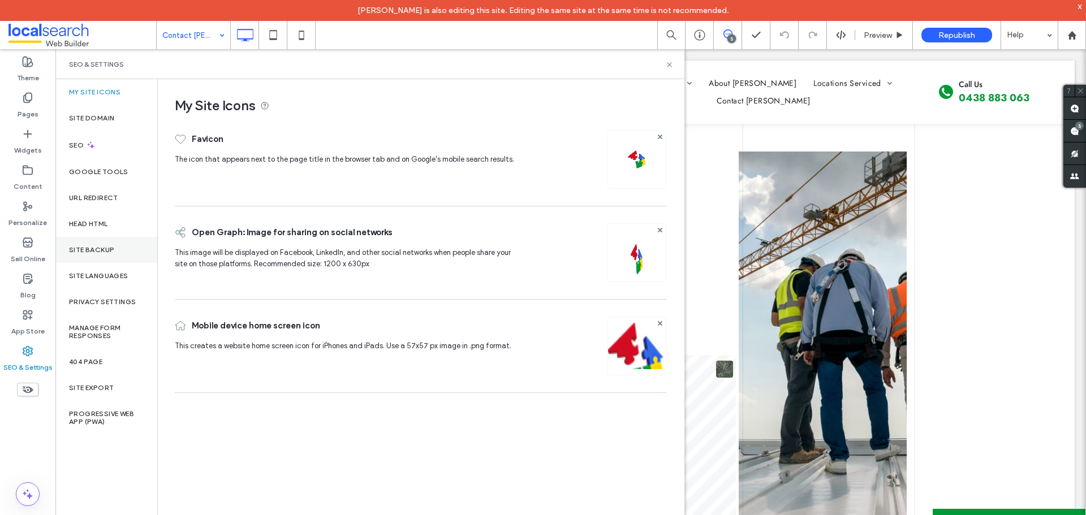
click at [92, 258] on div "Site Backup" at bounding box center [106, 250] width 102 height 26
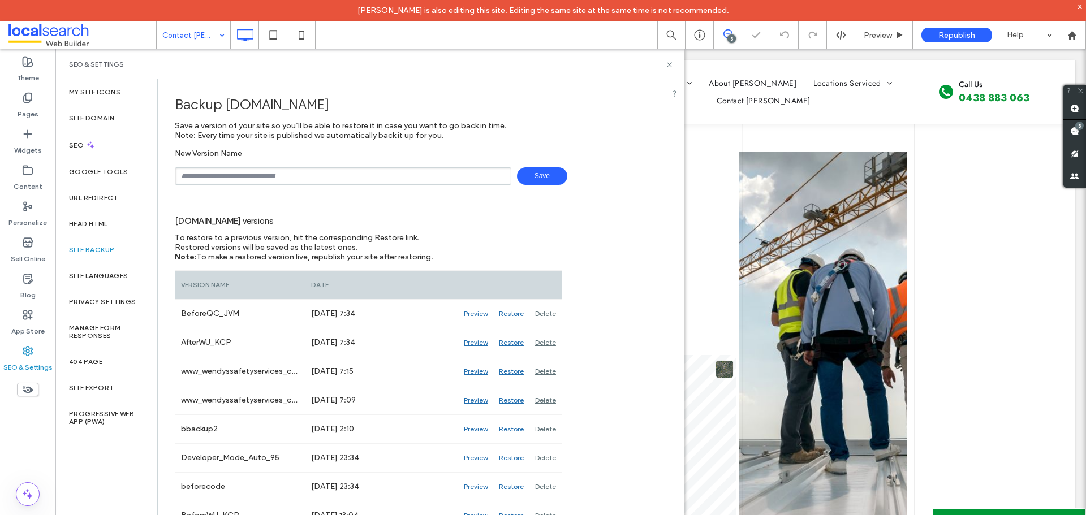
click at [333, 174] on input "text" at bounding box center [343, 176] width 336 height 18
type input "**********"
click at [525, 178] on span "Save" at bounding box center [542, 176] width 50 height 18
click at [671, 58] on div "SEO & Settings" at bounding box center [369, 64] width 629 height 30
click at [669, 64] on use at bounding box center [669, 64] width 5 height 5
